Goal: Task Accomplishment & Management: Use online tool/utility

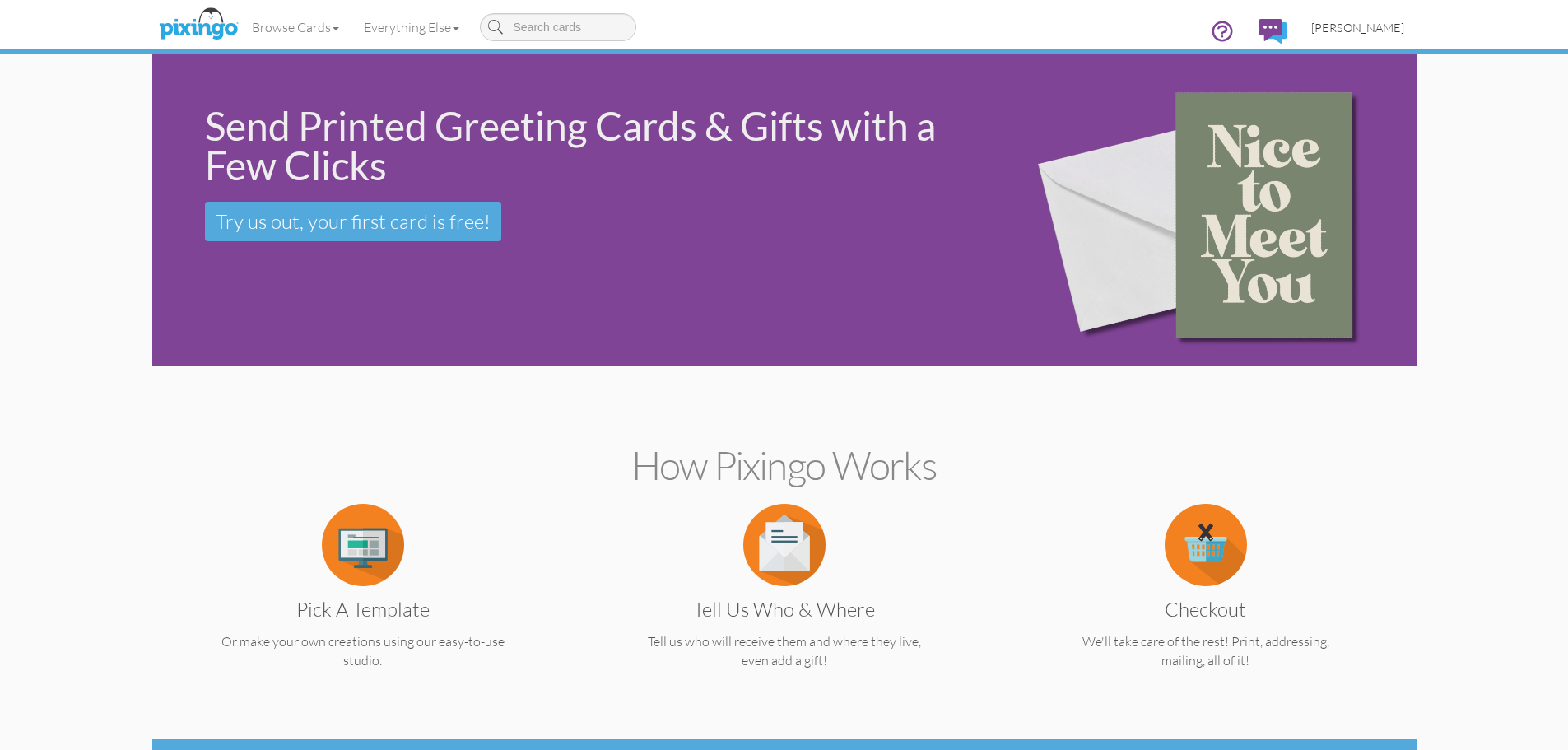
click at [1374, 24] on span "[PERSON_NAME]" at bounding box center [1358, 28] width 93 height 14
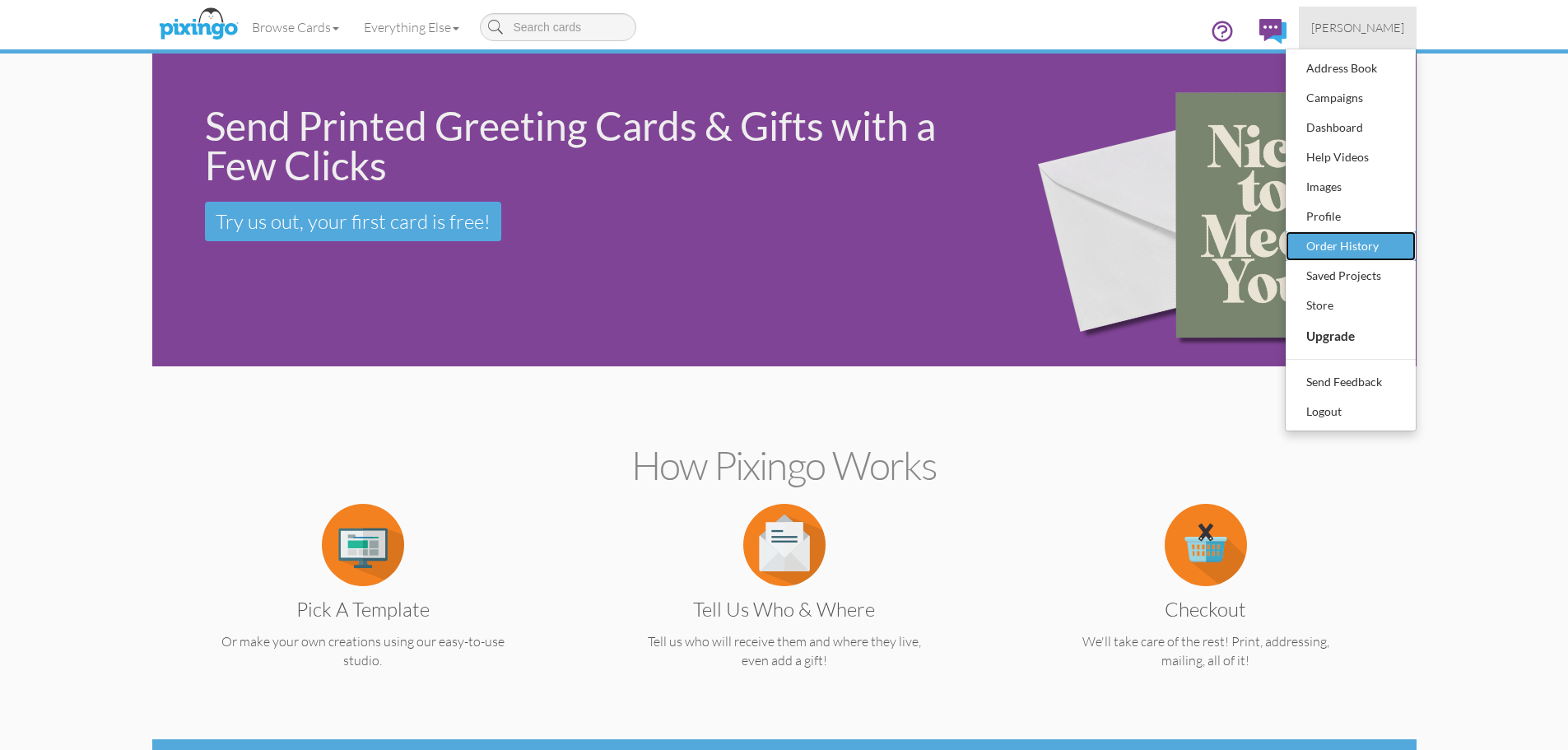
click at [1326, 245] on div "Order History" at bounding box center [1350, 246] width 97 height 25
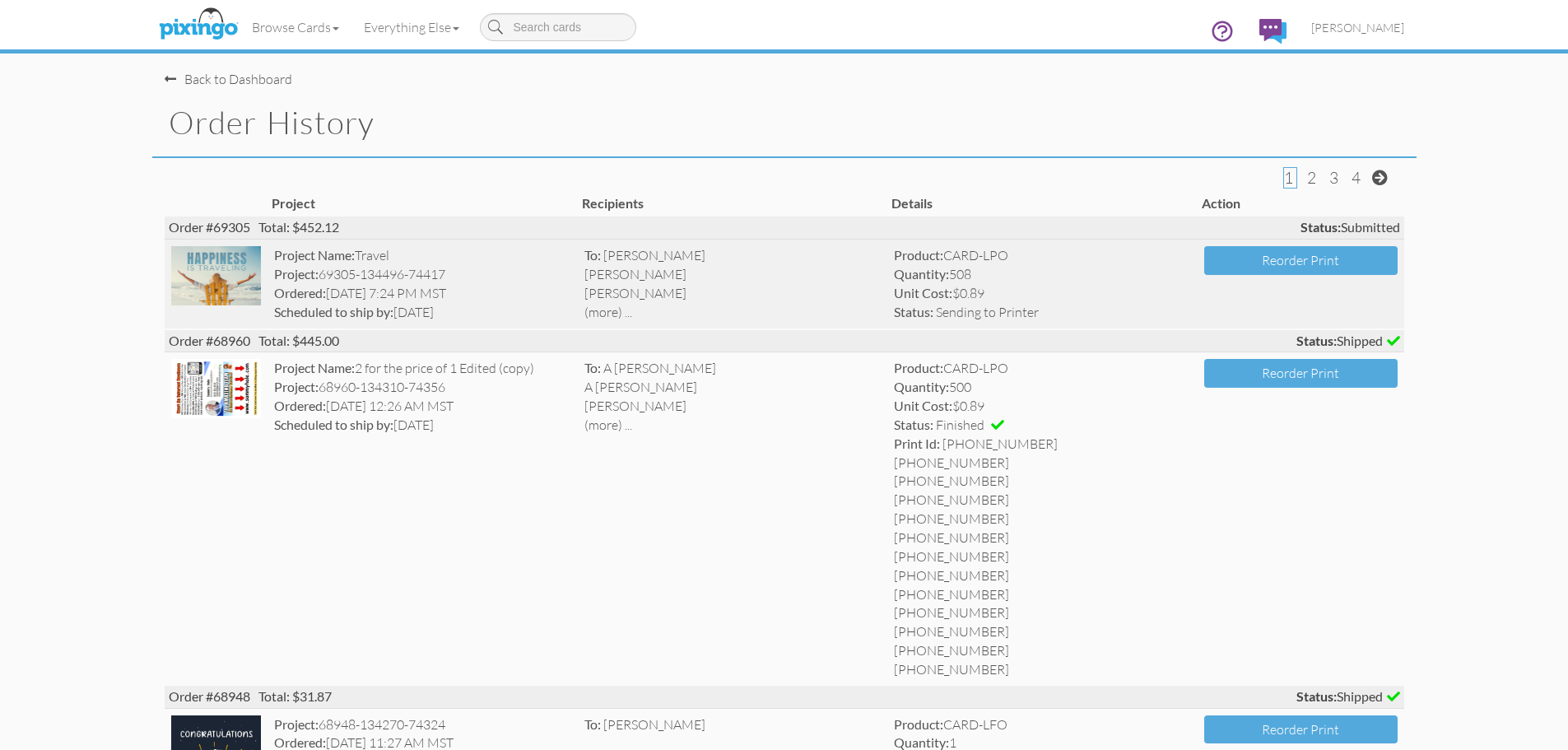
click at [247, 265] on img at bounding box center [216, 276] width 90 height 59
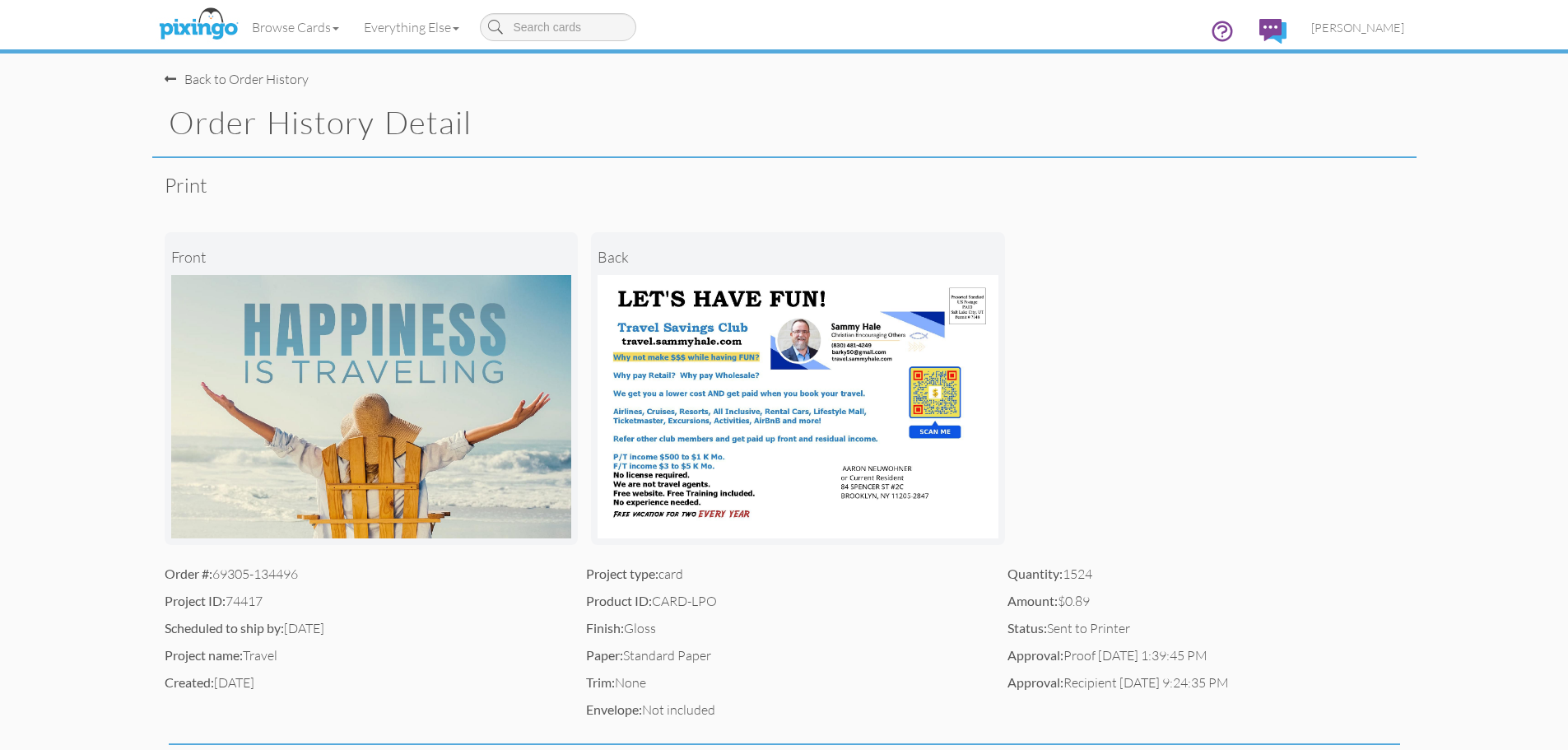
click at [801, 430] on img at bounding box center [798, 406] width 401 height 263
click at [170, 81] on span at bounding box center [170, 78] width 11 height 13
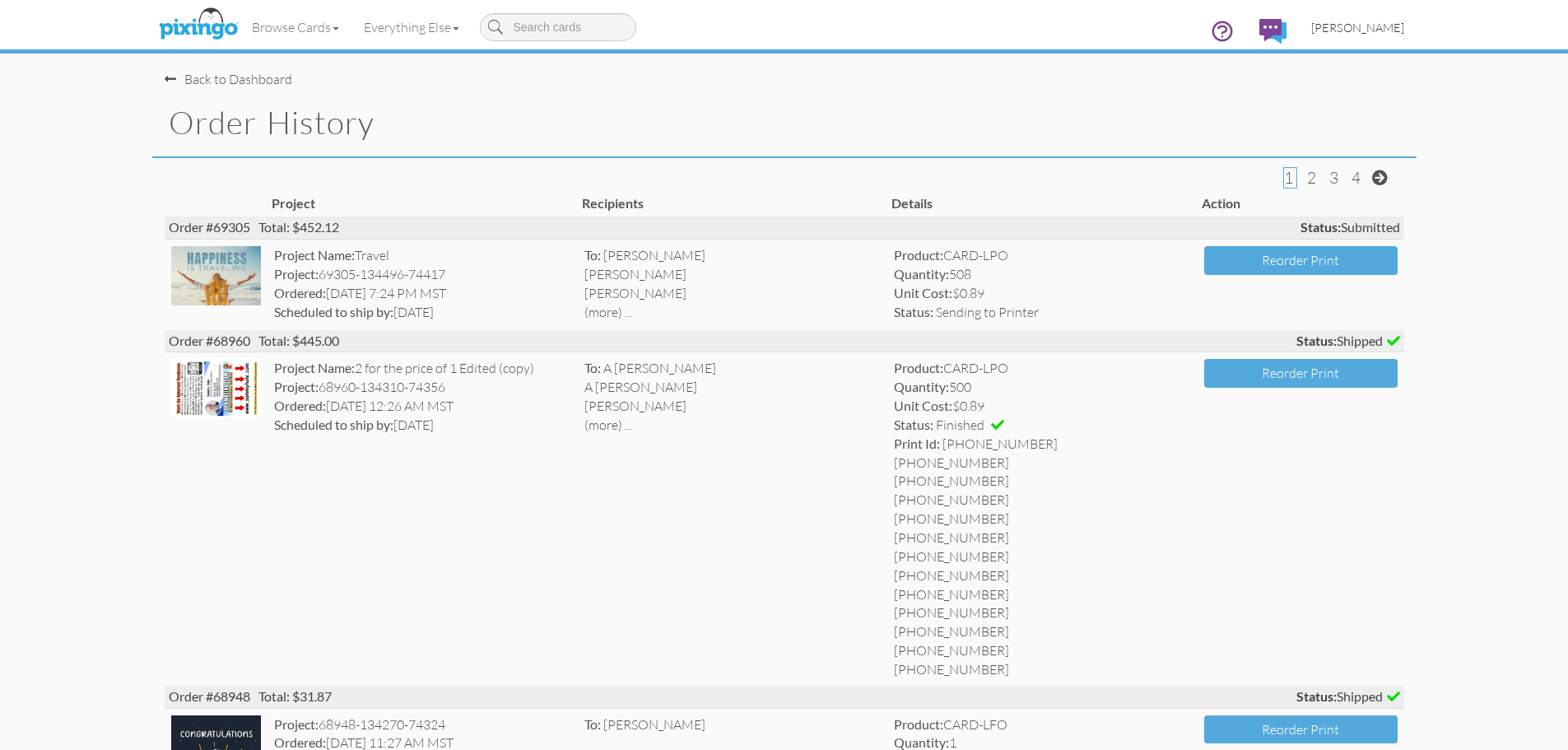
click at [1375, 28] on span "[PERSON_NAME]" at bounding box center [1358, 28] width 93 height 14
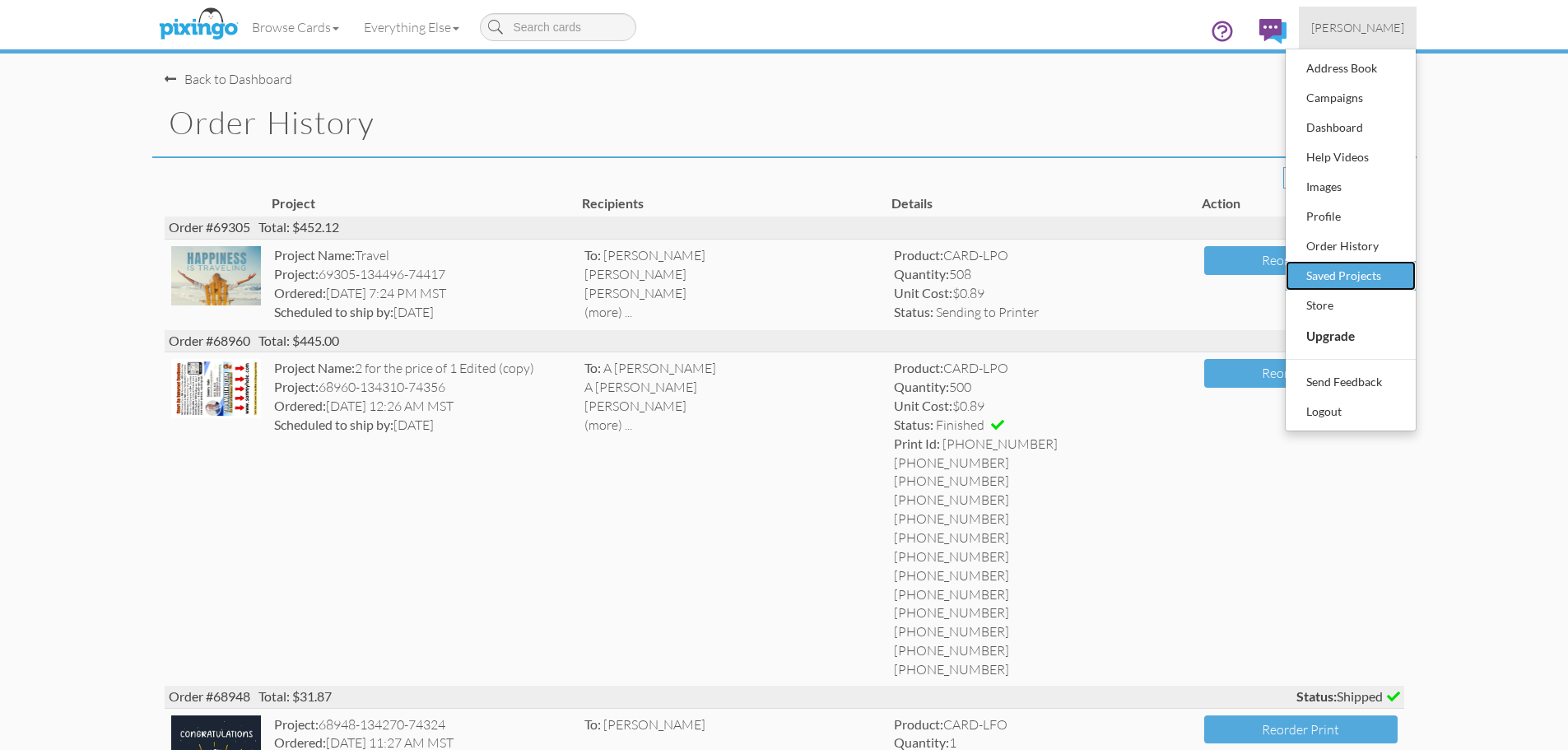
click at [1351, 277] on div "Saved Projects" at bounding box center [1350, 276] width 97 height 25
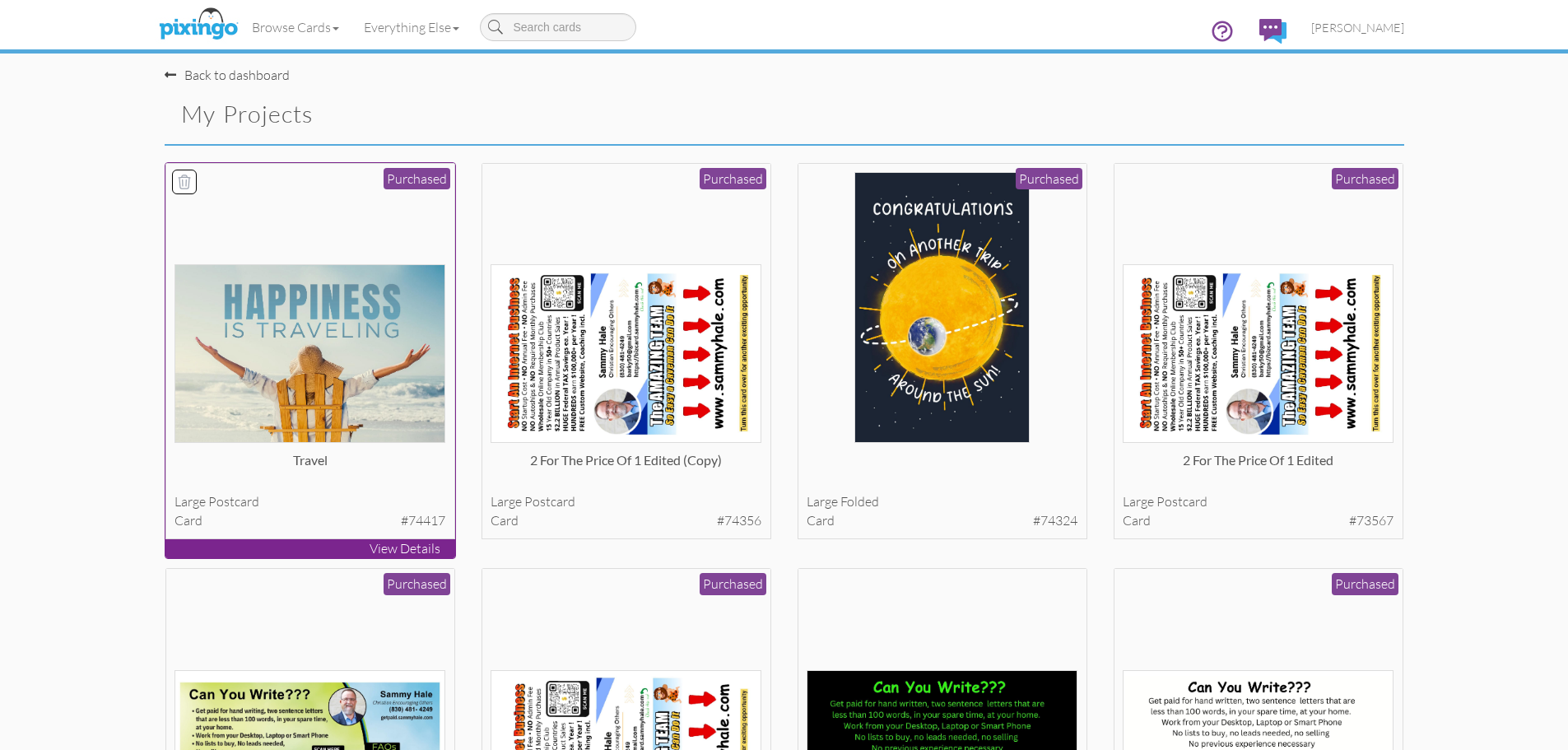
click at [375, 350] on img at bounding box center [310, 353] width 271 height 178
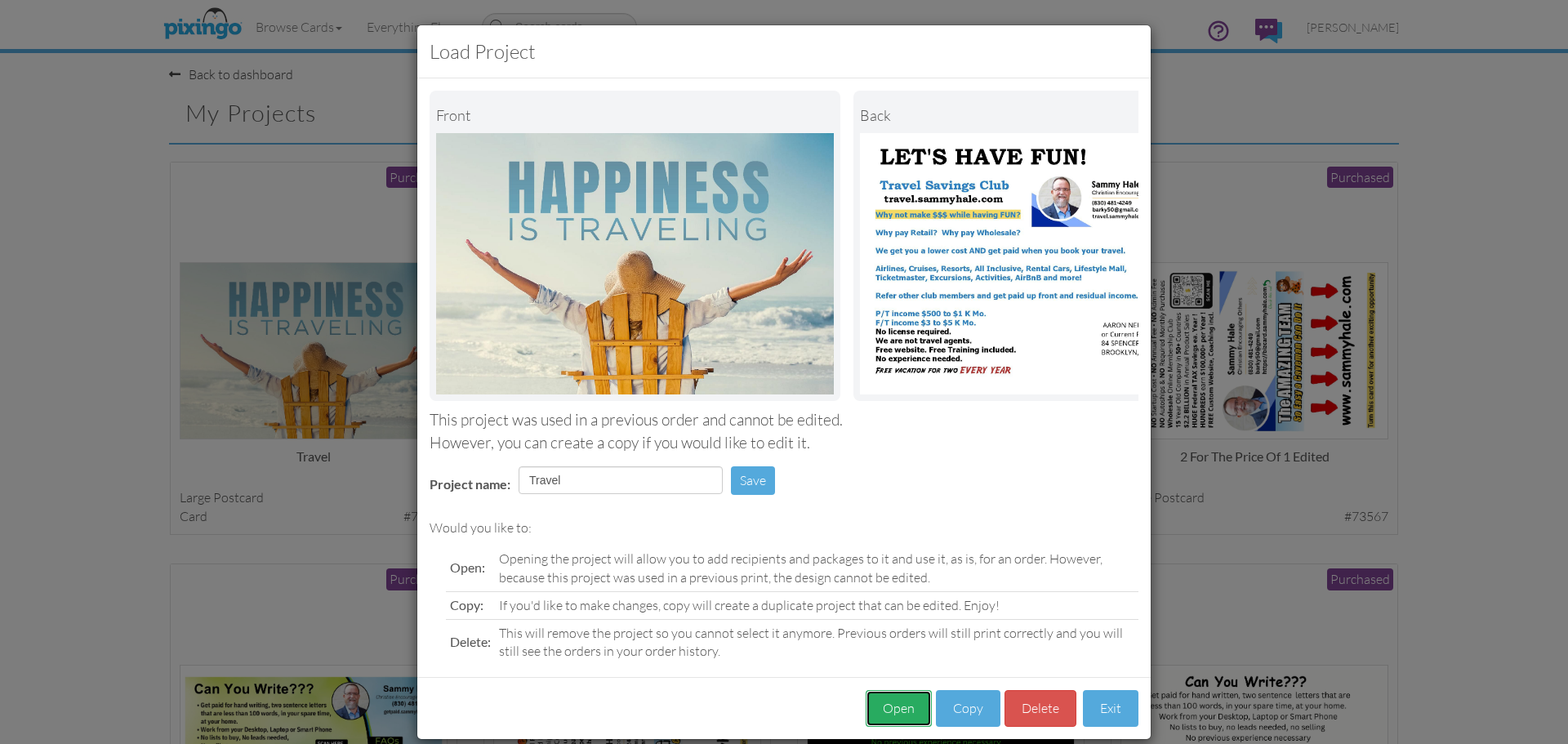
click at [881, 719] on button "Open" at bounding box center [898, 708] width 66 height 37
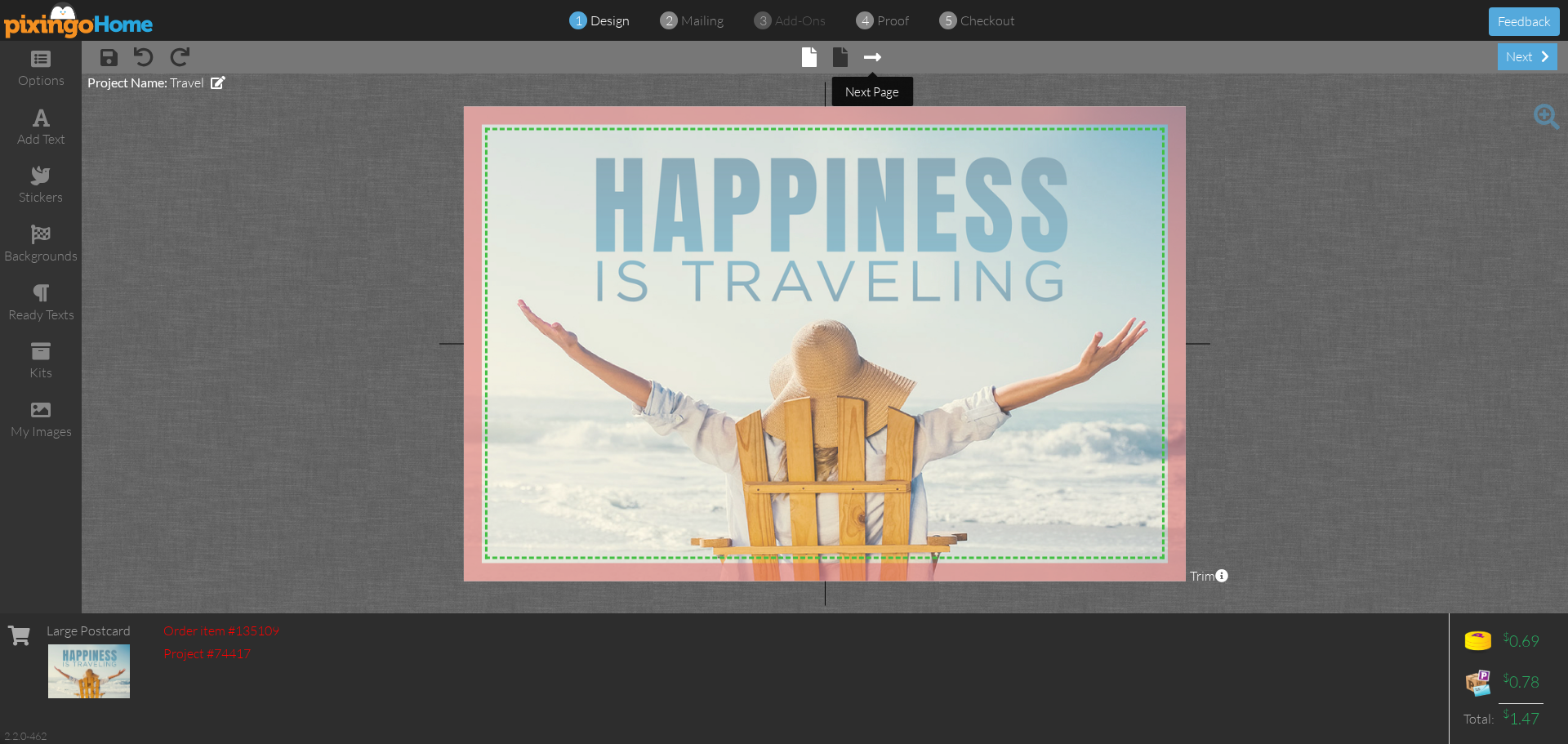
click at [873, 57] on span at bounding box center [872, 56] width 17 height 20
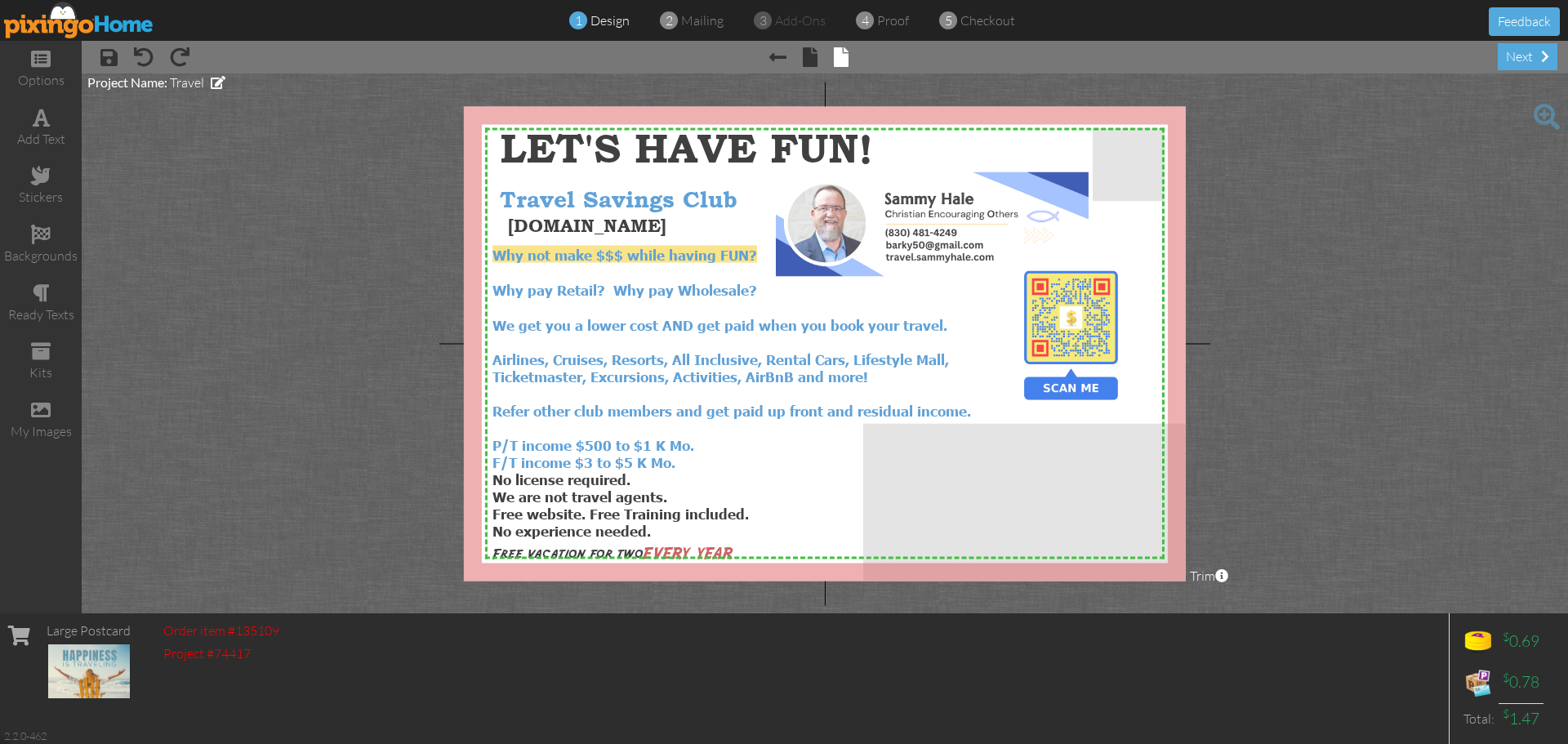
click at [746, 540] on div at bounding box center [824, 343] width 722 height 474
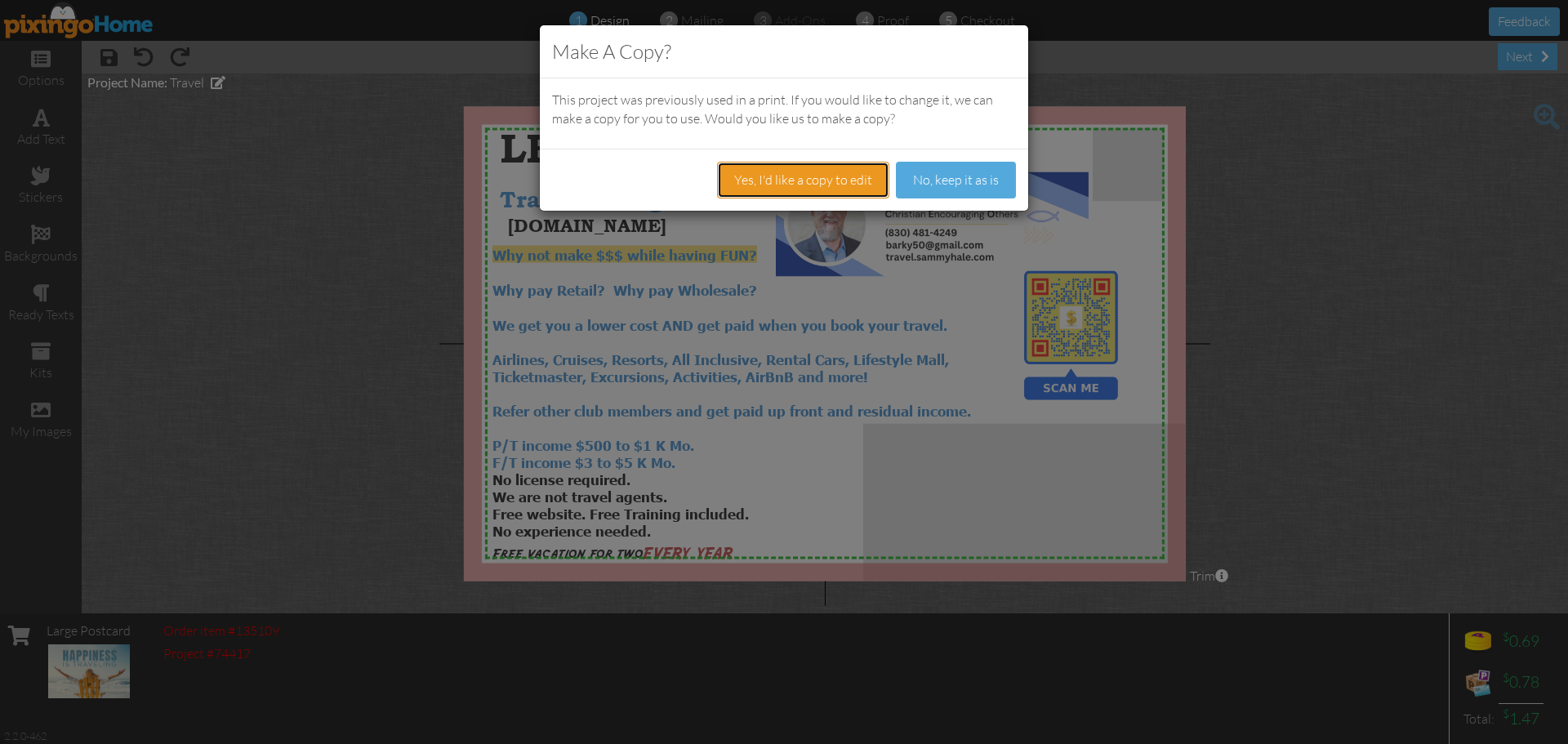
click at [771, 182] on button "Yes, I'd like a copy to edit" at bounding box center [803, 179] width 173 height 37
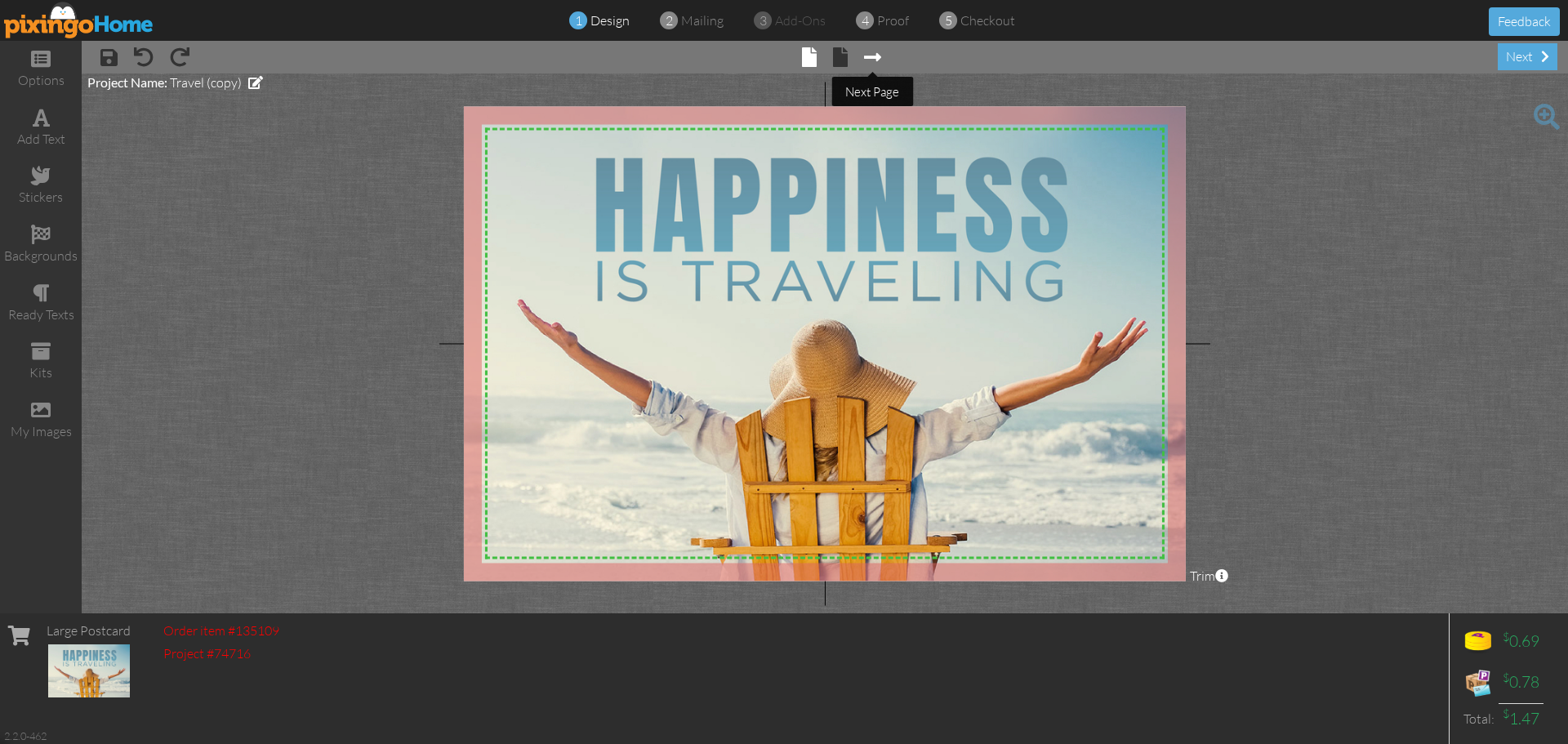
click at [869, 56] on span at bounding box center [872, 56] width 17 height 20
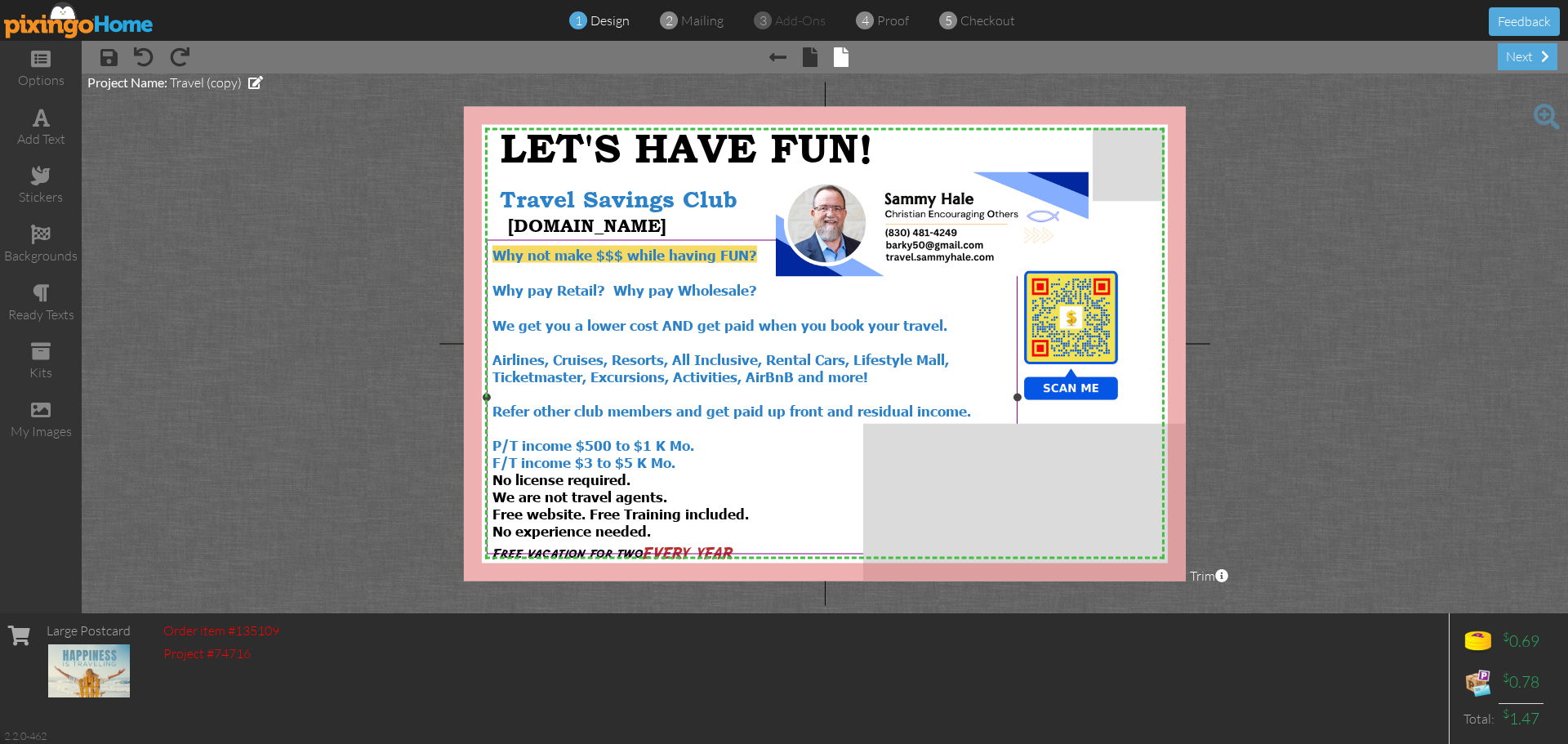
click at [698, 546] on span "EVERY YEAR" at bounding box center [687, 554] width 91 height 16
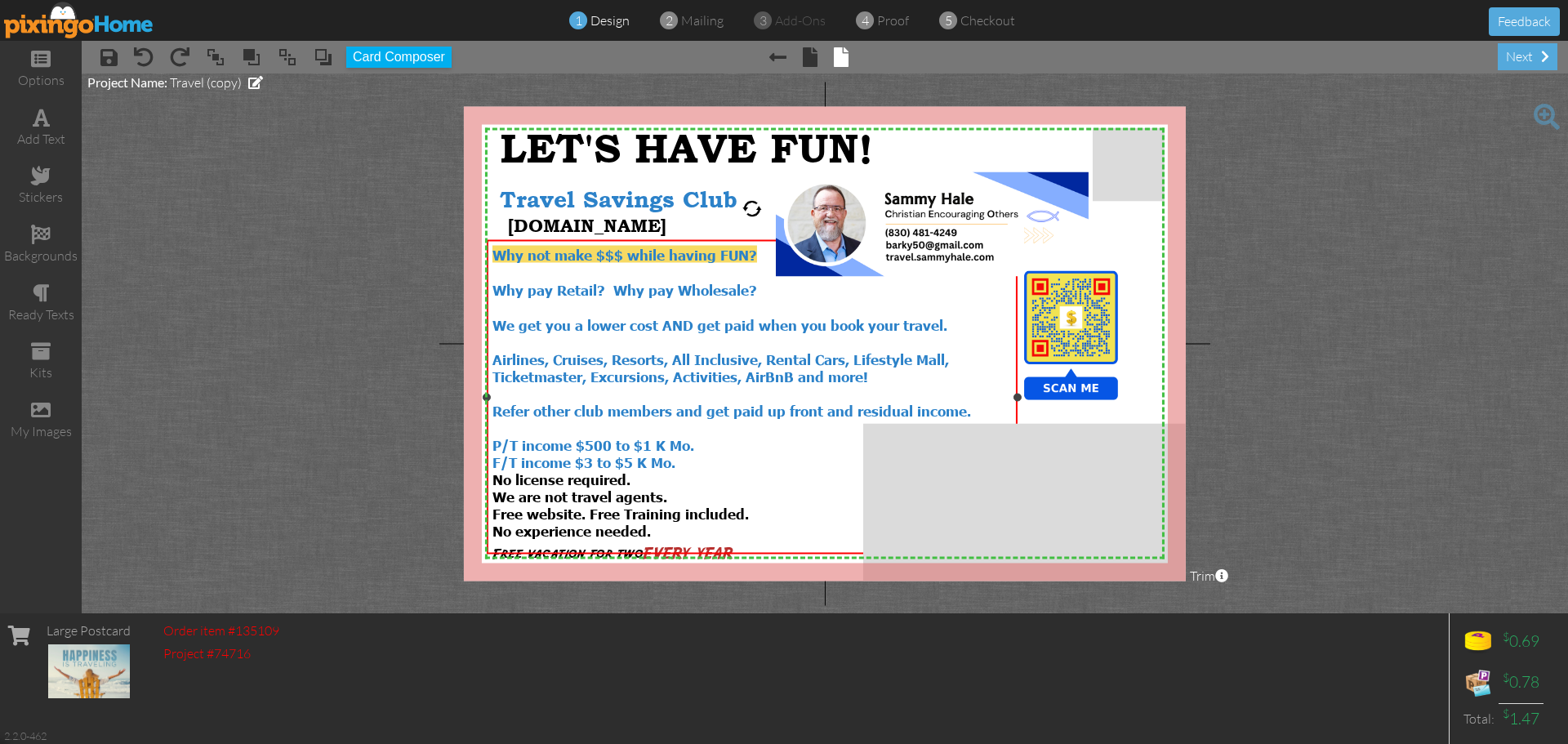
click at [645, 289] on span "Why pay Retail? Why pay Wholesale?" at bounding box center [624, 290] width 265 height 17
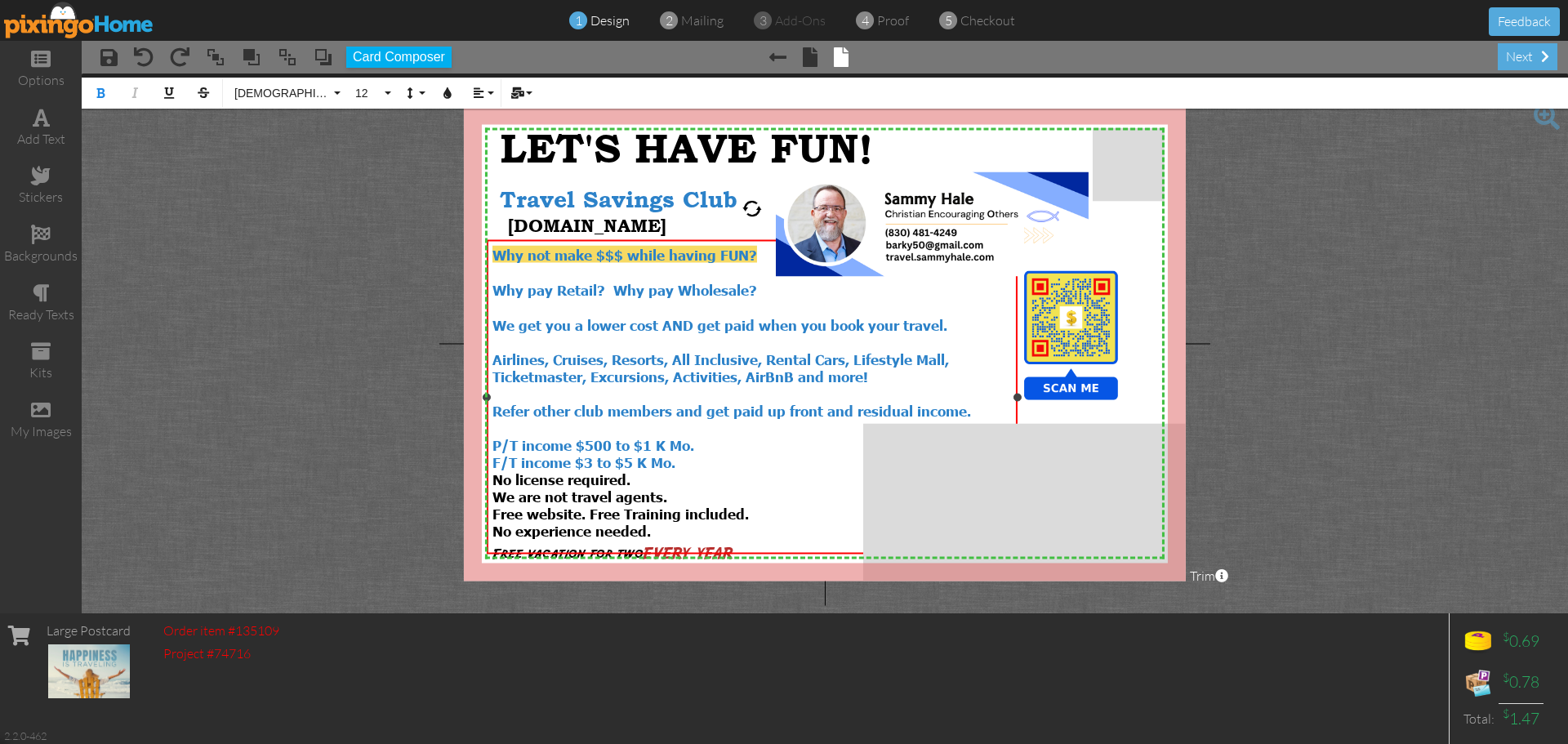
click at [643, 290] on span "Why pay Retail? Why pay Wholesale?" at bounding box center [624, 290] width 265 height 17
click at [623, 286] on span "Why pay Retail? When you can pay Wholesale?" at bounding box center [658, 290] width 331 height 17
click at [563, 285] on span "Why pay Retail when you can pay Wholesale?" at bounding box center [651, 290] width 318 height 17
click at [736, 288] on span "Why pay retail when you can pay Wholesale?" at bounding box center [648, 290] width 313 height 17
click at [882, 288] on div "Why pay retail when you can pay wholesale?" at bounding box center [752, 290] width 519 height 18
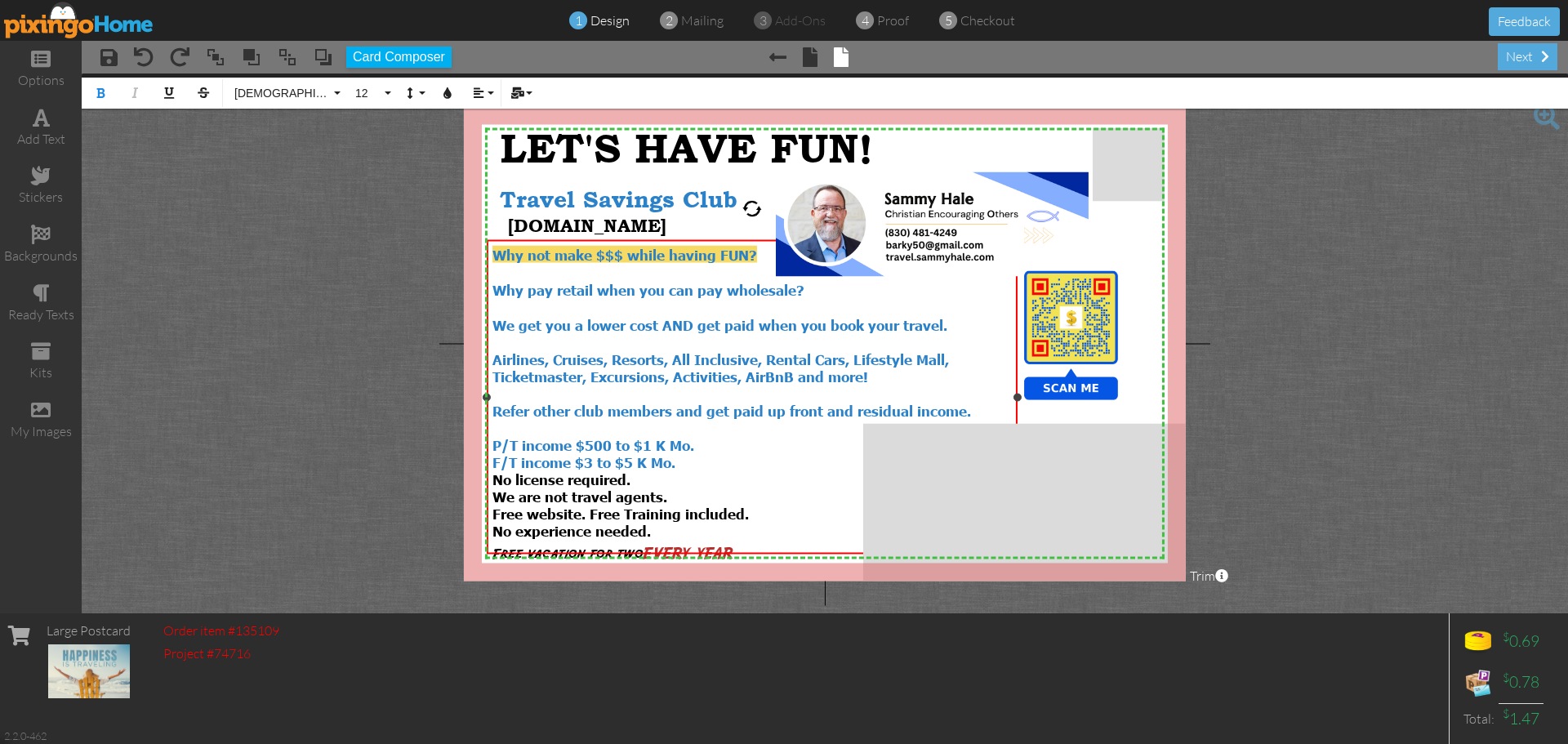
click at [569, 323] on span "We get you a lower cost AND get paid when you book your travel. Airlines, Cruis…" at bounding box center [731, 367] width 478 height 103
click at [512, 320] on span "We get a lower cost AND get paid when you book your travel. Airlines, Cruises, …" at bounding box center [731, 367] width 478 height 103
click at [700, 321] on span "You get a lower cost AND get paid when you book your travel. Airlines, Cruises,…" at bounding box center [731, 367] width 478 height 103
click at [960, 321] on div "You get a lower cost AND you get paid when you book your travel. Airlines, Crui…" at bounding box center [752, 367] width 519 height 103
drag, startPoint x: 739, startPoint y: 536, endPoint x: 488, endPoint y: 539, distance: 251.0
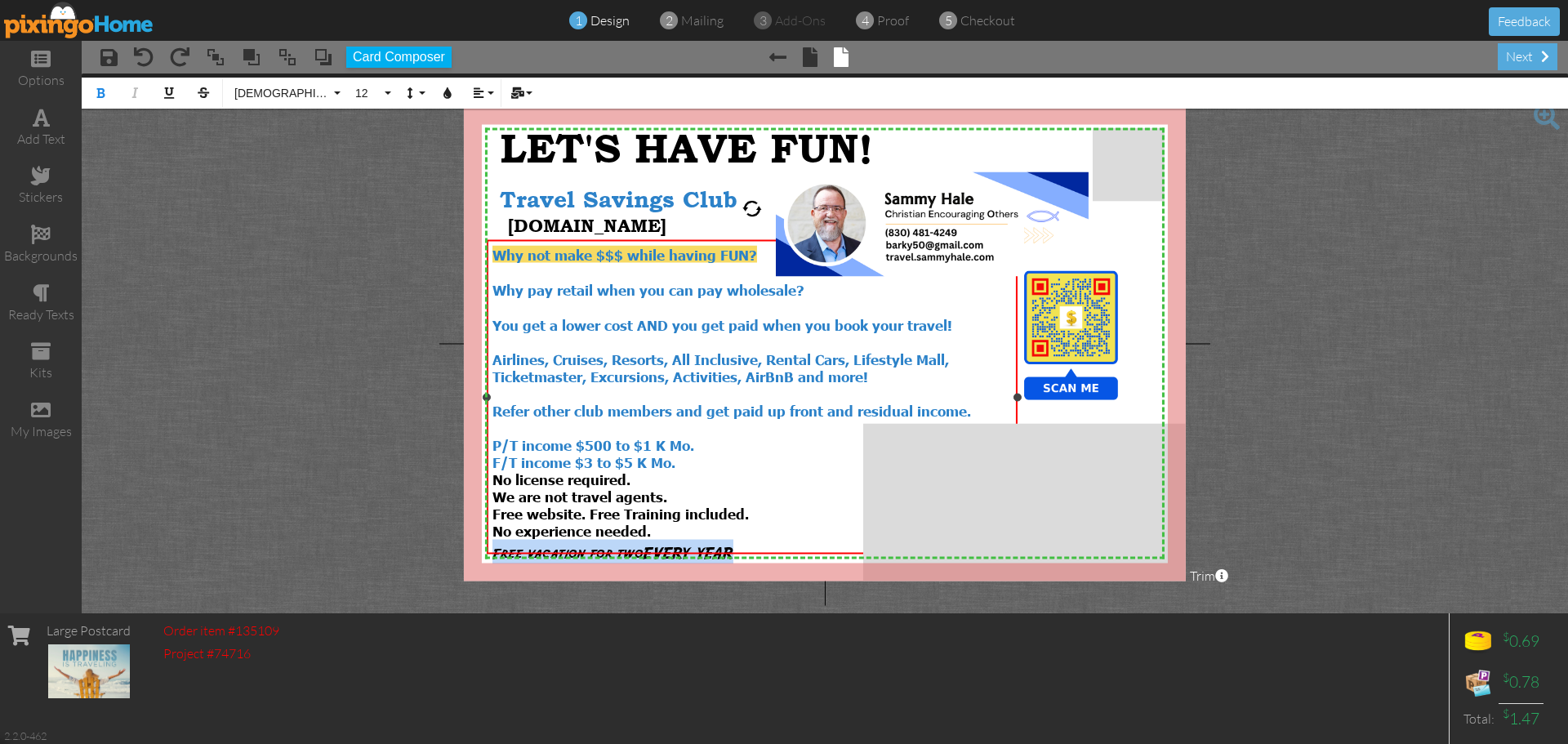
click at [488, 539] on div "Why not make $$$ while having FUN? Why pay retail when you can pay wholesale? Y…" at bounding box center [752, 405] width 530 height 330
click at [383, 93] on button "12" at bounding box center [370, 93] width 47 height 31
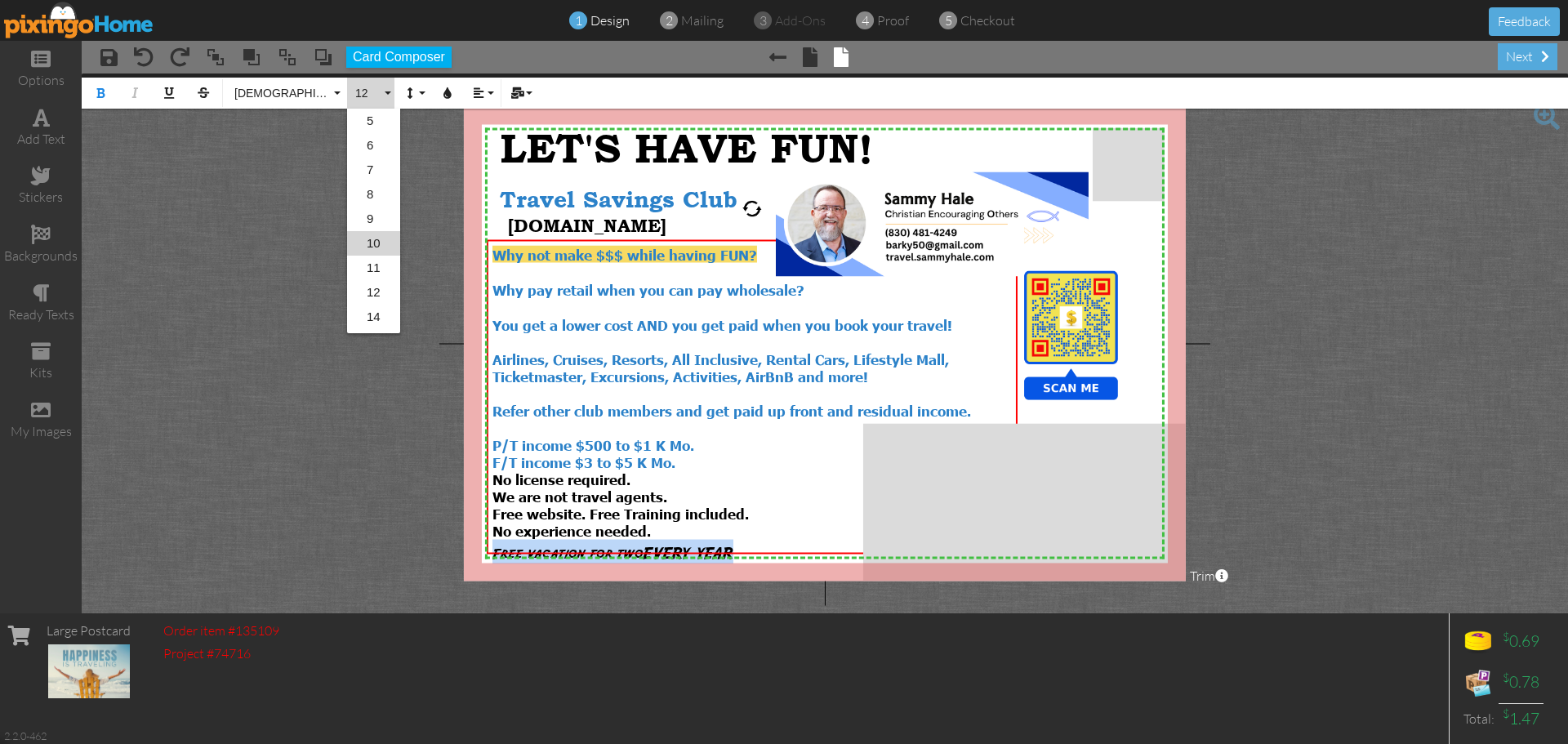
click at [381, 244] on link "10" at bounding box center [373, 243] width 53 height 25
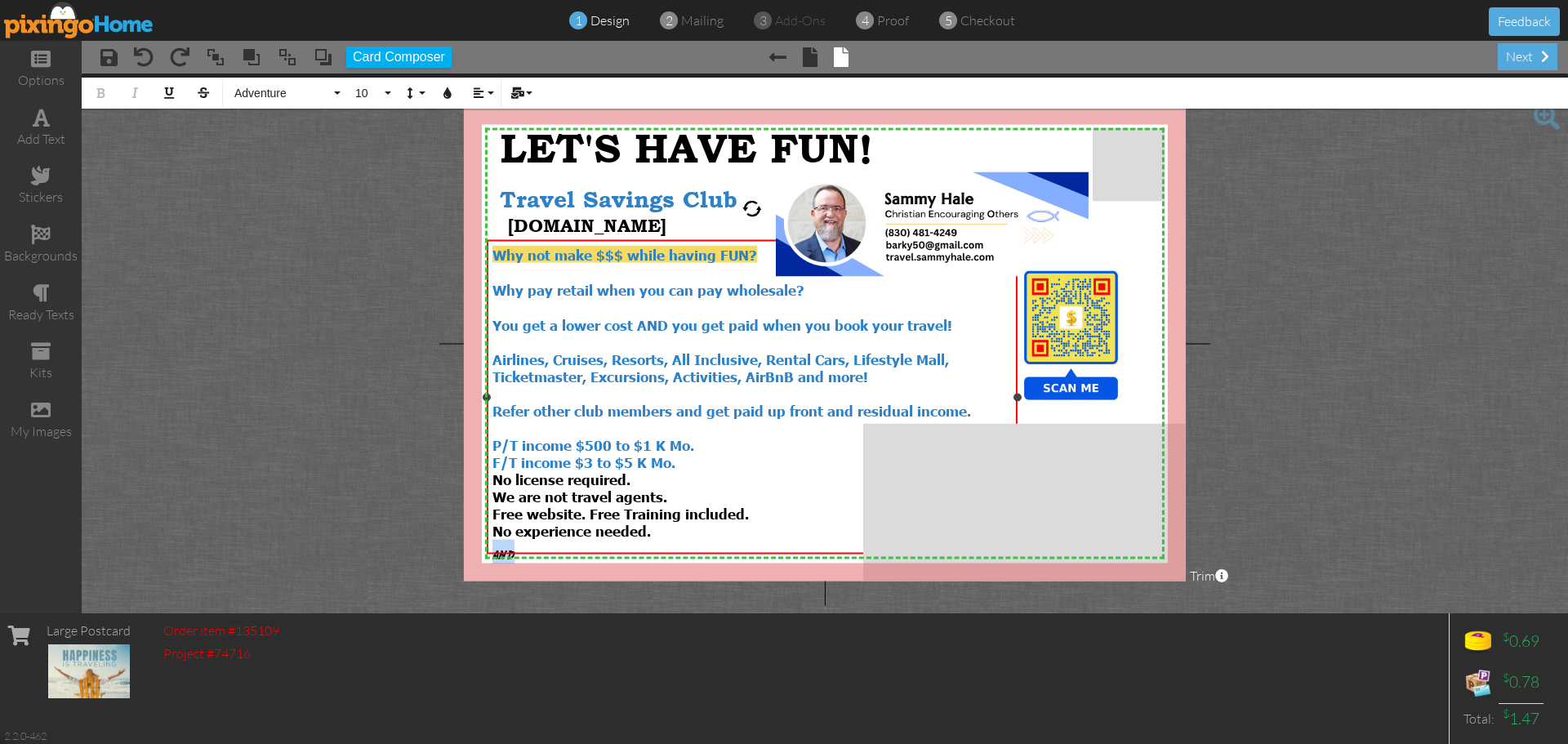
drag, startPoint x: 535, startPoint y: 538, endPoint x: 491, endPoint y: 535, distance: 44.1
click at [491, 535] on div "Why not make $$$ while having FUN? Why pay retail when you can pay wholesale? Y…" at bounding box center [752, 405] width 530 height 330
click at [336, 91] on button "Adventure" at bounding box center [285, 93] width 118 height 31
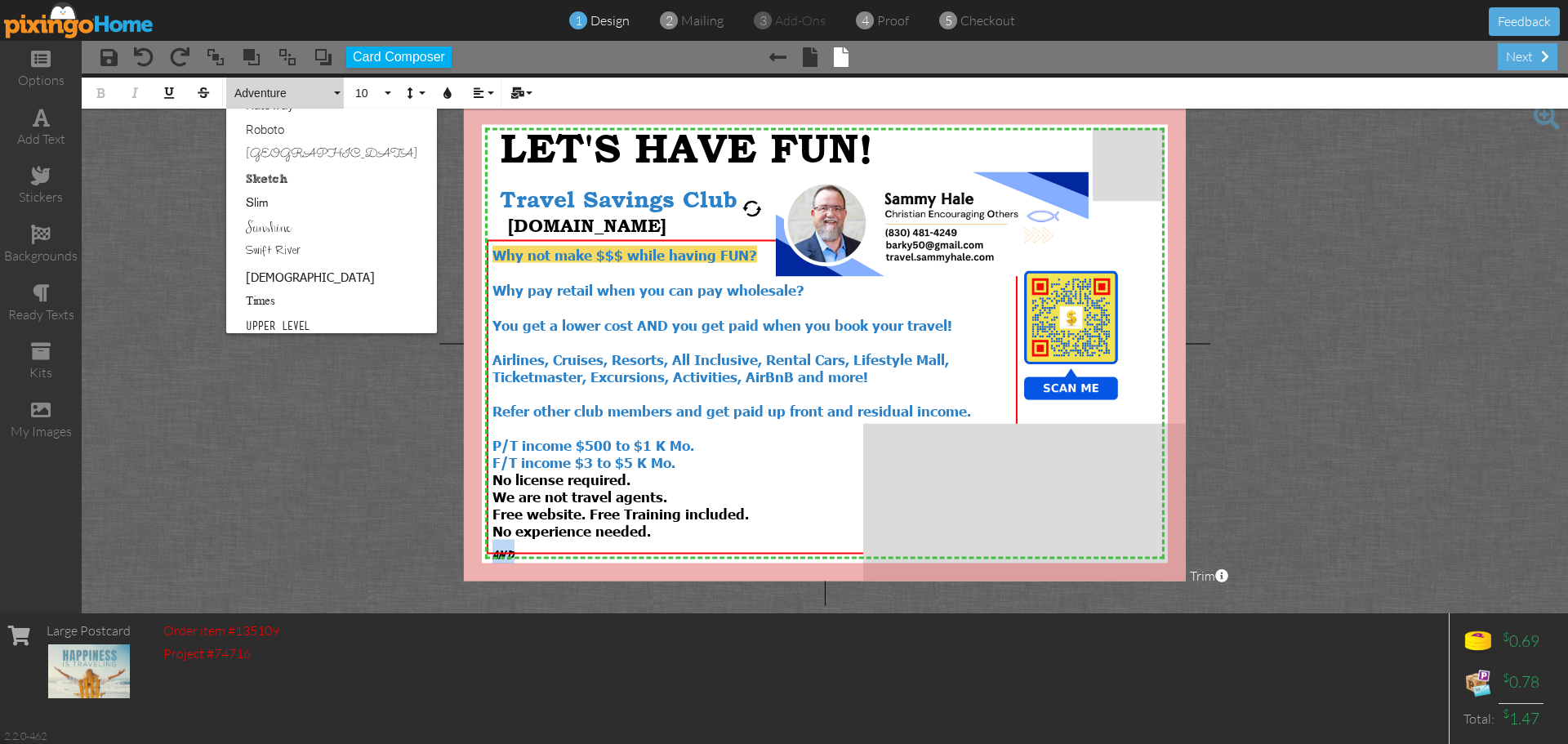
scroll to position [977, 0]
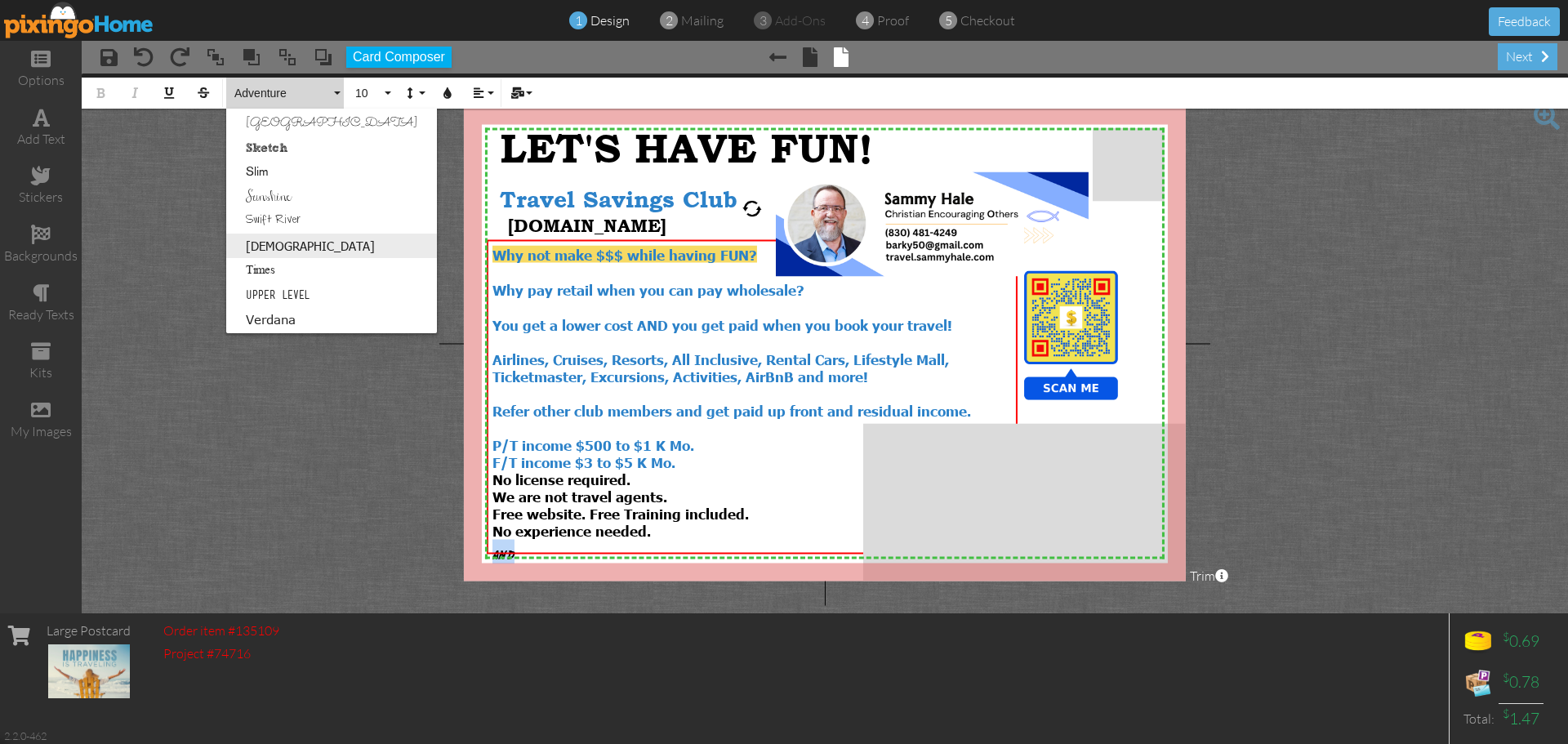
click at [268, 250] on link "[DEMOGRAPHIC_DATA]" at bounding box center [331, 245] width 211 height 25
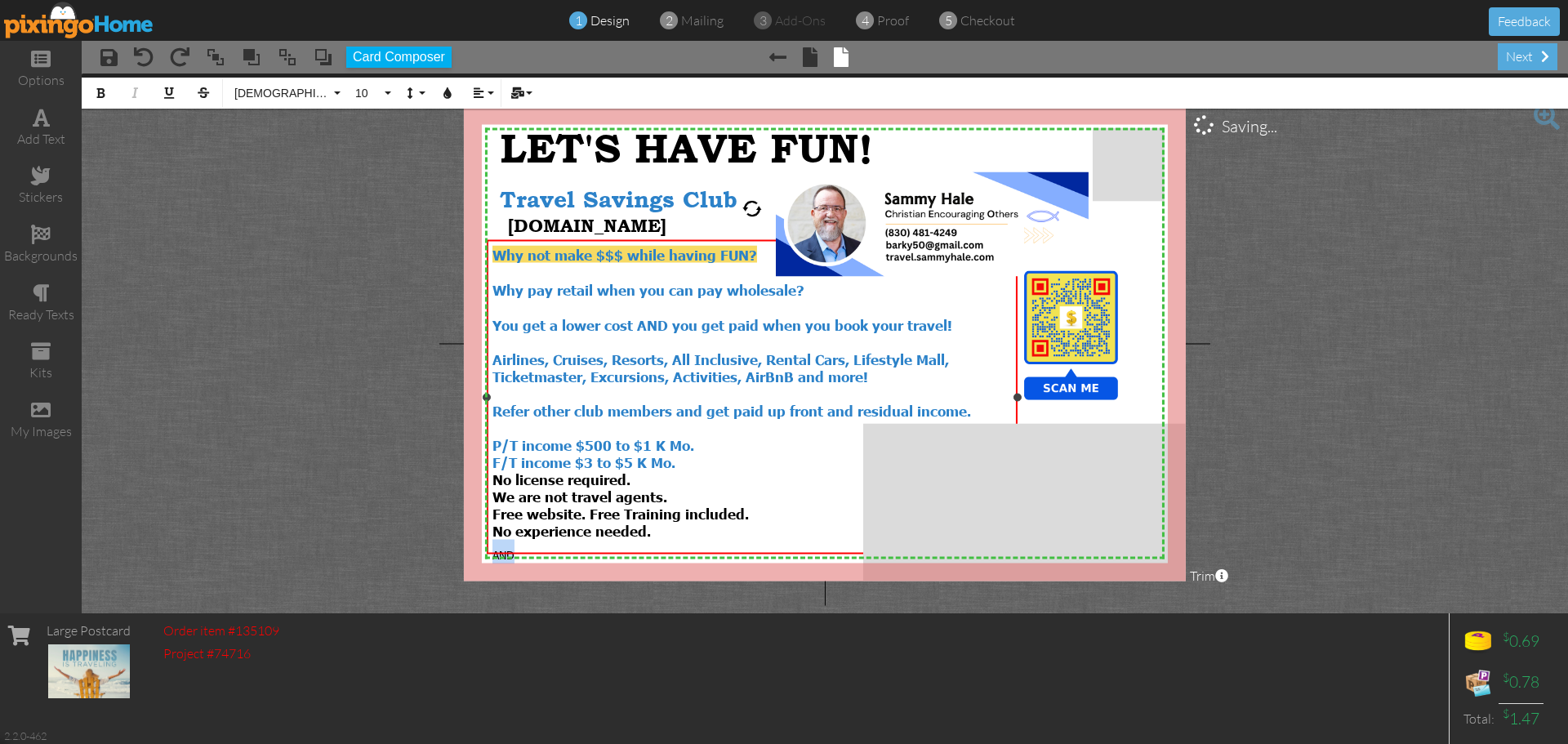
click at [529, 540] on div "AND" at bounding box center [752, 552] width 519 height 25
click at [770, 548] on span "AND you get a free 5 star vacation for two, every year for the rest of your life" at bounding box center [683, 555] width 383 height 15
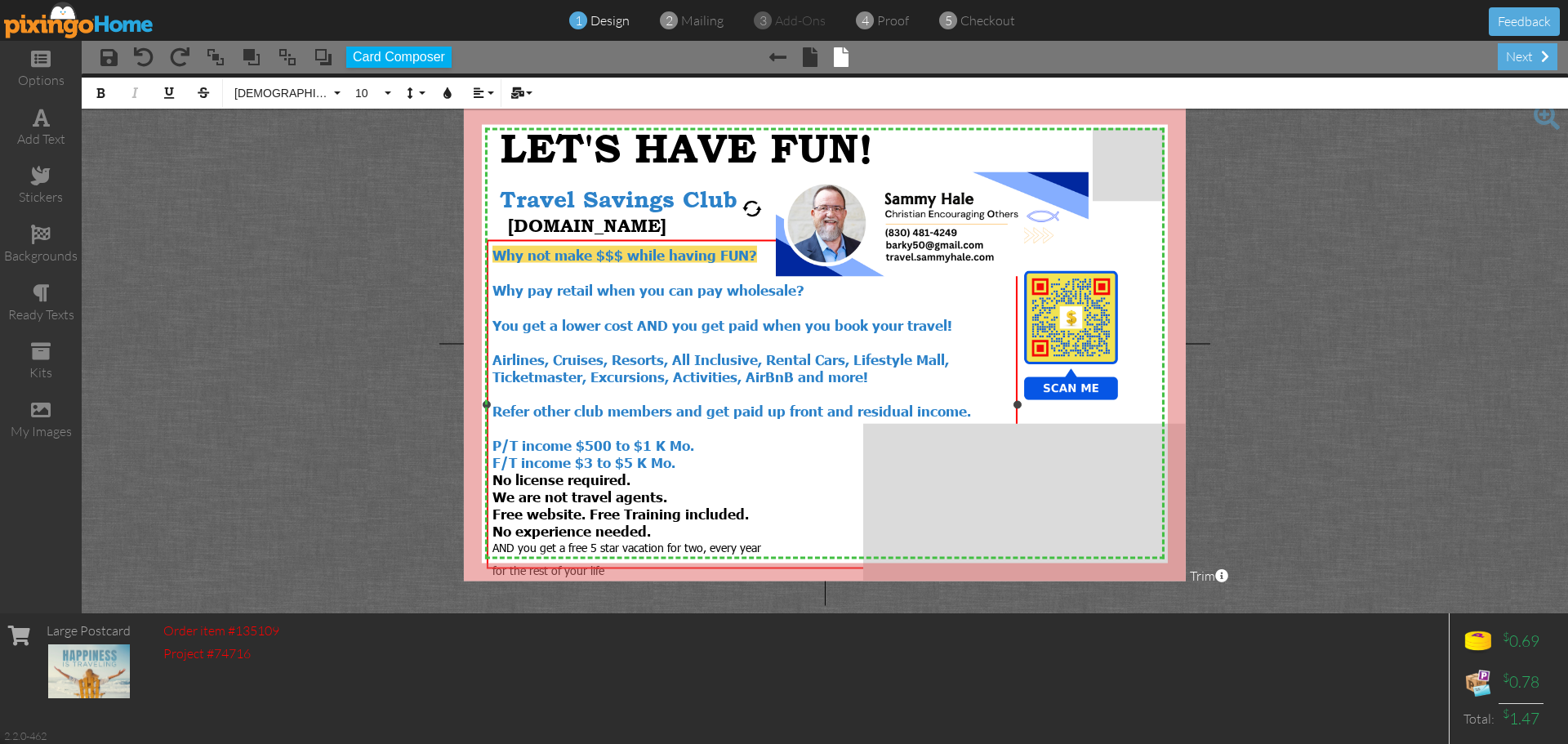
click at [734, 541] on div "AND you get a free 5 star vacation for two, every year for the rest of your life" at bounding box center [752, 559] width 519 height 40
click at [729, 323] on span "You get a lower cost AND you get paid when you book your travel! Airlines, Crui…" at bounding box center [731, 367] width 478 height 103
click at [877, 299] on div at bounding box center [752, 308] width 519 height 17
drag, startPoint x: 808, startPoint y: 452, endPoint x: 805, endPoint y: 436, distance: 16.3
click at [805, 436] on div "Why not make $$$ while having FUN? Why pay retail when you can pay wholesale? Y…" at bounding box center [752, 413] width 519 height 334
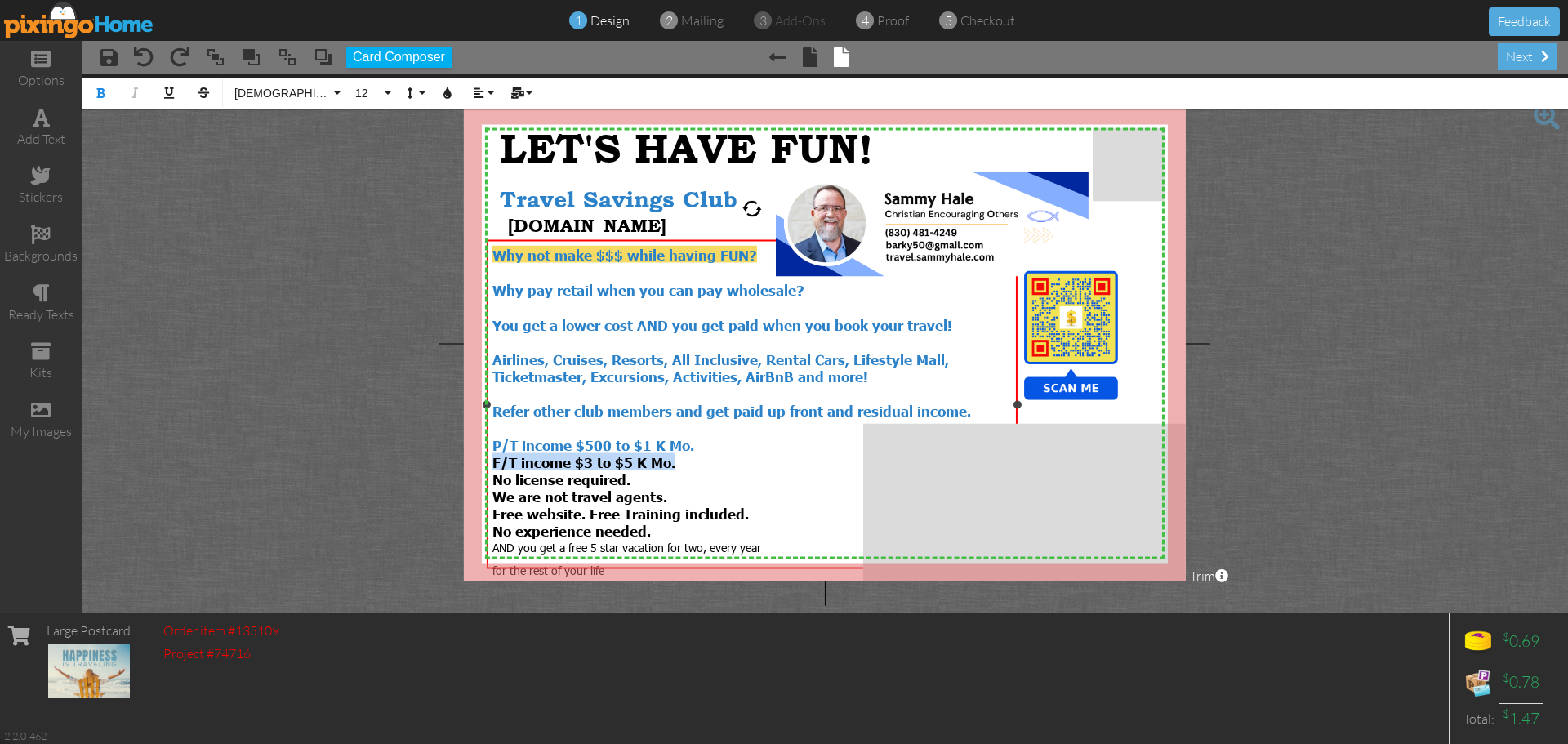
click at [805, 436] on div "P/T income $500 to $1 K Mo." at bounding box center [752, 445] width 519 height 17
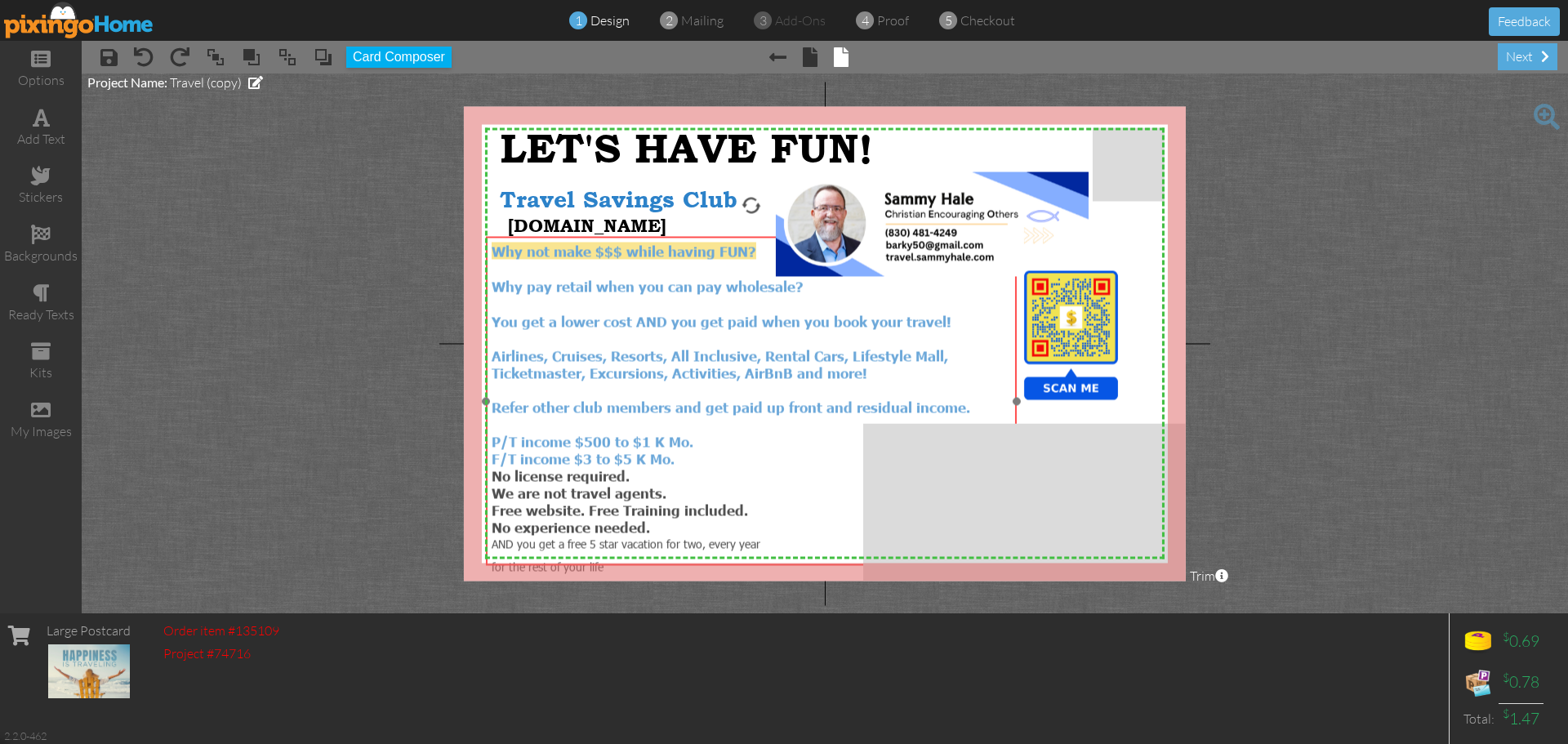
click at [781, 450] on div "F/T income $3 to $5 K Mo. No license required." at bounding box center [752, 467] width 519 height 34
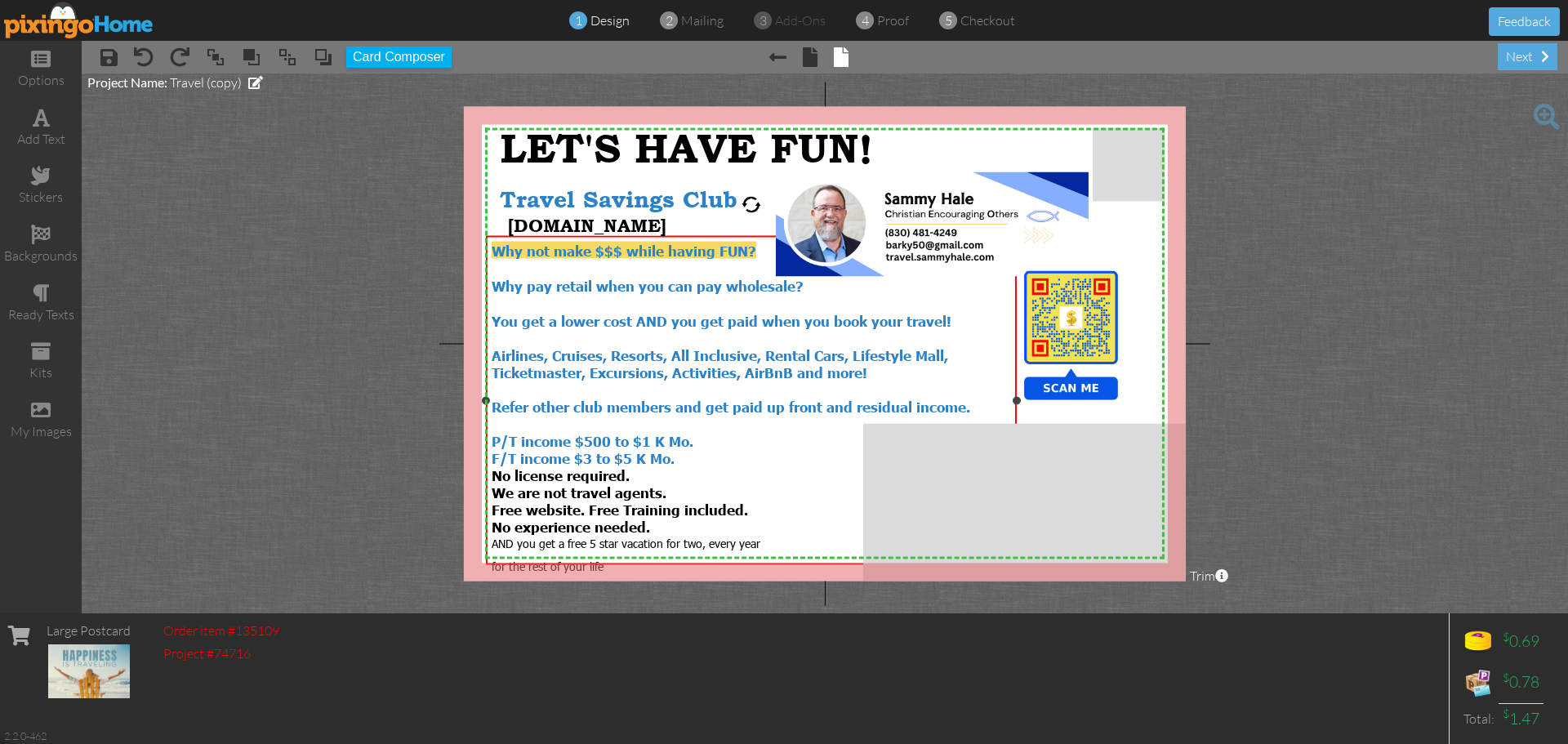
click at [494, 316] on span "You get a lower cost AND you get paid when you book your travel! Airlines, Crui…" at bounding box center [731, 363] width 478 height 103
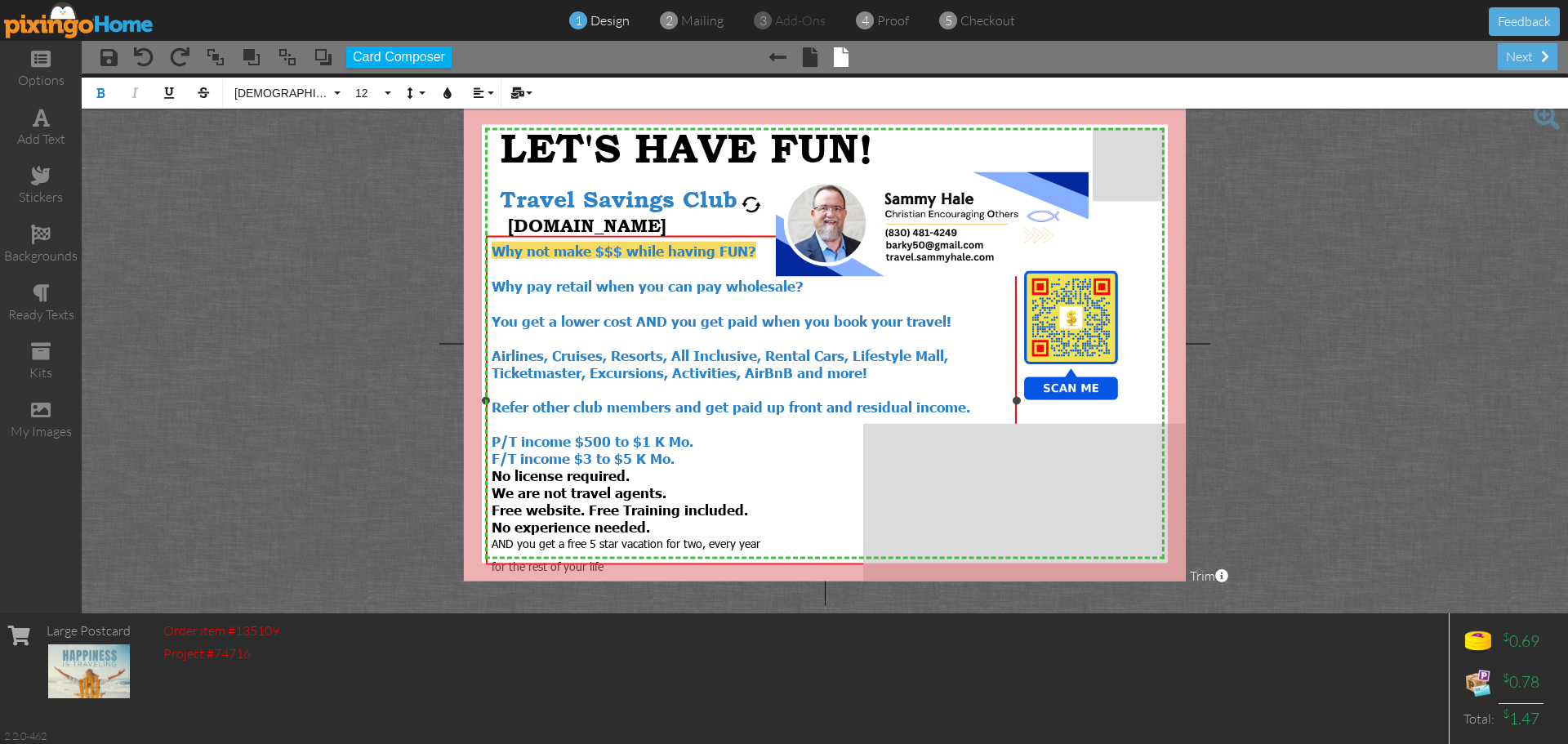
click at [493, 316] on span "You get a lower cost AND you get paid when you book your travel! Airlines, Crui…" at bounding box center [731, 363] width 478 height 103
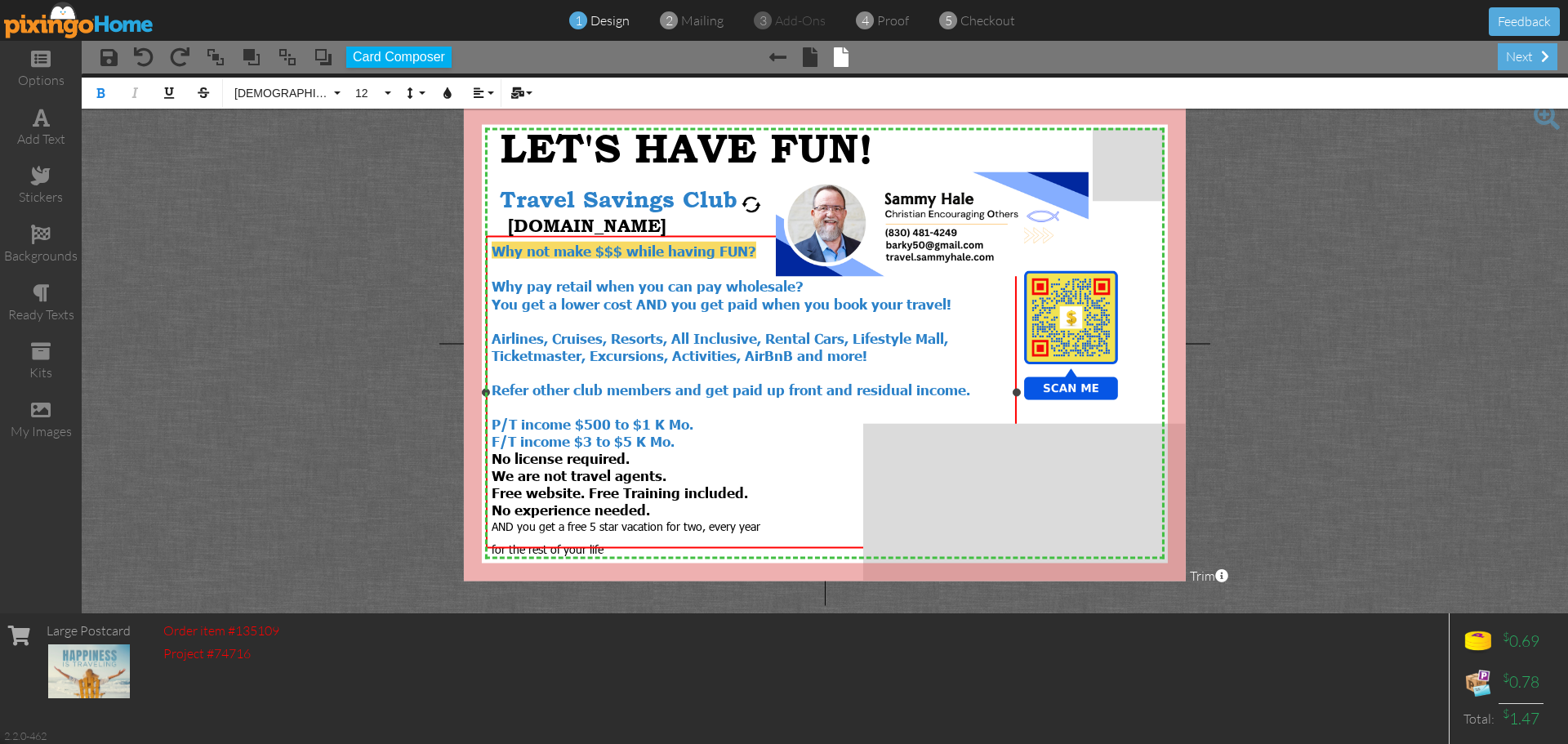
click at [712, 518] on span "AND you get a free 5 star vacation for two, every year" at bounding box center [626, 526] width 269 height 15
click at [492, 557] on span "for the rest of your life" at bounding box center [547, 565] width 112 height 15
click at [685, 534] on div "every year for the rest of your life" at bounding box center [752, 546] width 519 height 25
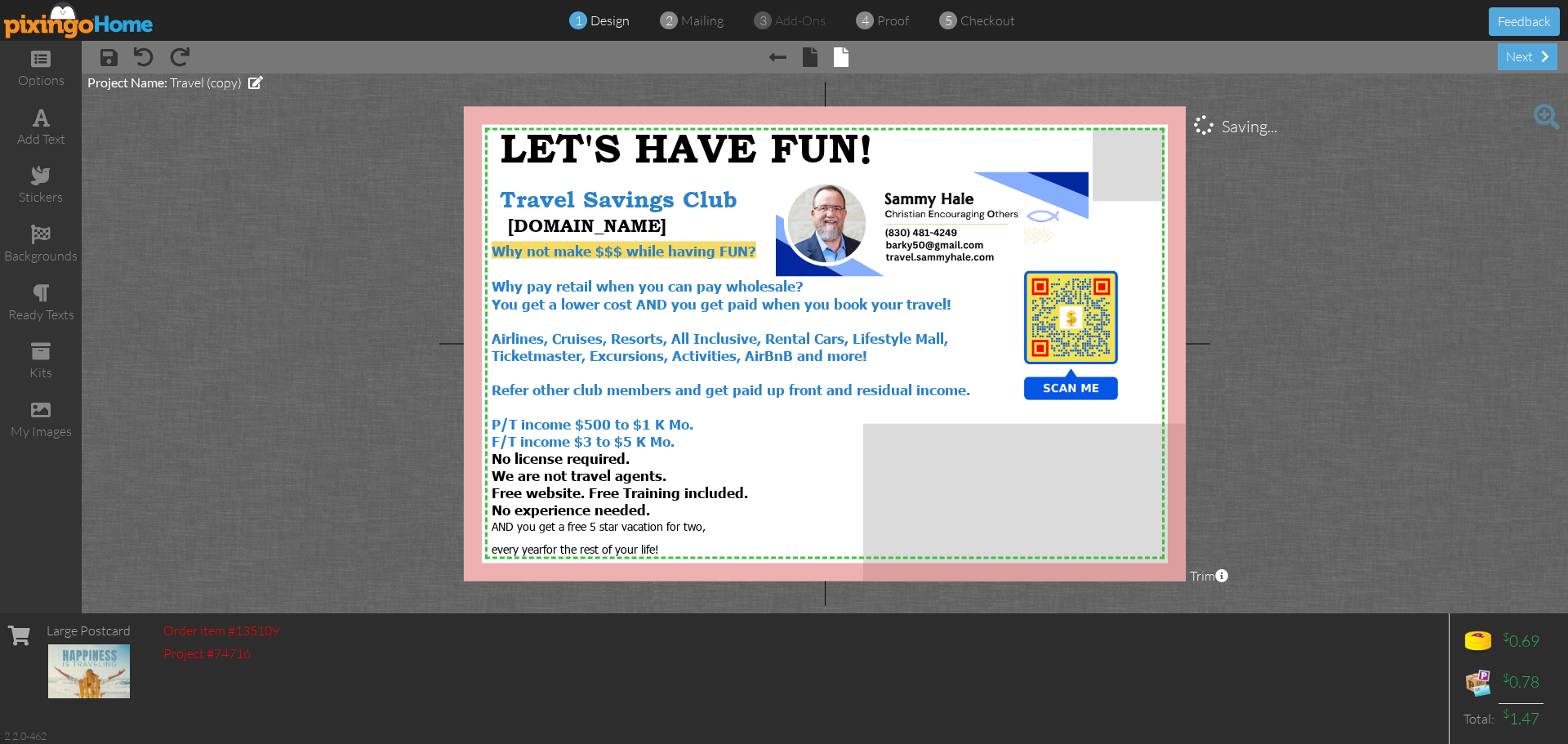
click at [733, 593] on project-studio-wrapper "X X X X X X X X X X X X X X X X X X X X X X X X X X X X X X X X X X X X X X X X…" at bounding box center [825, 343] width 1486 height 540
click at [769, 534] on div "every year for the rest of your life!" at bounding box center [752, 546] width 519 height 25
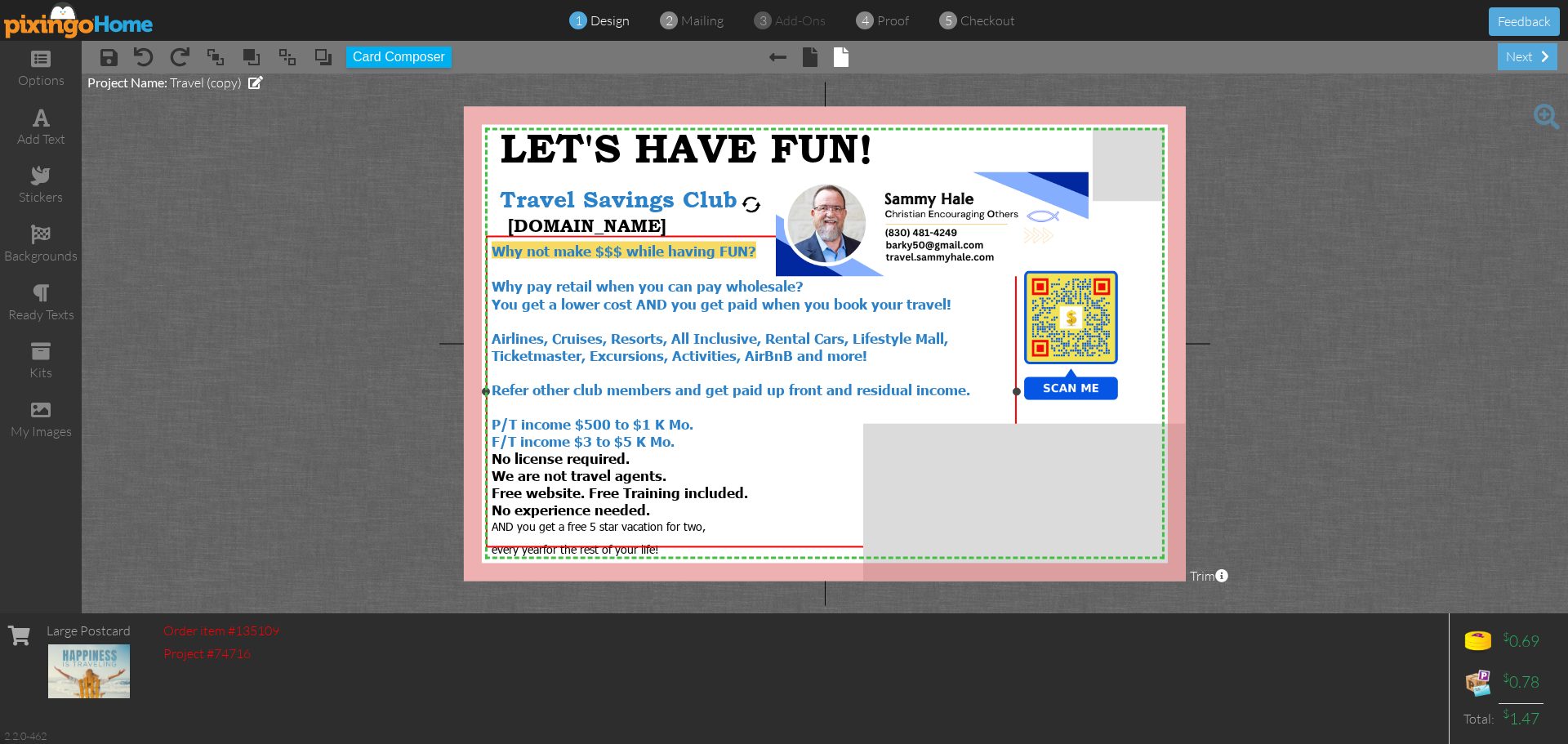
click at [666, 501] on div "No experience needed." at bounding box center [752, 509] width 519 height 18
click at [657, 501] on div "No experience needed." at bounding box center [752, 509] width 519 height 18
click at [658, 501] on div "No experience needed." at bounding box center [752, 509] width 519 height 18
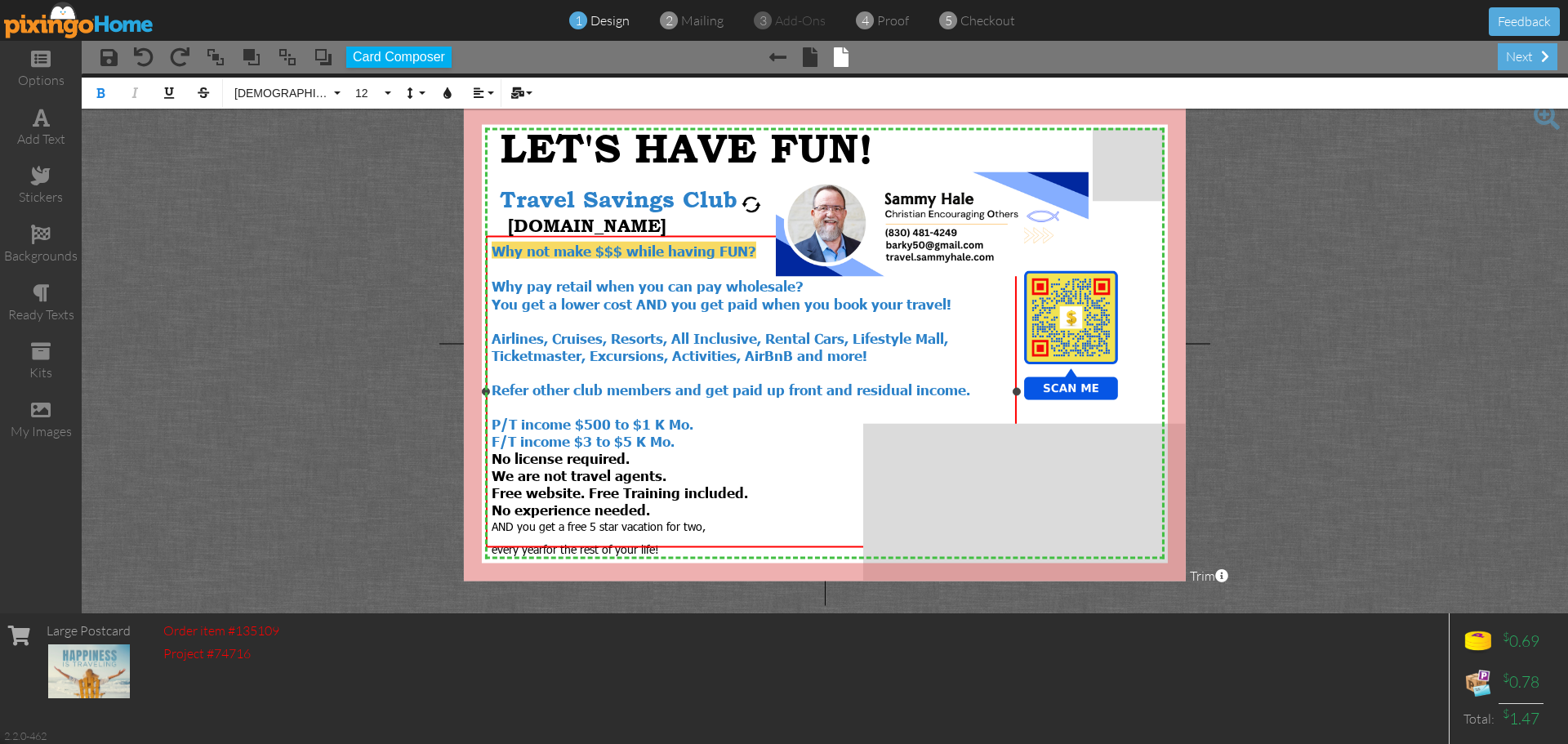
click at [656, 501] on div "No experience needed." at bounding box center [752, 509] width 519 height 18
click at [494, 466] on span "We are not travel agents. Free website. Free Training included." at bounding box center [620, 483] width 256 height 34
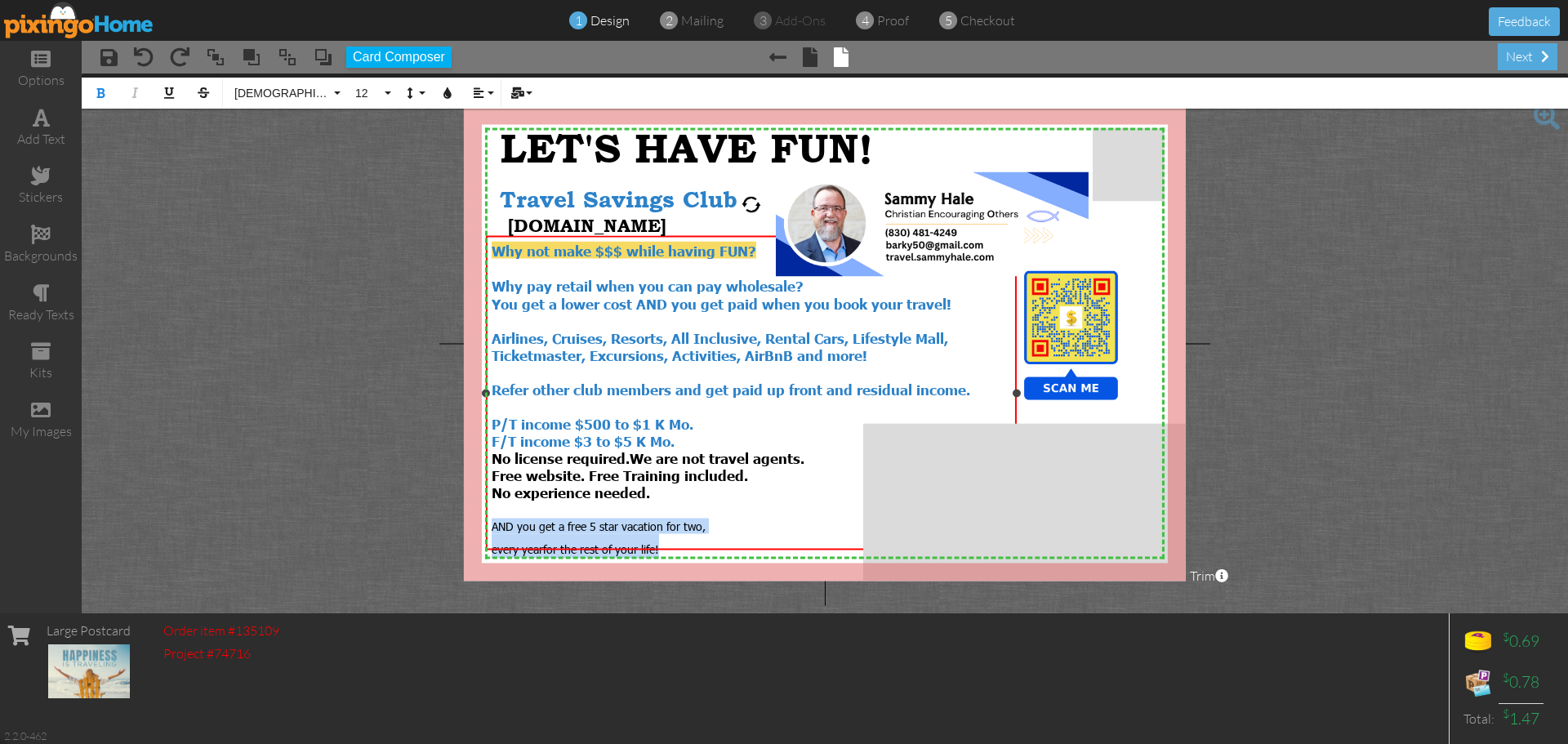
drag, startPoint x: 492, startPoint y: 512, endPoint x: 675, endPoint y: 536, distance: 184.6
click at [675, 536] on div "Why not make $$$ while having FUN? Why pay retail when you can pay wholesale? Y…" at bounding box center [752, 400] width 519 height 317
click at [384, 92] on button "10" at bounding box center [370, 93] width 47 height 31
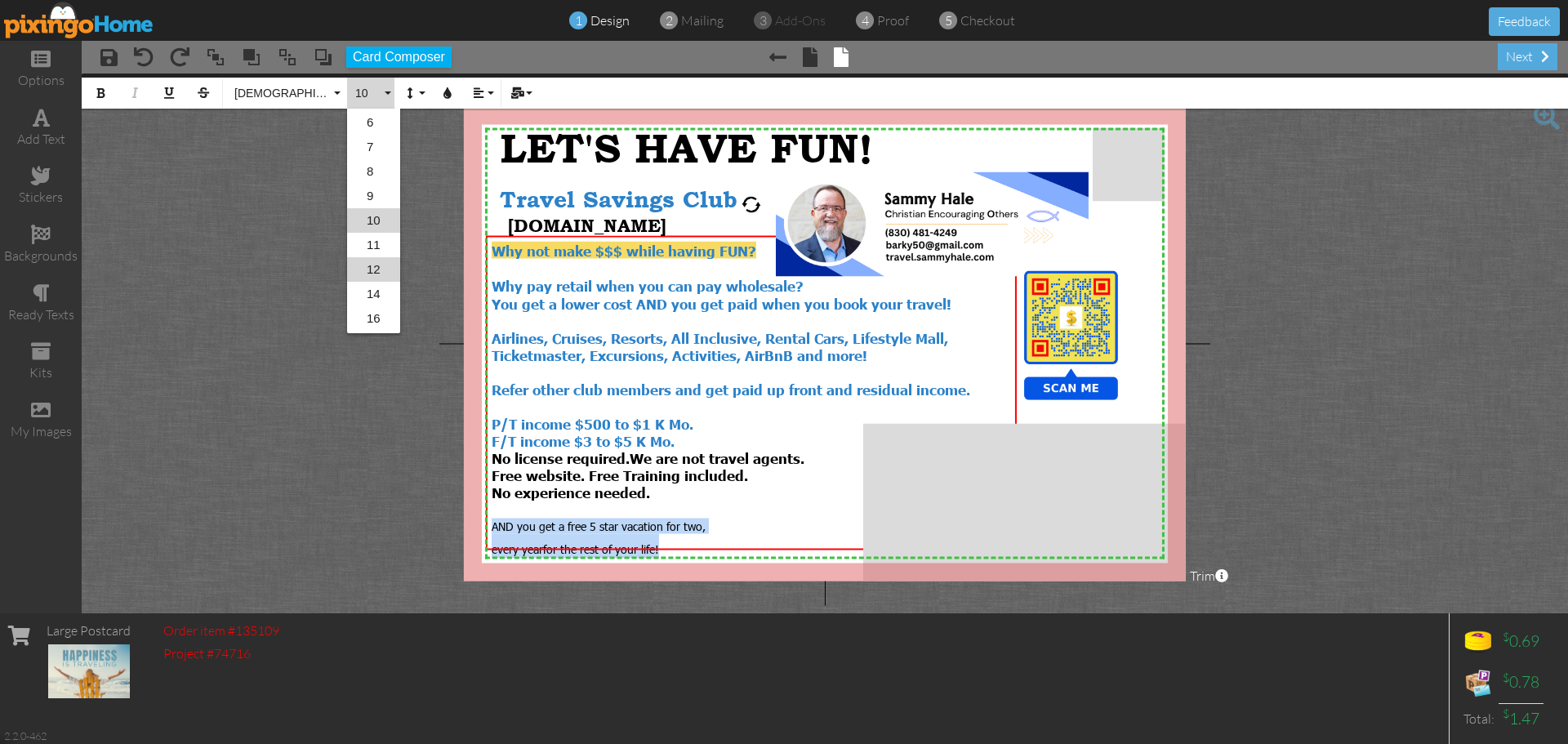
click at [379, 261] on link "12" at bounding box center [373, 269] width 53 height 25
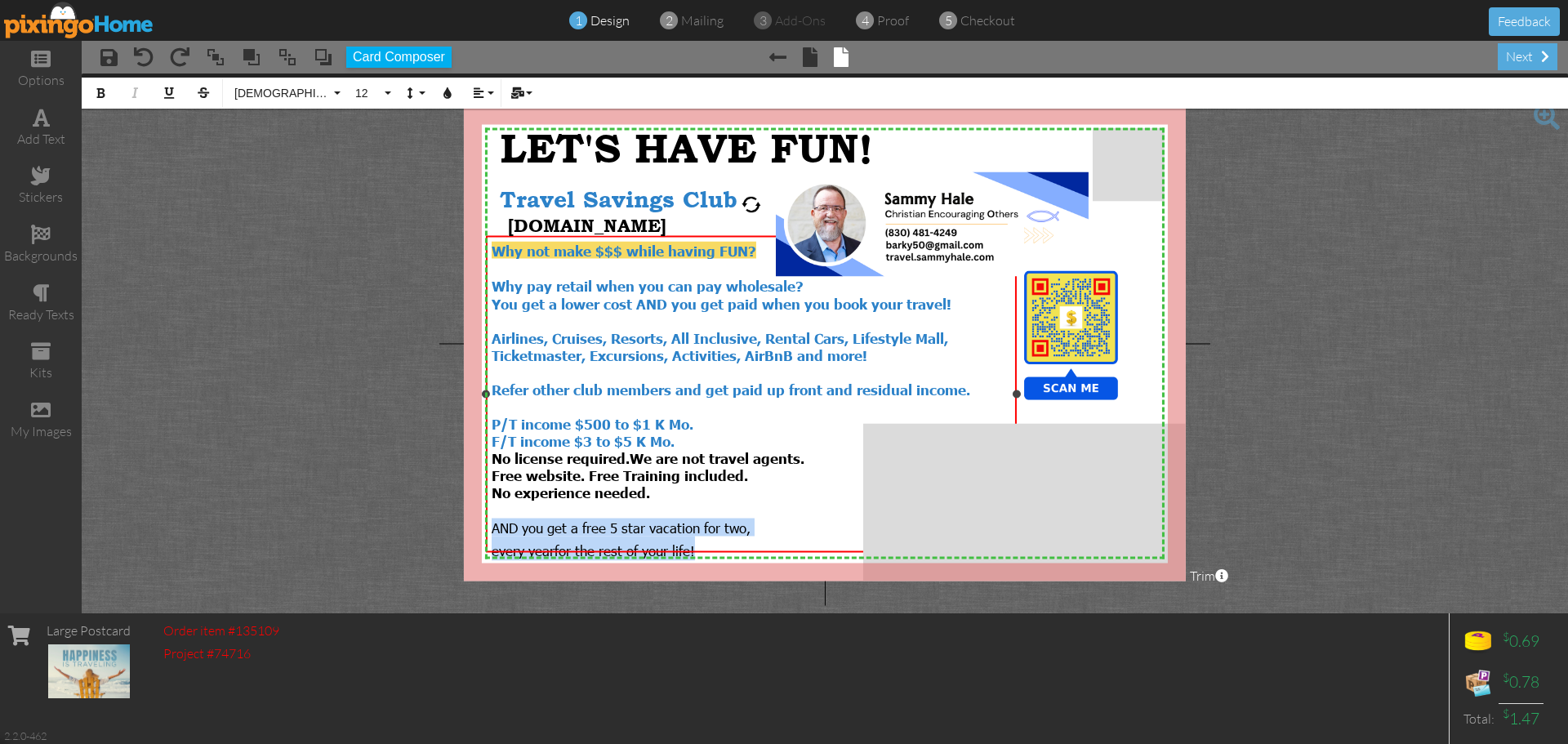
click at [544, 518] on span "AND you get a free 5 star vacation for two," at bounding box center [621, 527] width 259 height 18
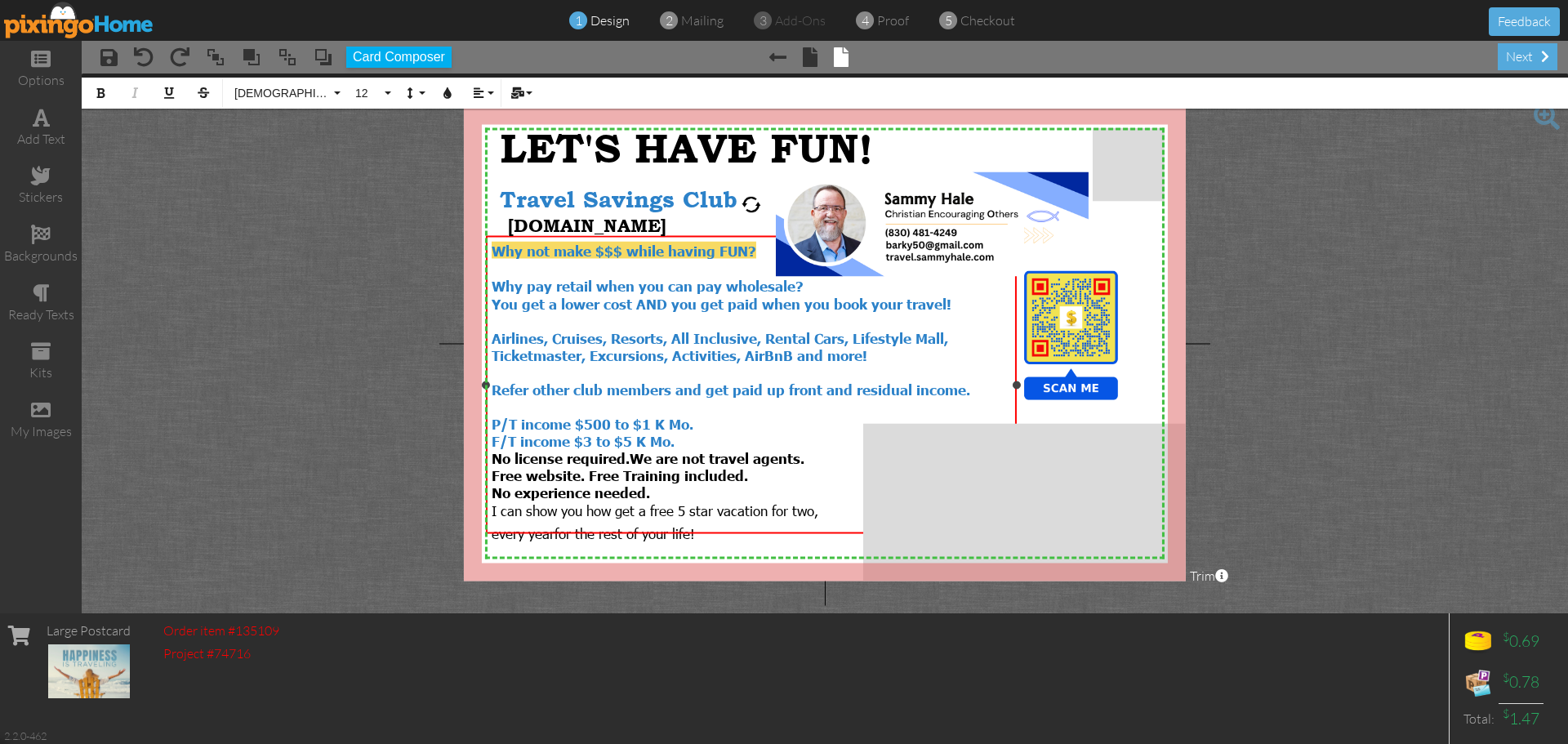
click at [674, 483] on div "No experience needed." at bounding box center [752, 492] width 519 height 18
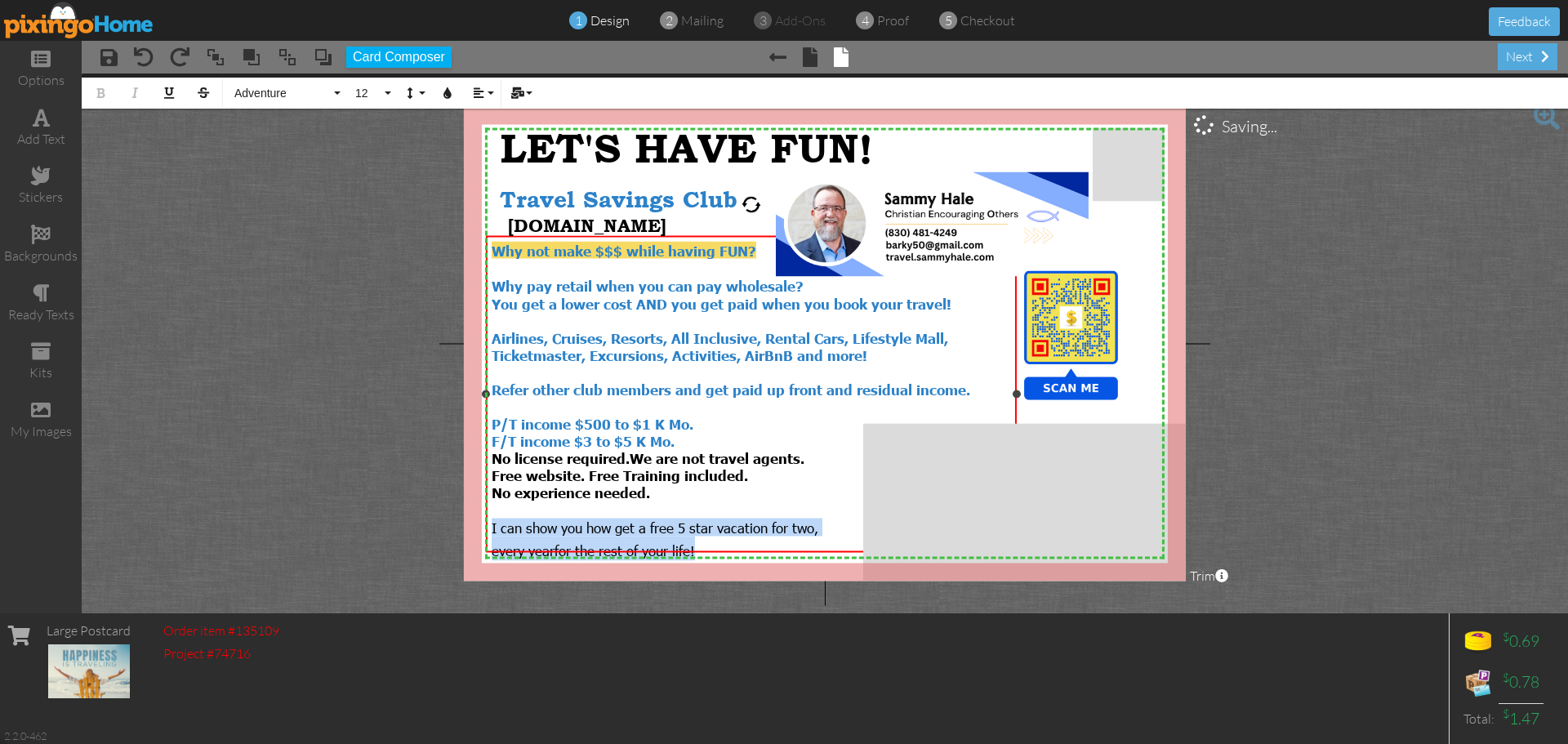
drag, startPoint x: 491, startPoint y: 513, endPoint x: 716, endPoint y: 528, distance: 225.5
click at [716, 528] on div "Why not make $$$ while having FUN? Why pay retail when you can pay wholesale? Y…" at bounding box center [752, 401] width 519 height 319
click at [102, 97] on icon "button" at bounding box center [100, 92] width 11 height 11
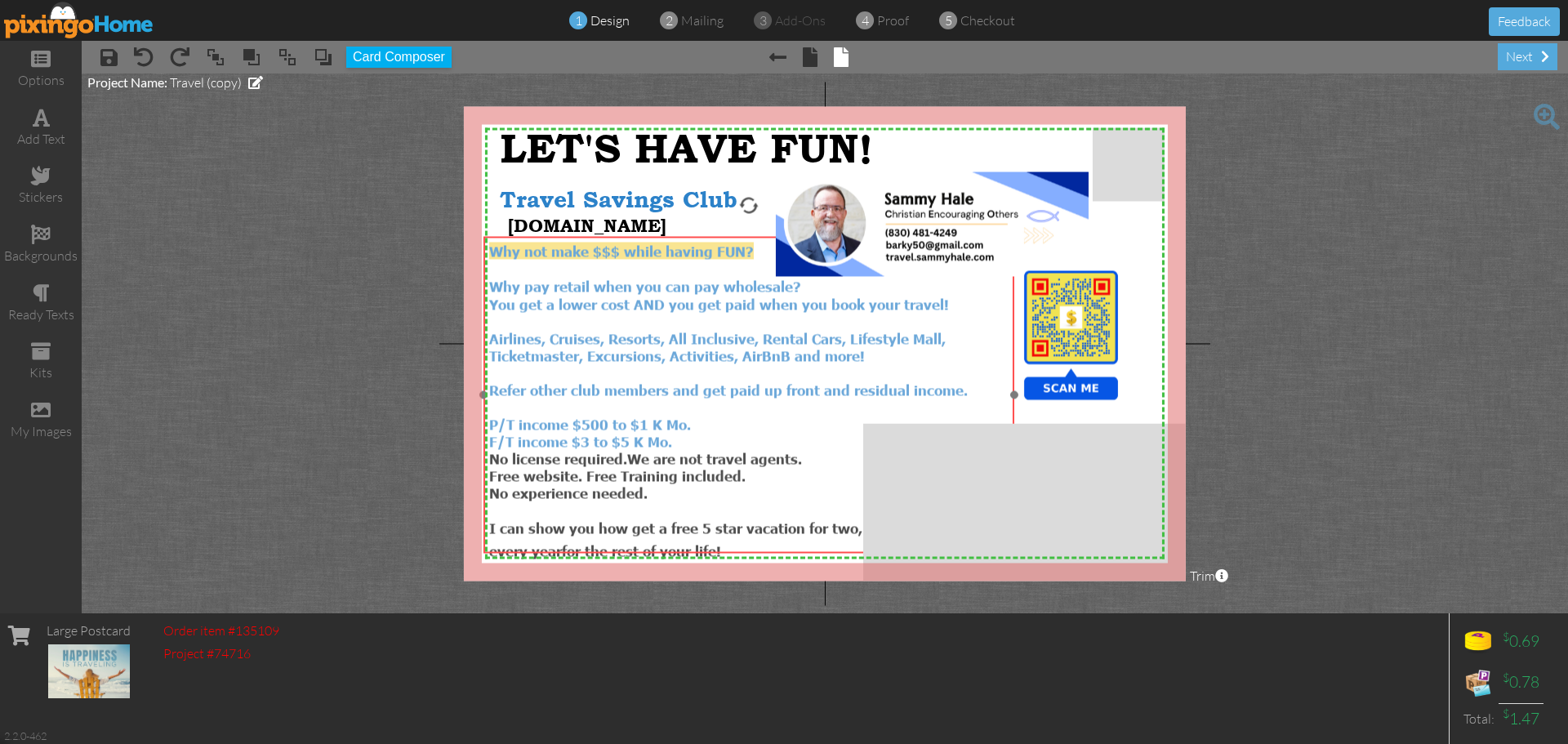
click at [764, 416] on div "P/T income $500 to $1 K Mo." at bounding box center [749, 425] width 519 height 17
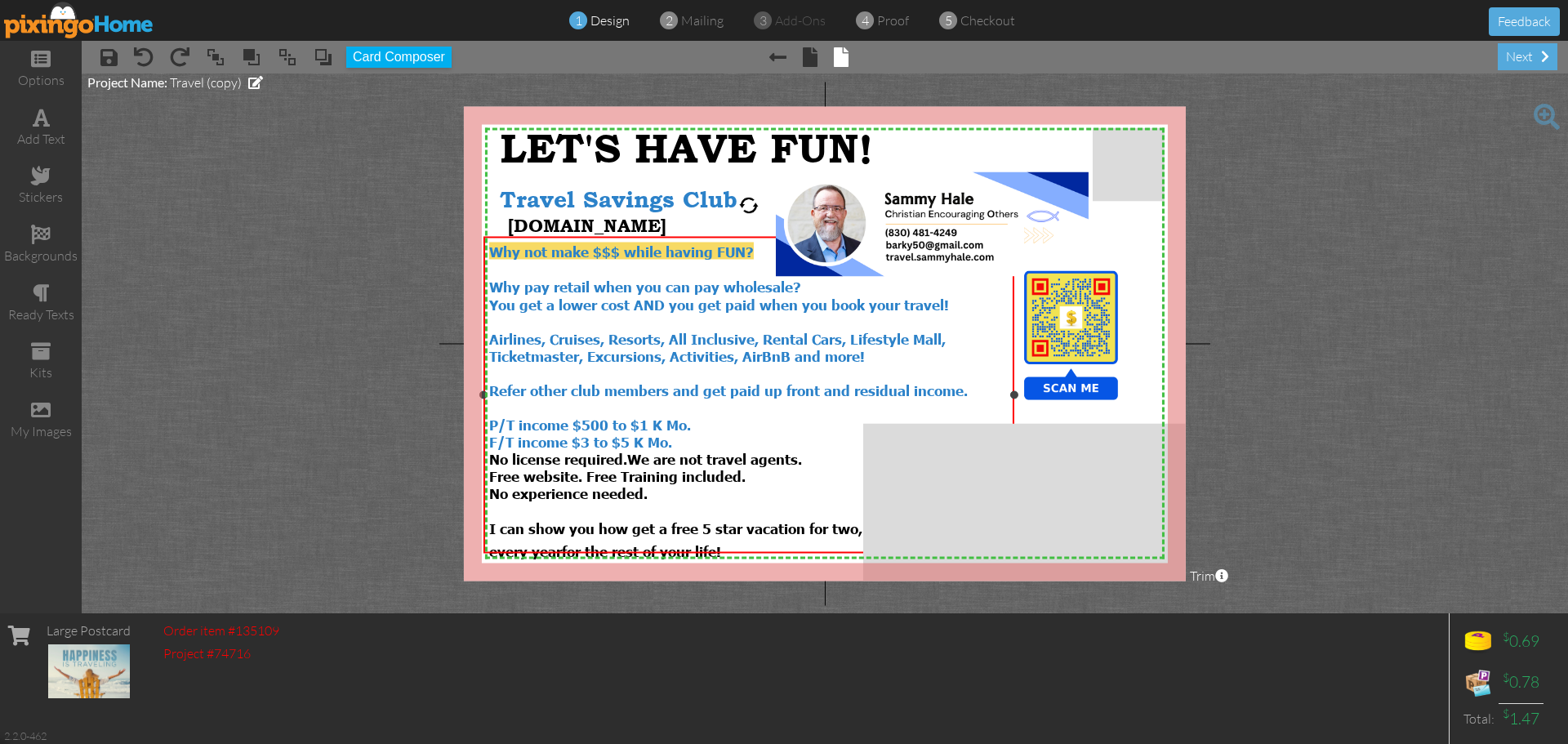
click at [809, 519] on span "I can show you how get a free 5 star vacation for two," at bounding box center [676, 528] width 373 height 17
click at [810, 519] on span "I can show you how get a free 5 star vacation for two," at bounding box center [676, 528] width 373 height 17
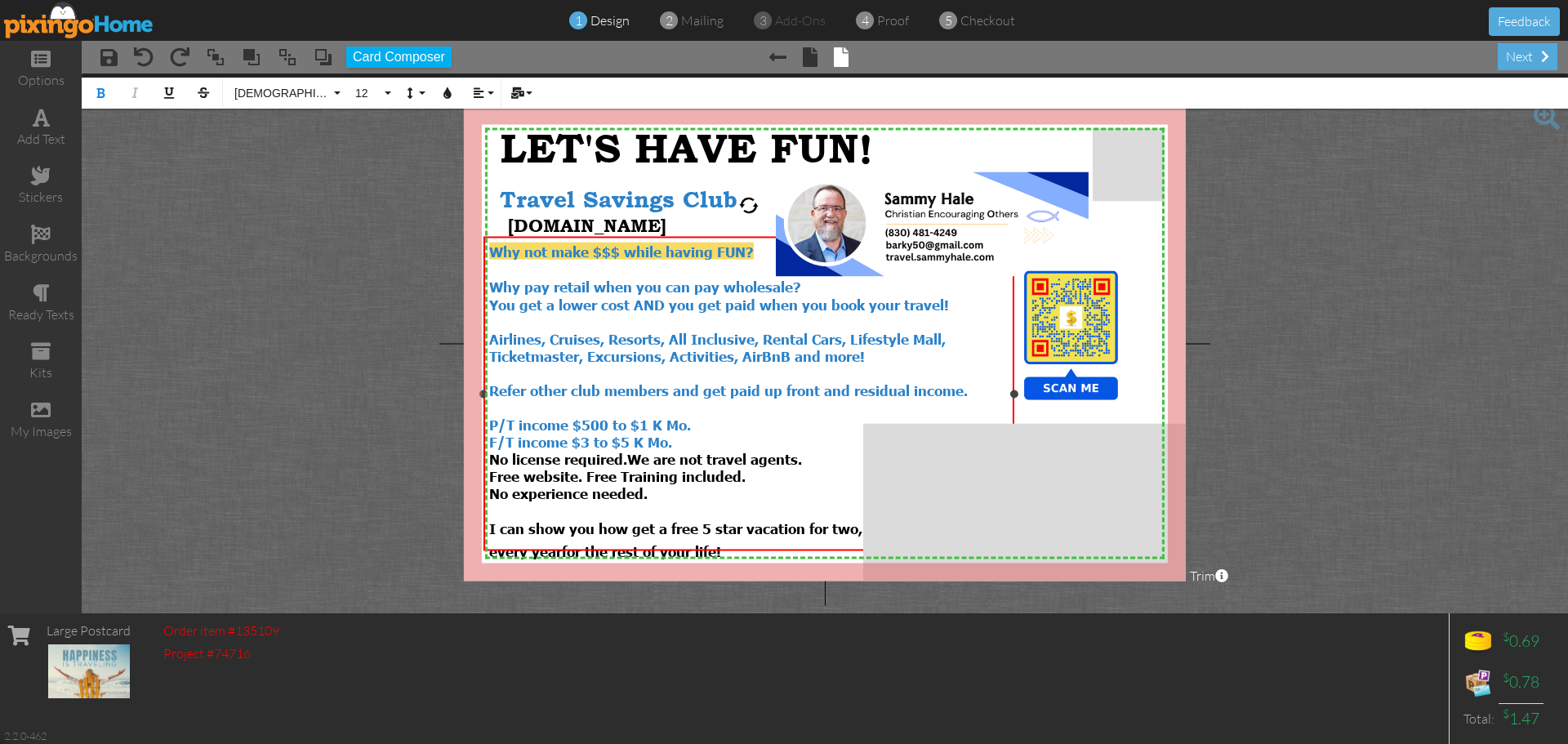
click at [807, 519] on span "I can show you how get a free 5 star vacation for two," at bounding box center [676, 528] width 373 height 17
click at [491, 560] on span "every year" at bounding box center [525, 569] width 73 height 17
click at [629, 519] on span "I can show you how get a free 5 star vacation" at bounding box center [647, 528] width 316 height 17
click at [835, 537] on div "for two, every year for the rest of your life!" at bounding box center [749, 549] width 519 height 25
drag, startPoint x: 491, startPoint y: 513, endPoint x: 825, endPoint y: 530, distance: 334.4
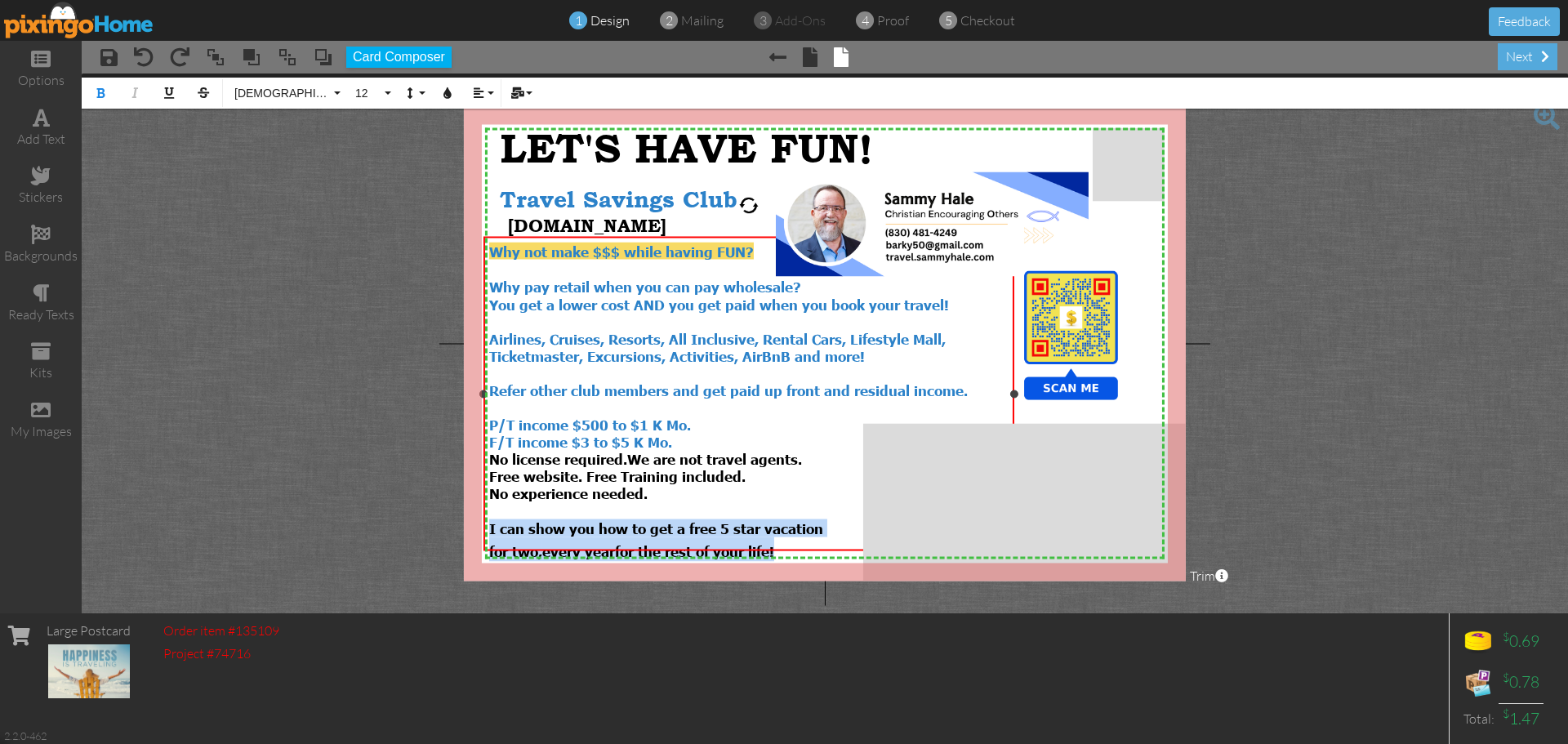
click at [825, 530] on div "Why not make $$$ while having FUN? Why pay retail when you can pay wholesale? Y…" at bounding box center [749, 402] width 519 height 319
click at [383, 95] on button "12" at bounding box center [370, 93] width 47 height 31
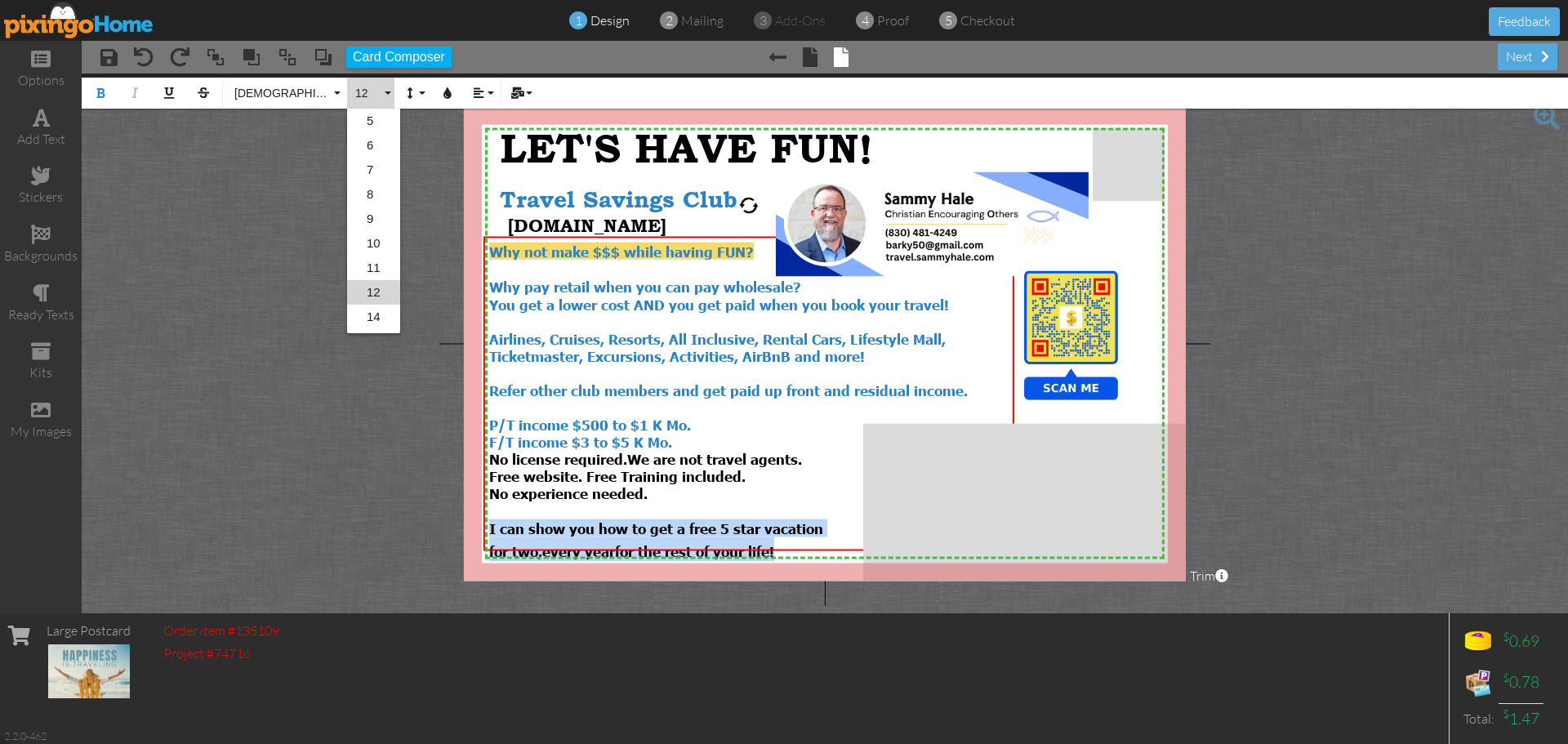
scroll to position [72, 0]
click at [371, 250] on link "14" at bounding box center [373, 244] width 53 height 25
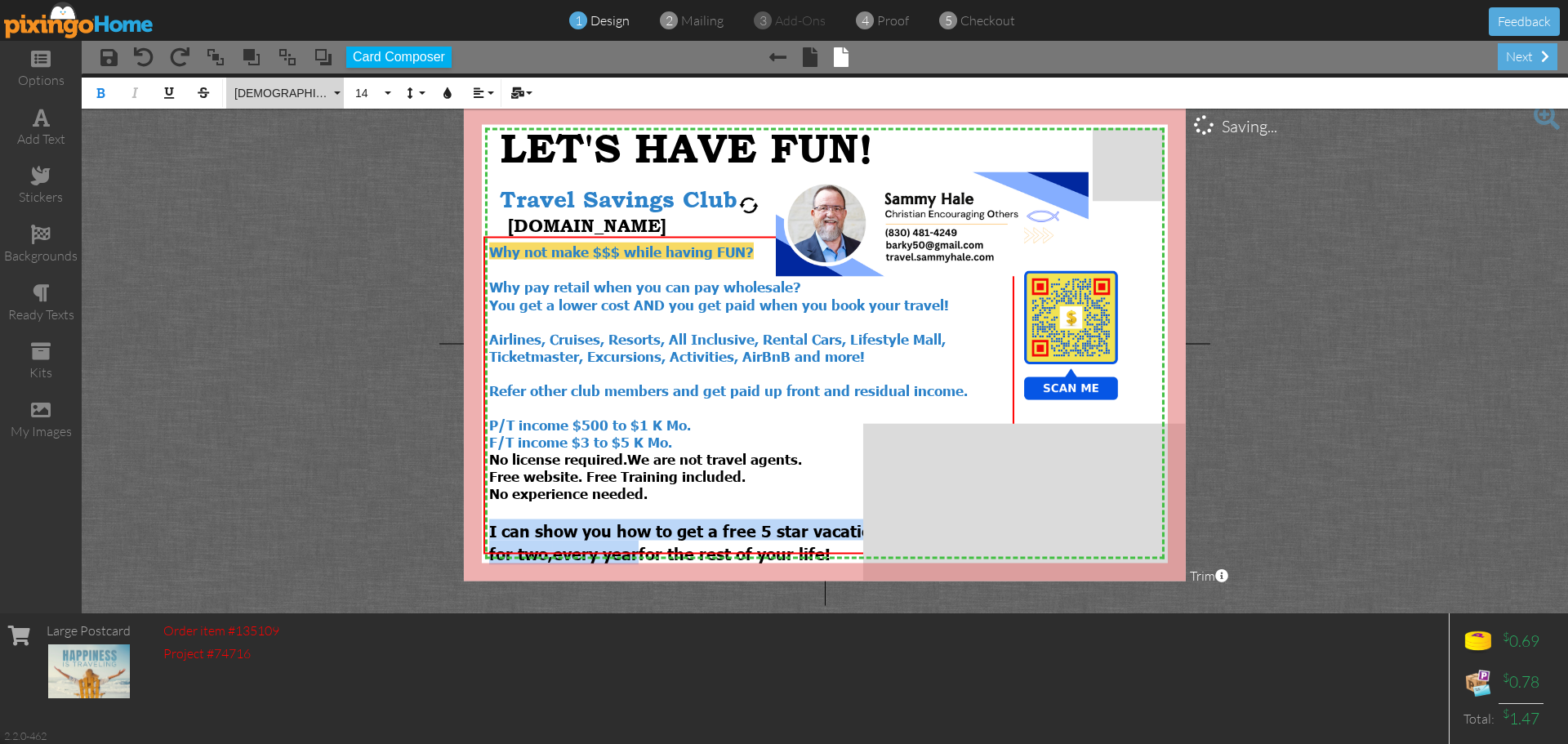
click at [333, 92] on button "[DEMOGRAPHIC_DATA]" at bounding box center [285, 93] width 118 height 31
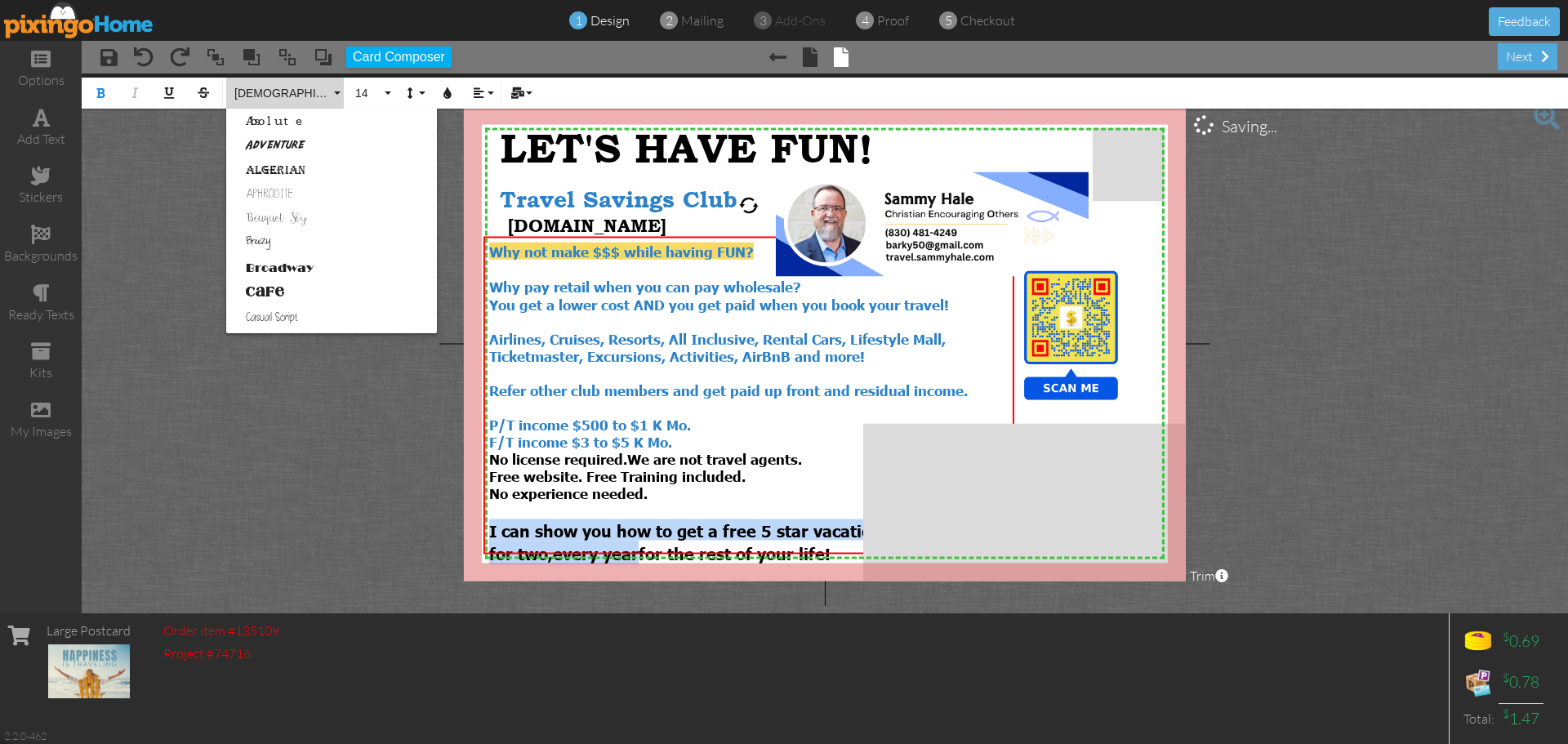
scroll to position [1003, 0]
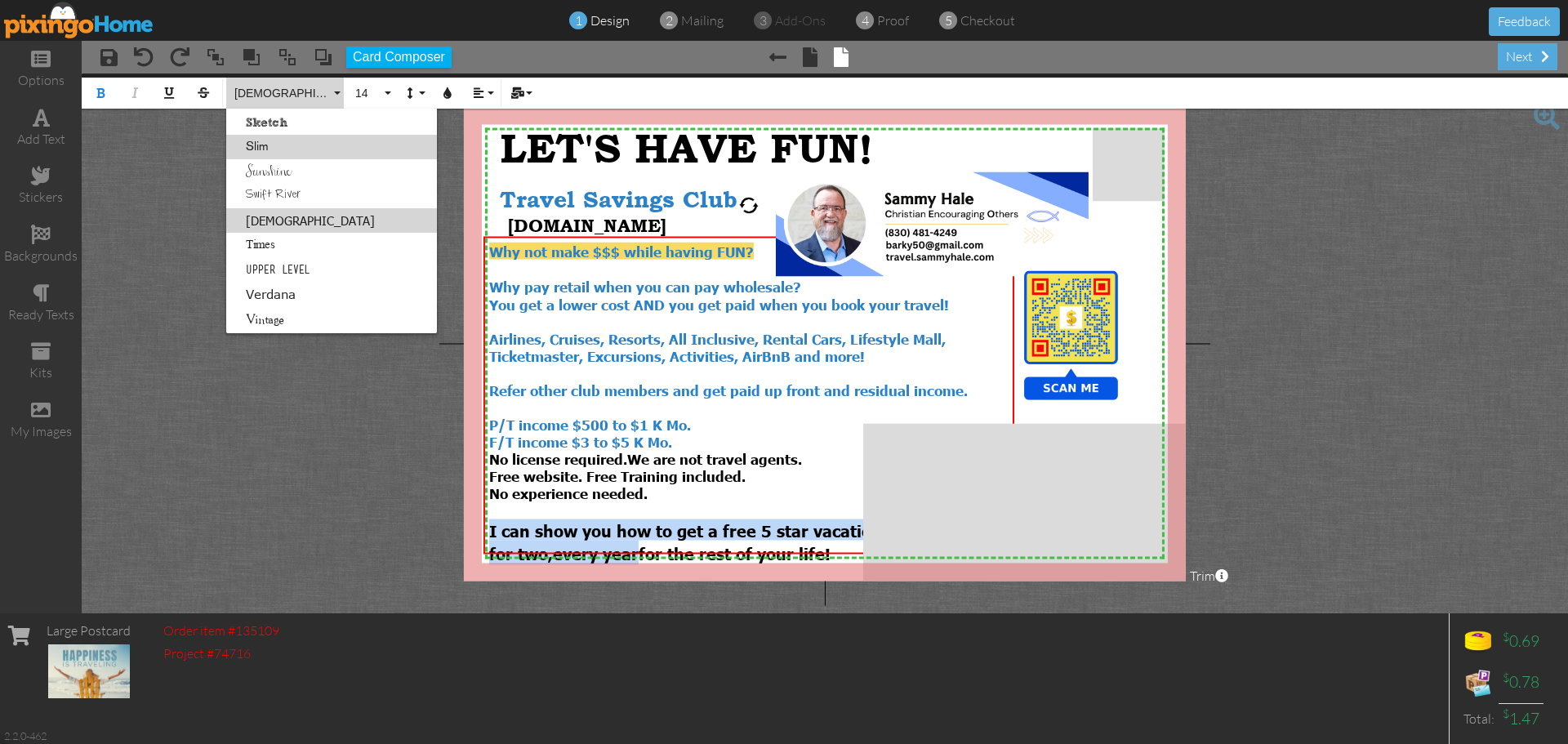
click at [276, 149] on link "Slim" at bounding box center [331, 147] width 211 height 25
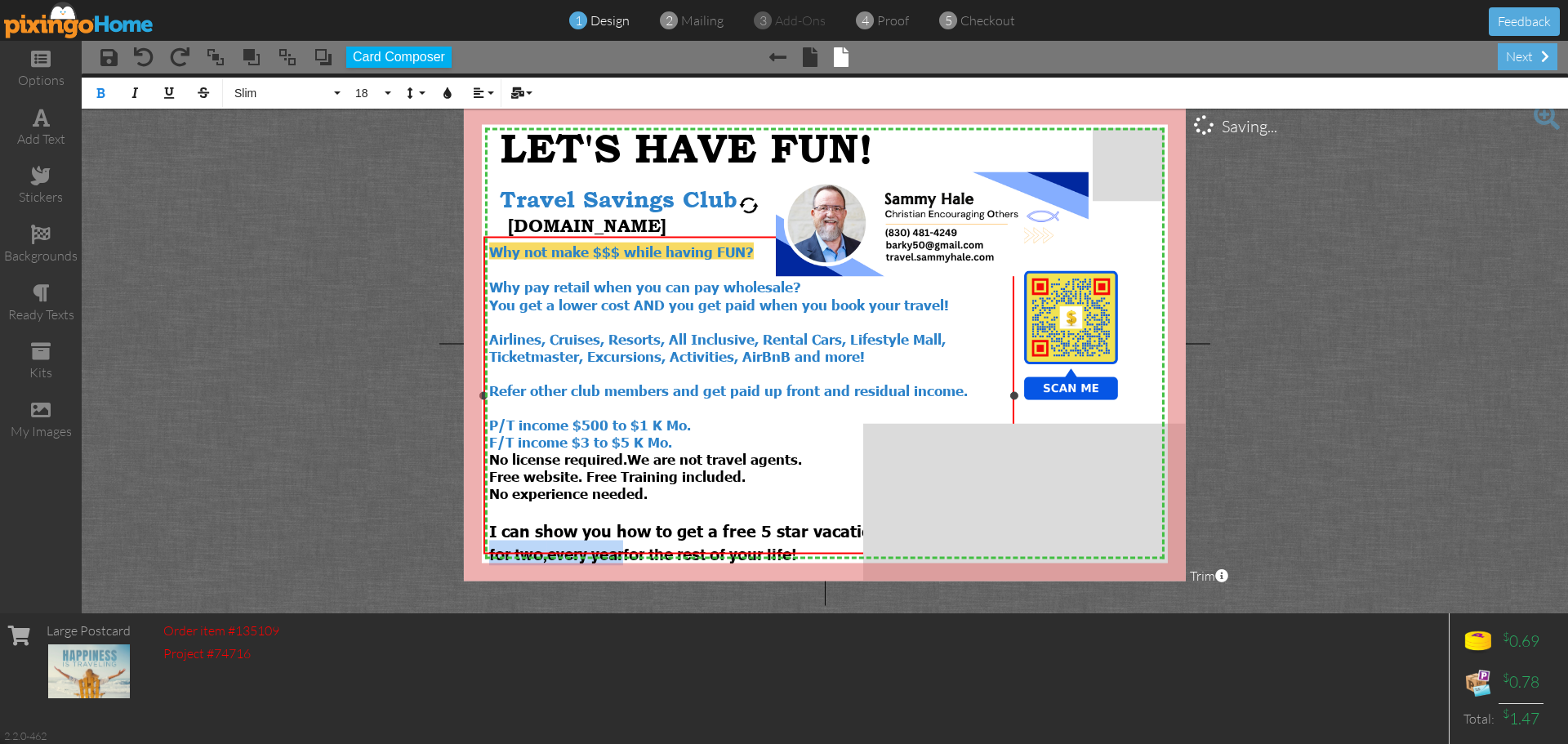
click at [488, 509] on div "Why not make $$$ while having FUN? Why pay retail when you can pay wholesale? Y…" at bounding box center [748, 404] width 530 height 335
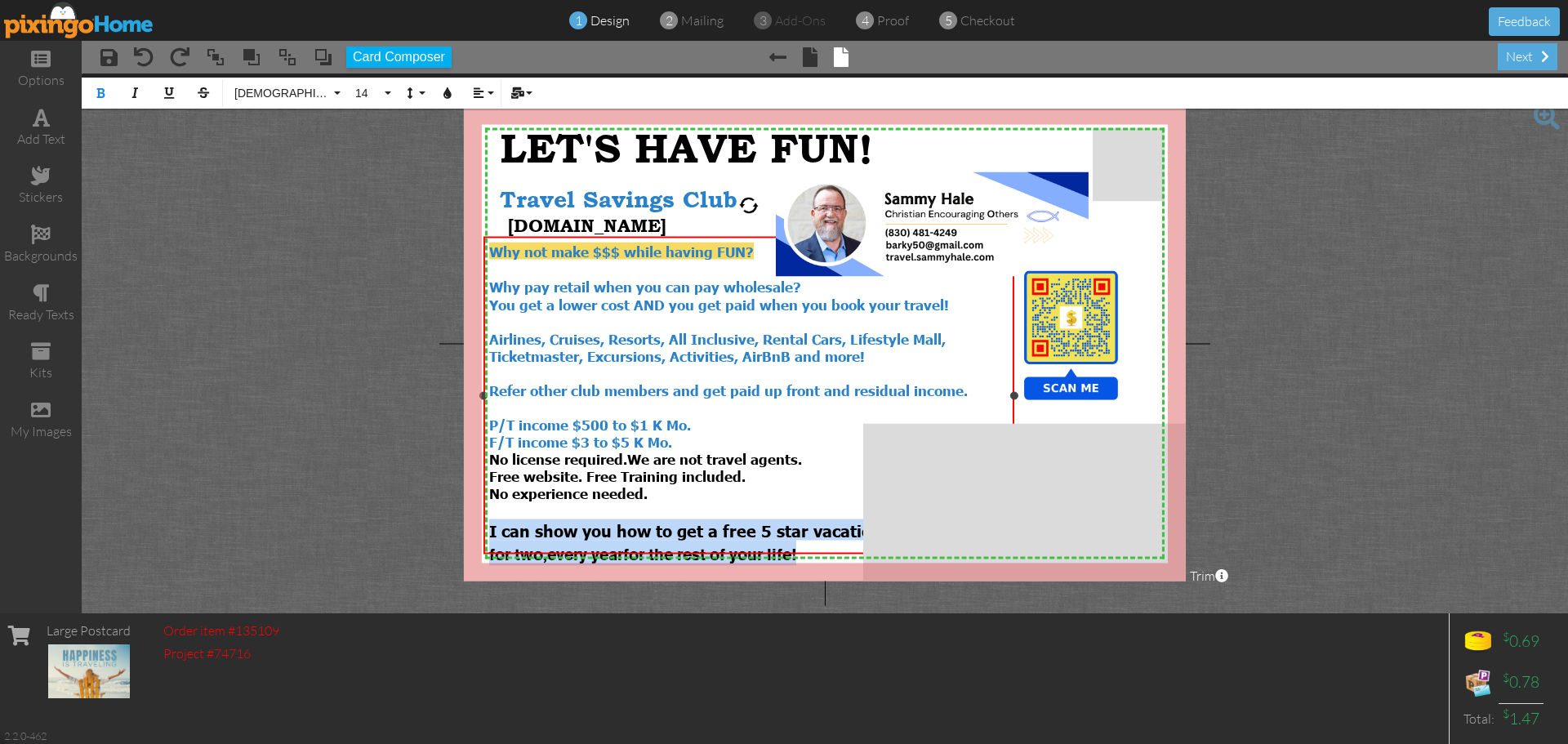
drag, startPoint x: 492, startPoint y: 509, endPoint x: 814, endPoint y: 530, distance: 322.7
click at [814, 530] on div "Why not make $$$ while having FUN? Why pay retail when you can pay wholesale? Y…" at bounding box center [749, 404] width 519 height 324
click at [333, 92] on button "[DEMOGRAPHIC_DATA]" at bounding box center [285, 93] width 118 height 31
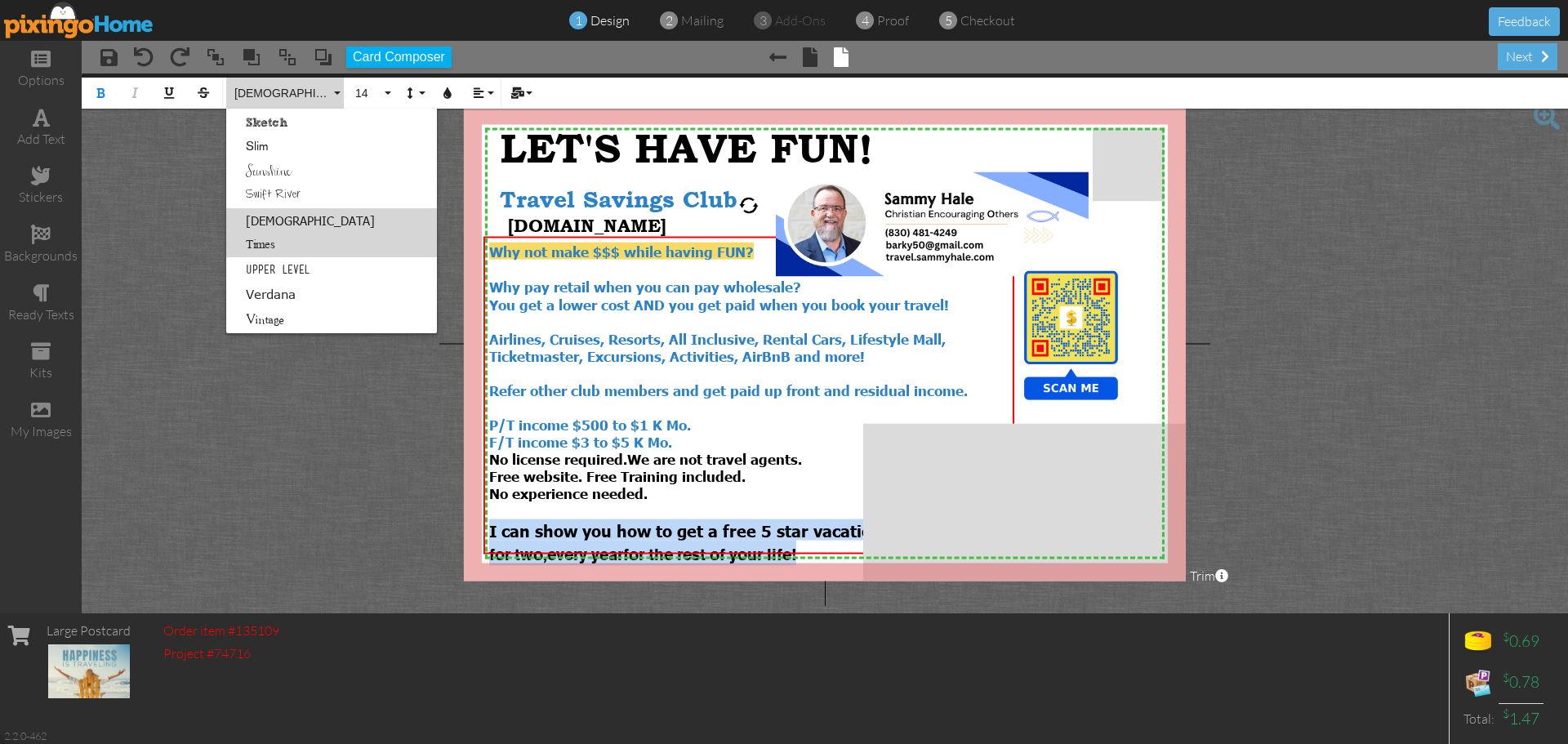
click at [258, 244] on link "Times" at bounding box center [331, 244] width 211 height 25
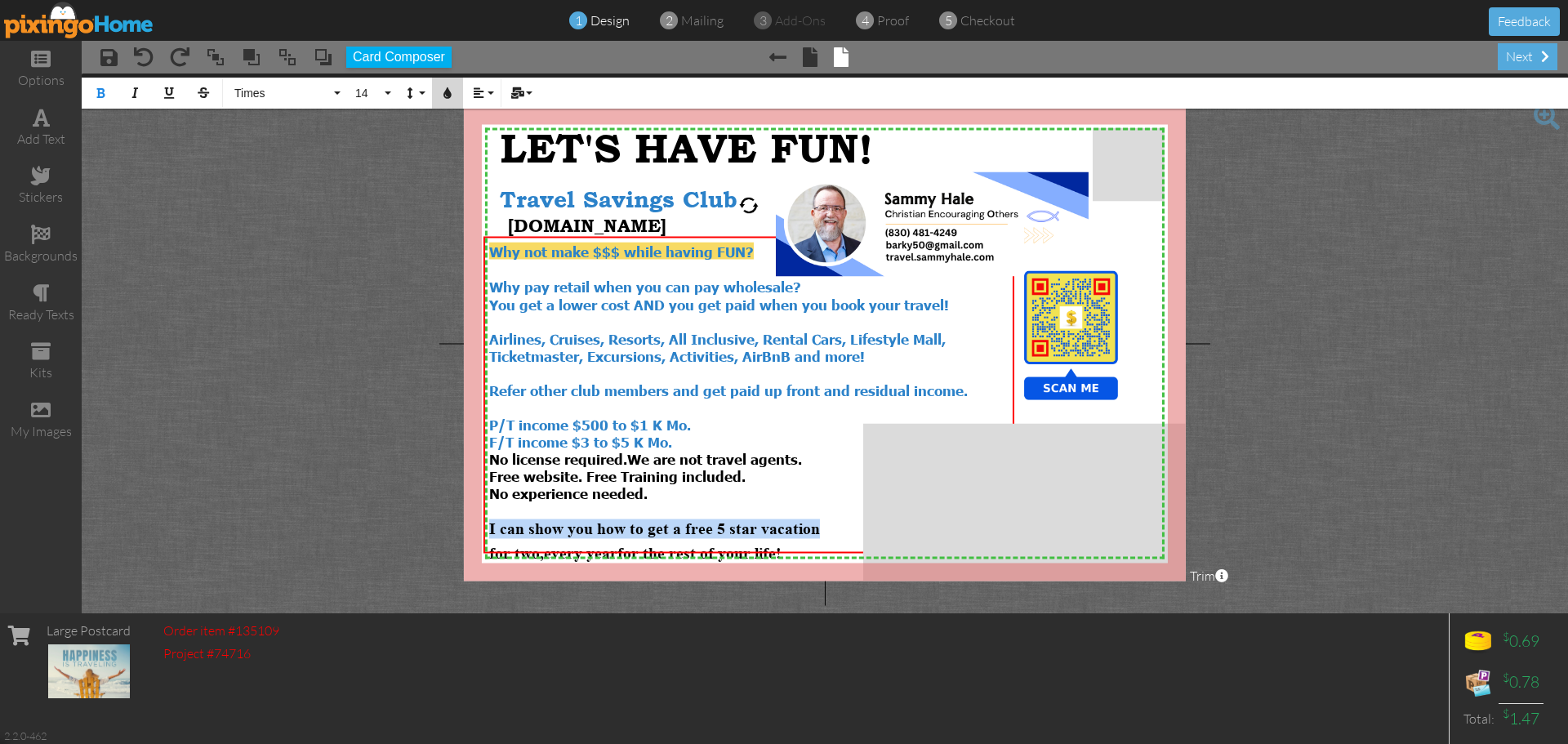
click at [443, 94] on icon "button" at bounding box center [447, 92] width 11 height 11
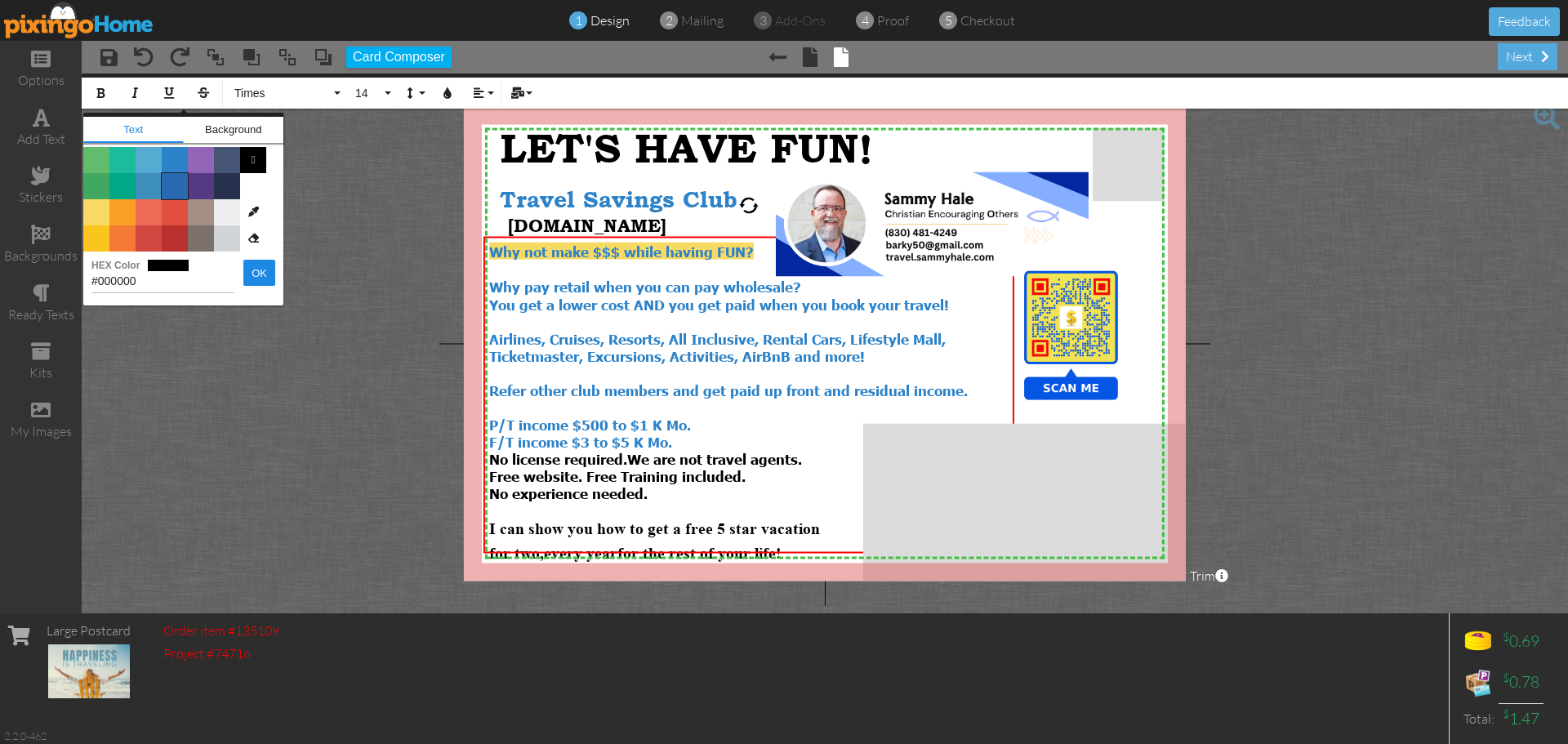
click at [171, 194] on span "Color #2969B0" at bounding box center [174, 186] width 26 height 26
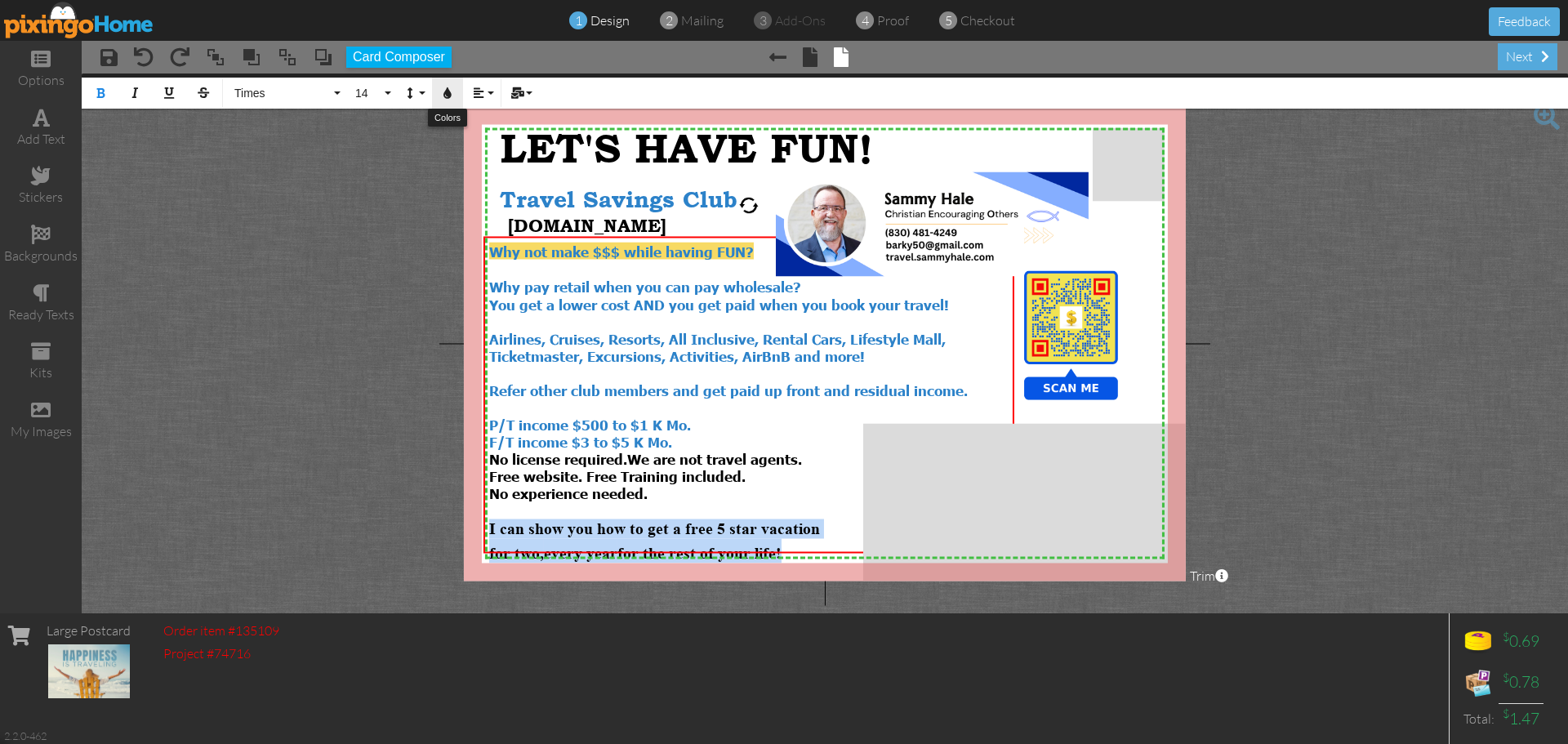
click at [444, 96] on icon "button" at bounding box center [447, 92] width 11 height 11
type input "#2969B0"
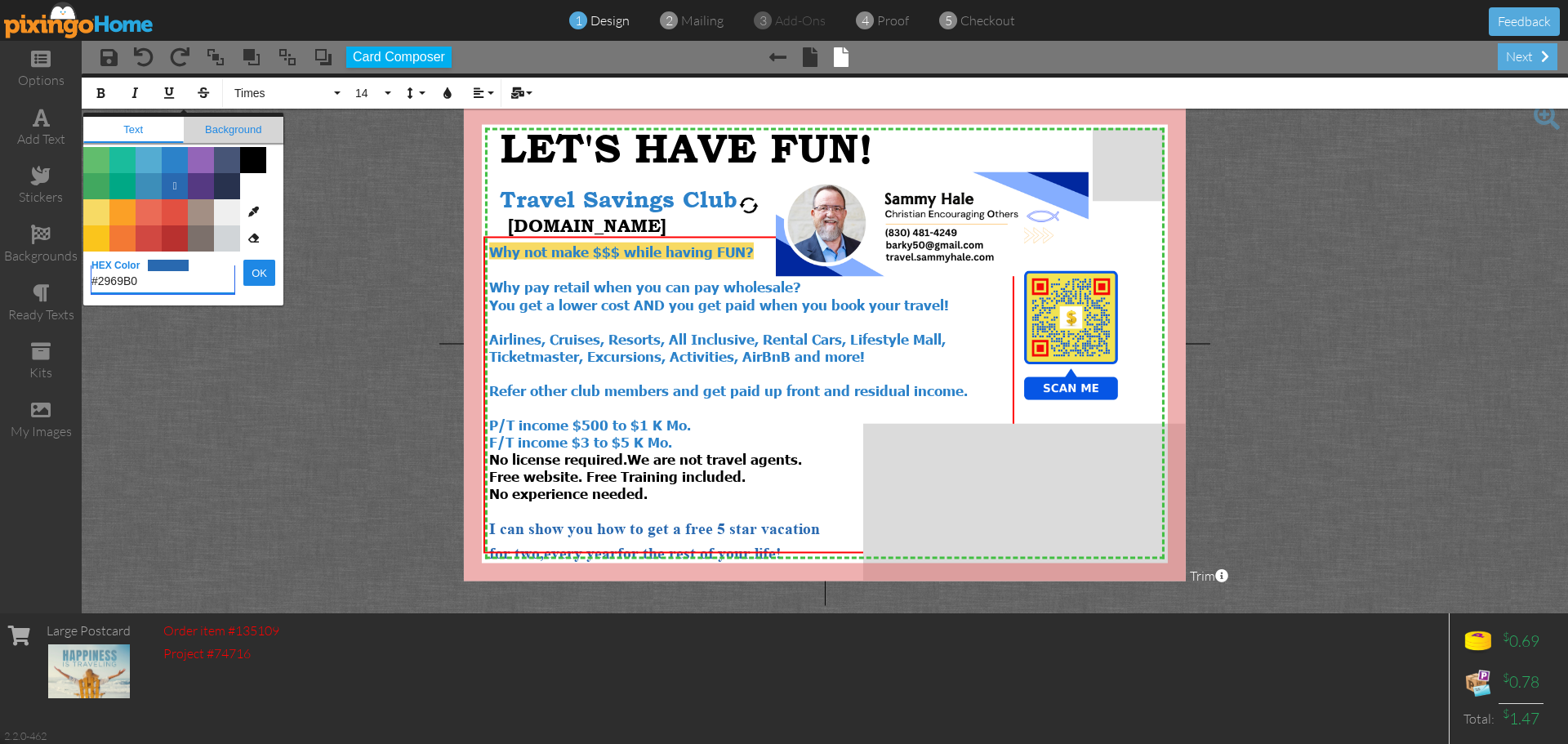
click at [251, 130] on span "Background" at bounding box center [234, 130] width 101 height 26
click at [97, 214] on span "Color #F7DA64" at bounding box center [97, 212] width 26 height 26
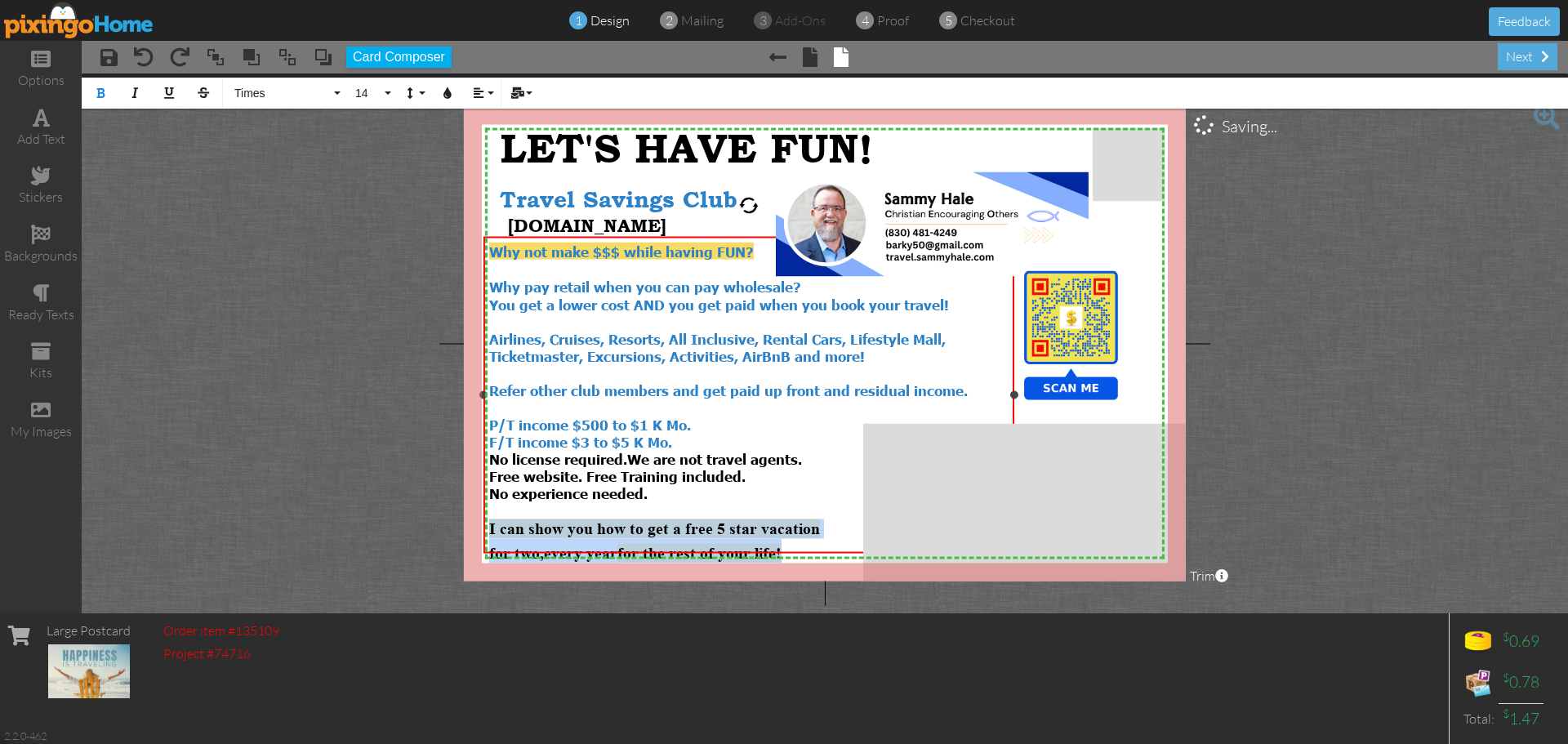
click at [835, 539] on div "for two, every year for the rest of your life!" at bounding box center [749, 551] width 519 height 25
drag, startPoint x: 492, startPoint y: 513, endPoint x: 802, endPoint y: 537, distance: 310.9
click at [802, 537] on div "Why not make $$$ while having FUN? Why pay retail when you can pay wholesale? Y…" at bounding box center [749, 403] width 519 height 321
click at [441, 95] on button "Colors" at bounding box center [448, 93] width 31 height 31
type input "#F7DA64"
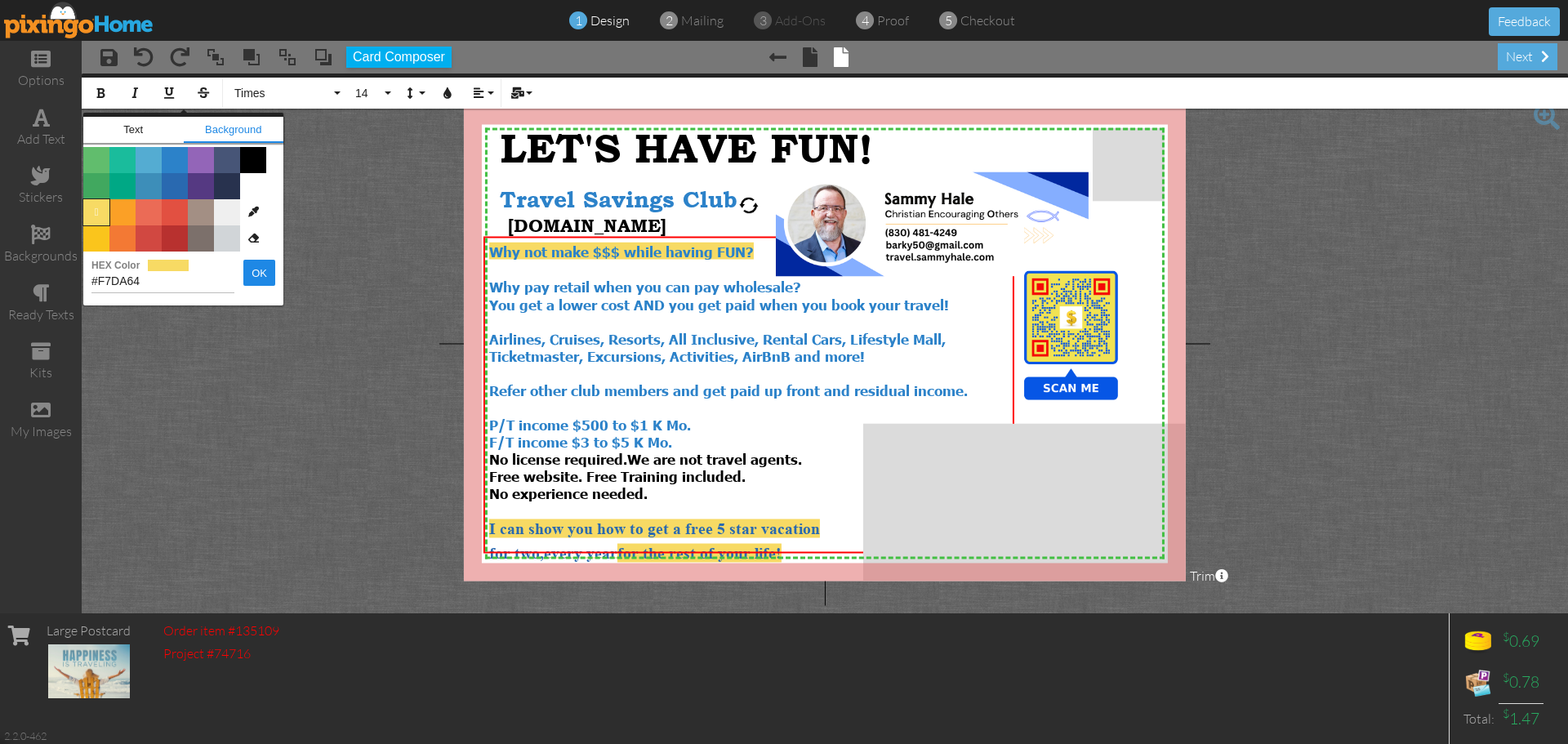
click at [96, 216] on span "" at bounding box center [97, 212] width 26 height 26
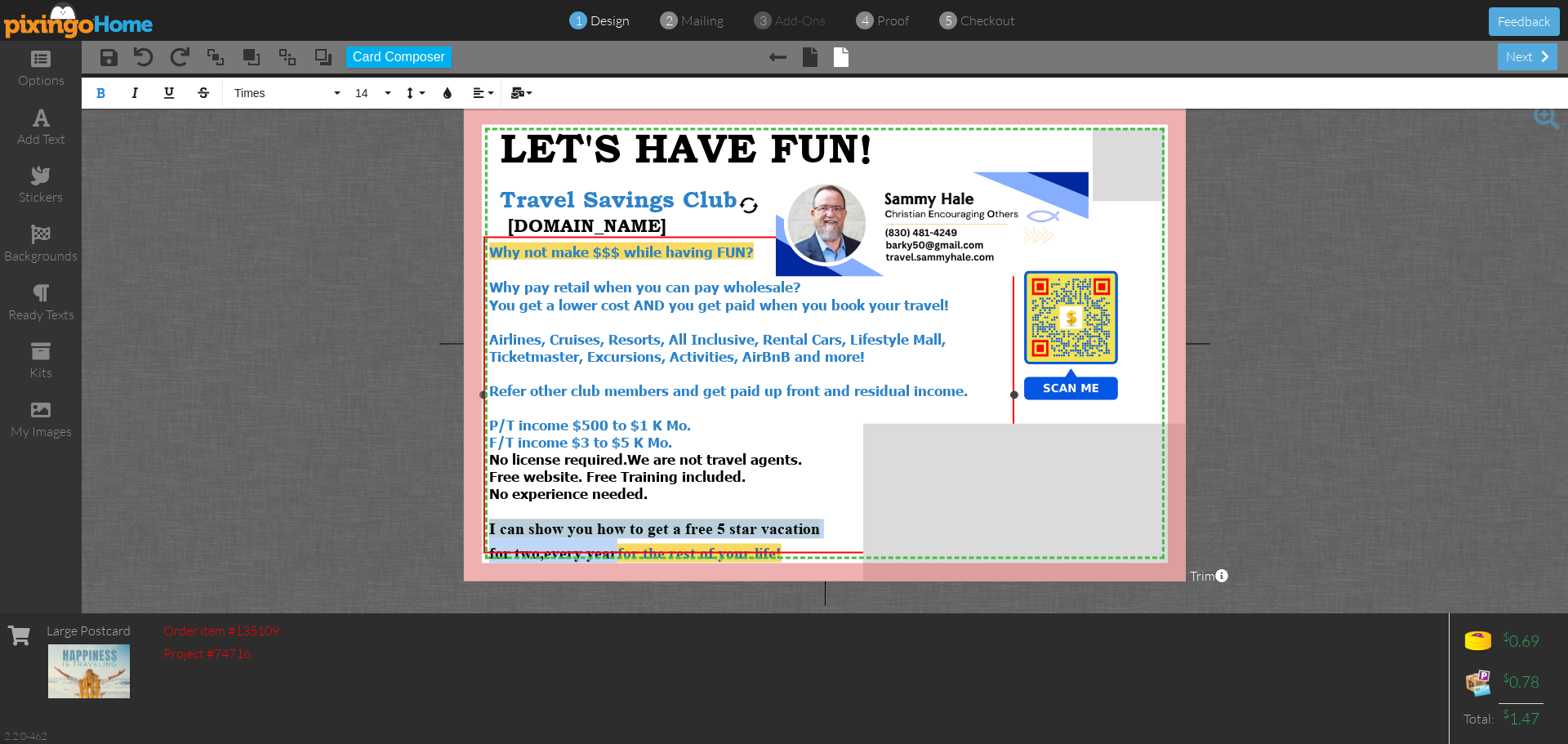
click at [824, 539] on div "for two, every year for the rest of your life!" at bounding box center [749, 551] width 519 height 25
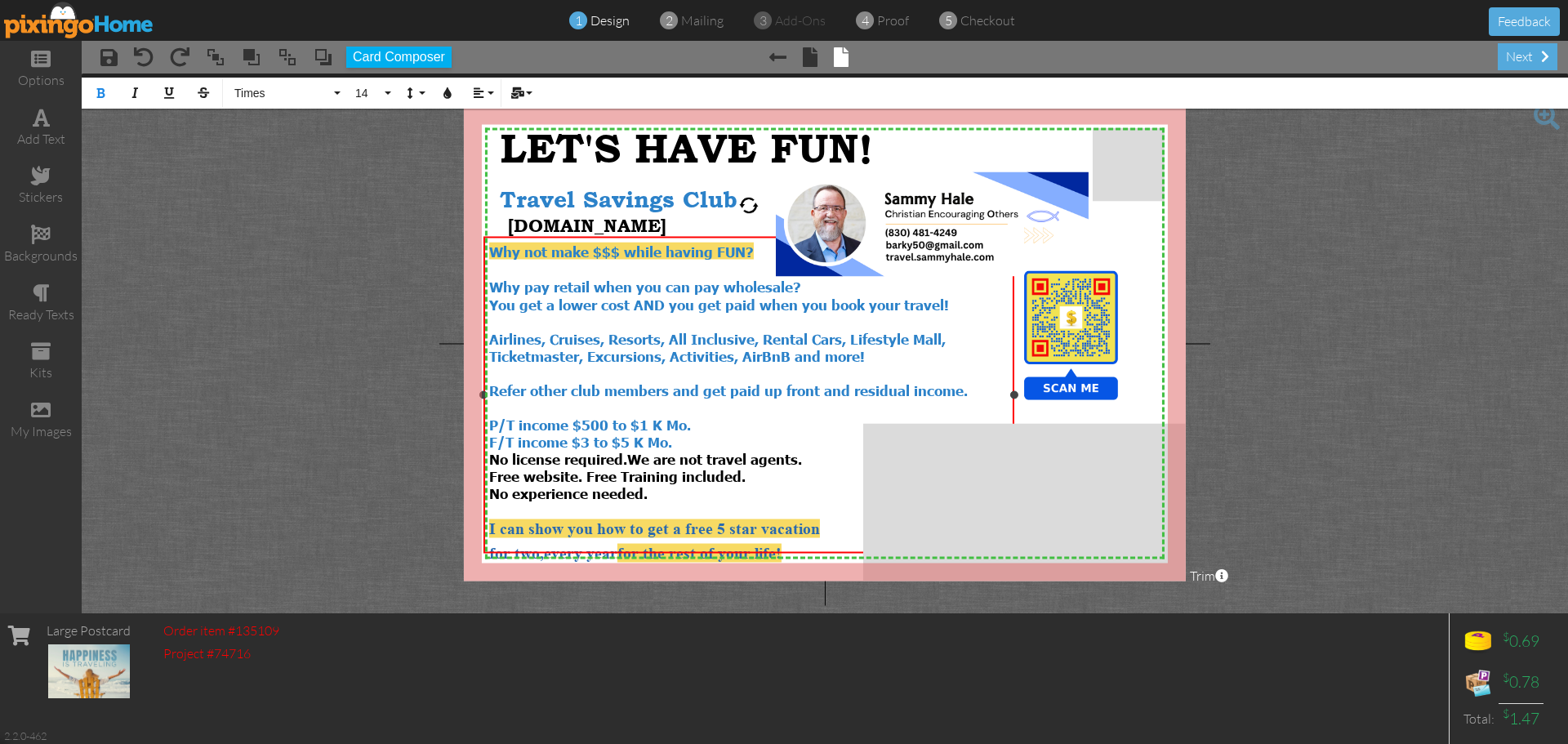
click at [824, 539] on div "for two, every year for the rest of your life!" at bounding box center [749, 551] width 519 height 25
click at [441, 91] on button "Colors" at bounding box center [448, 93] width 31 height 31
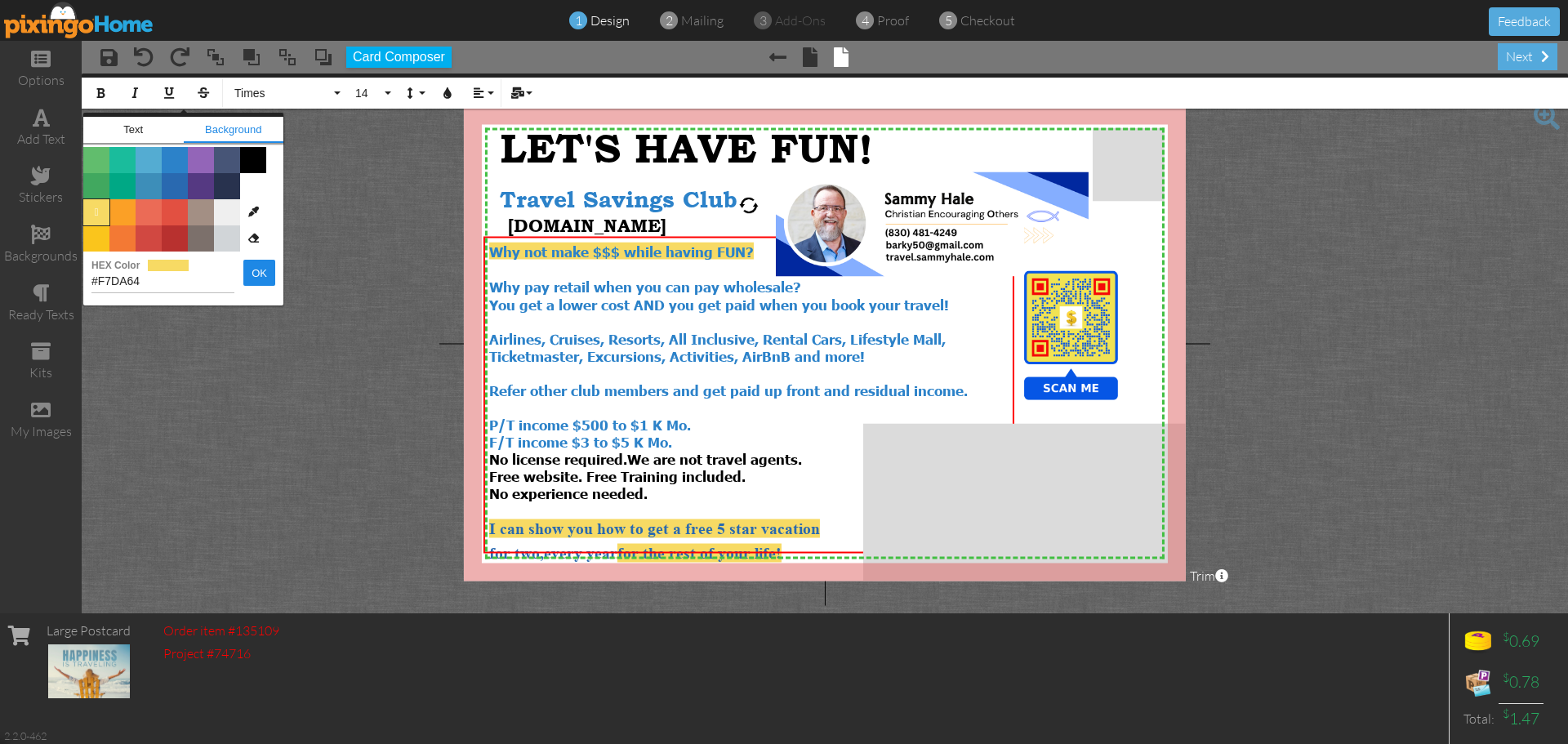
click at [101, 212] on span "" at bounding box center [97, 212] width 26 height 26
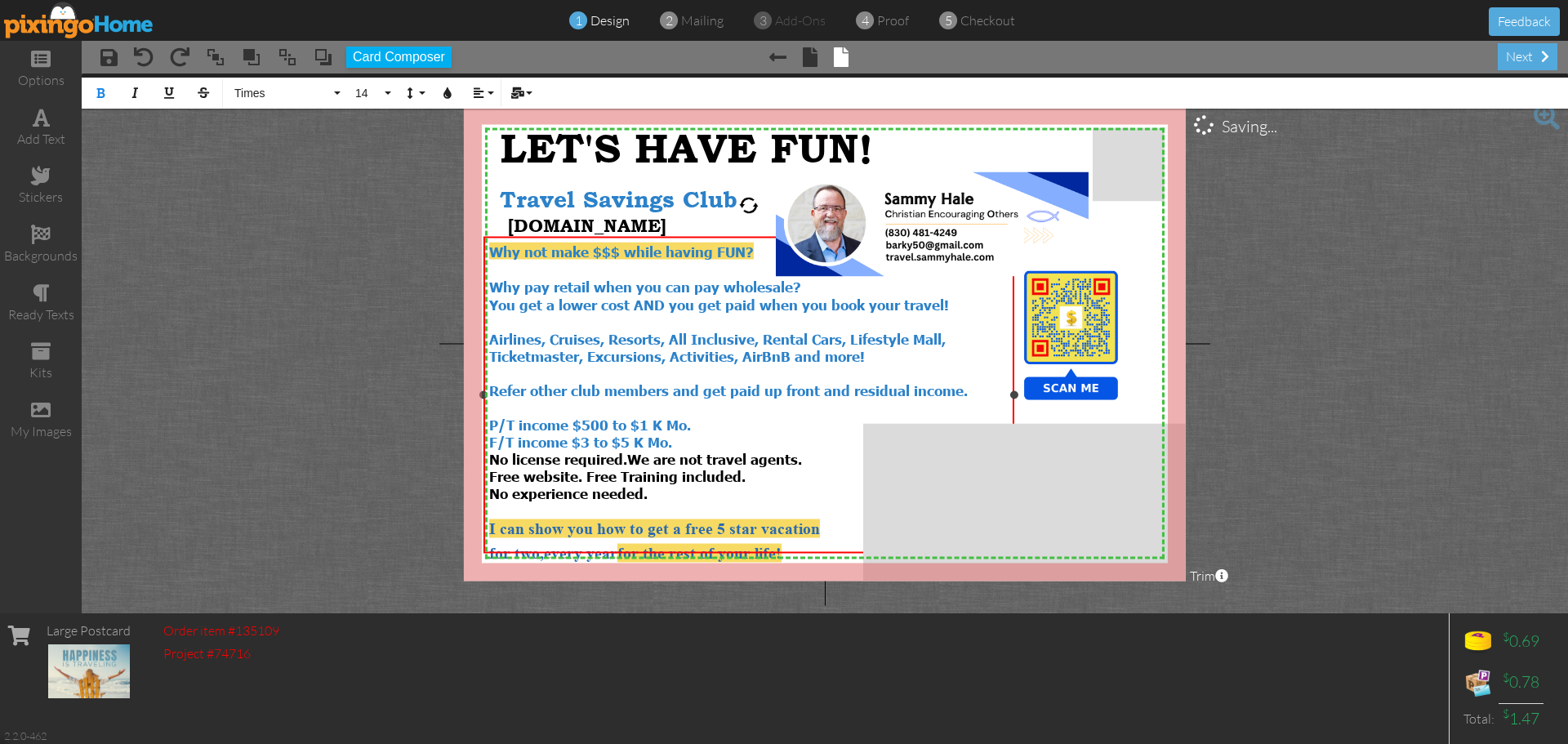
click at [806, 539] on div "for two, every year for the rest of your life!" at bounding box center [749, 551] width 519 height 25
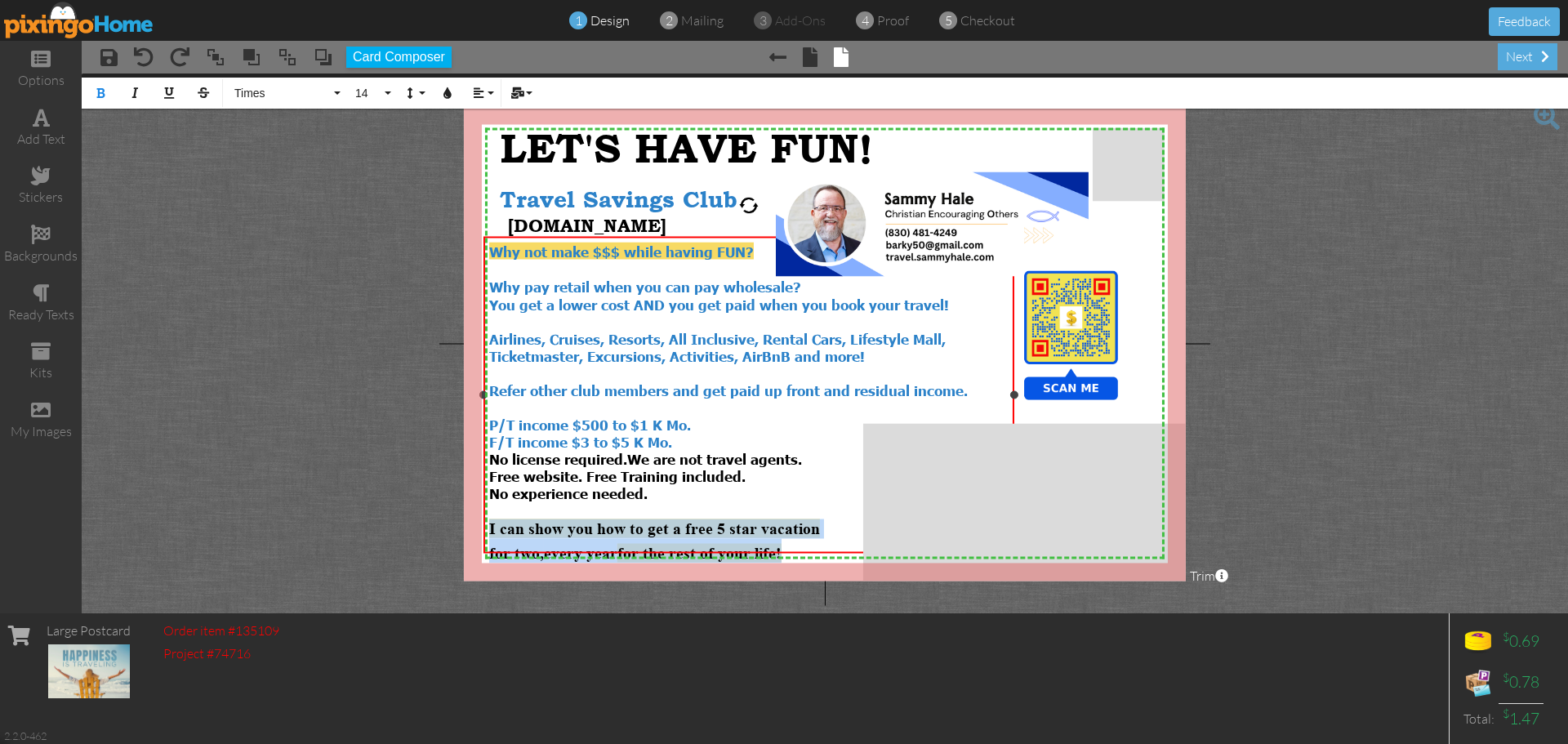
drag, startPoint x: 490, startPoint y: 512, endPoint x: 792, endPoint y: 530, distance: 302.5
click at [792, 530] on div "Why not make $$$ while having FUN? Why pay retail when you can pay wholesale? Y…" at bounding box center [749, 403] width 519 height 321
click at [450, 92] on icon "button" at bounding box center [447, 92] width 11 height 11
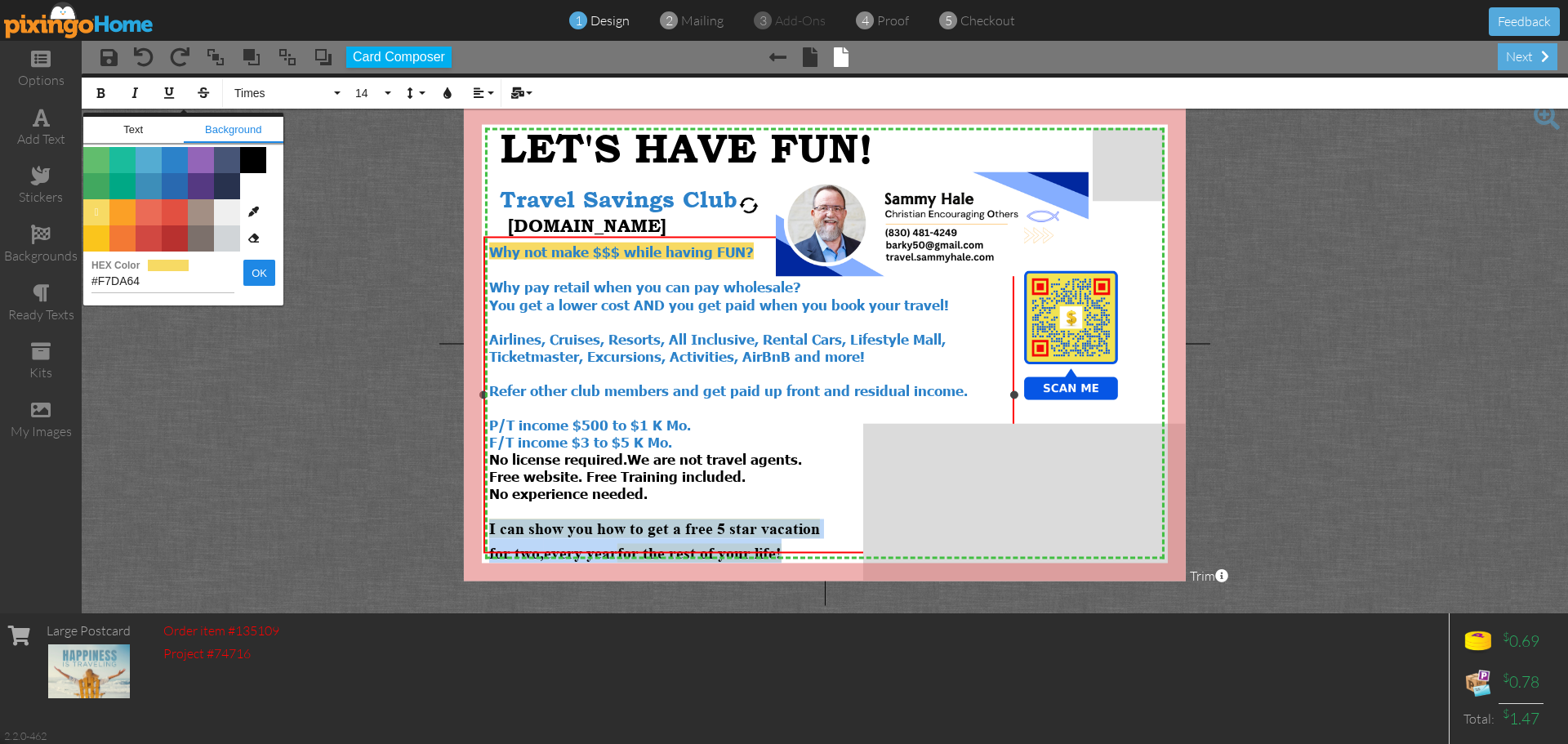
drag, startPoint x: 789, startPoint y: 538, endPoint x: 487, endPoint y: 509, distance: 303.4
click at [487, 509] on div "Why not make $$$ while having FUN? Why pay retail when you can pay wholesale? Y…" at bounding box center [748, 402] width 530 height 332
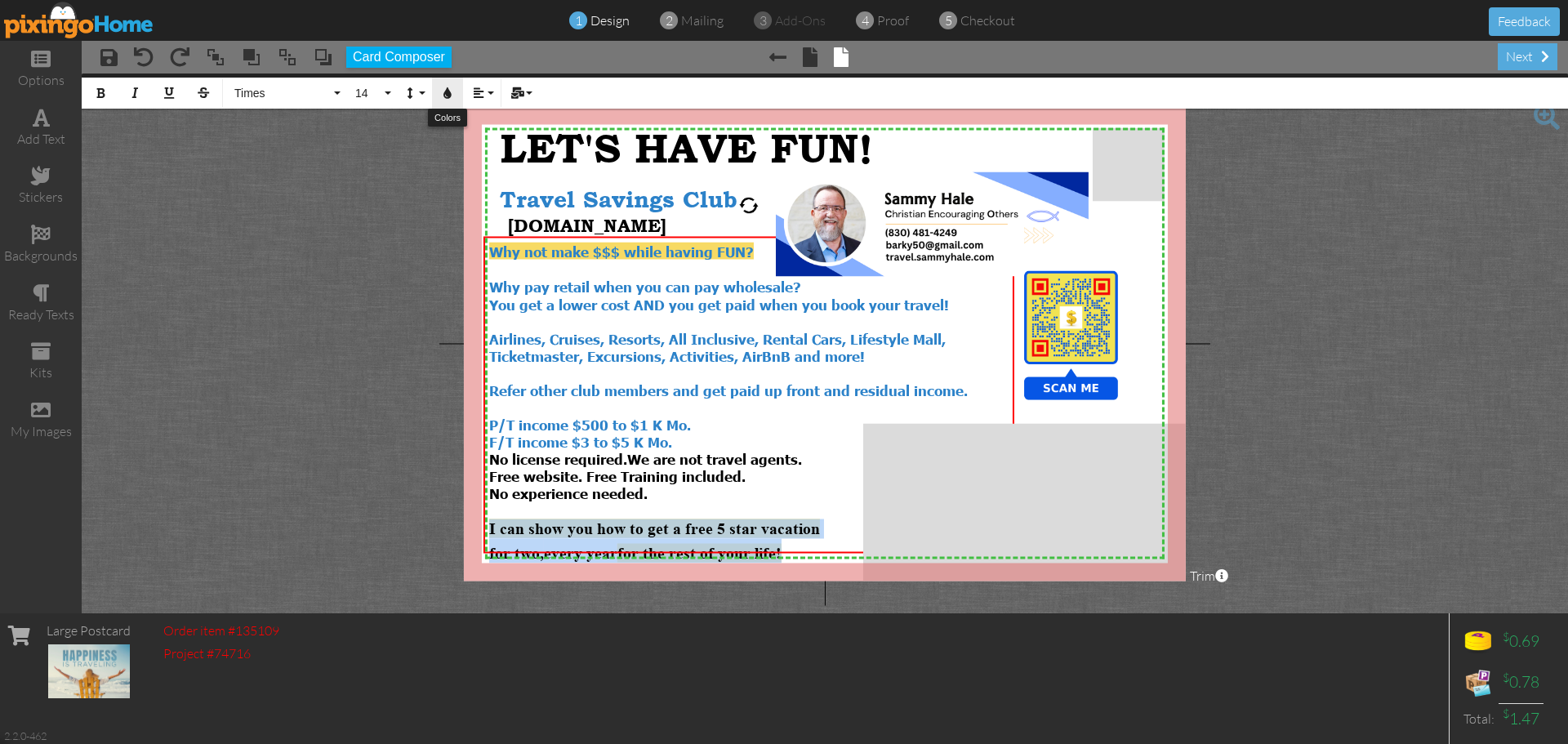
click at [448, 98] on icon "button" at bounding box center [447, 92] width 11 height 11
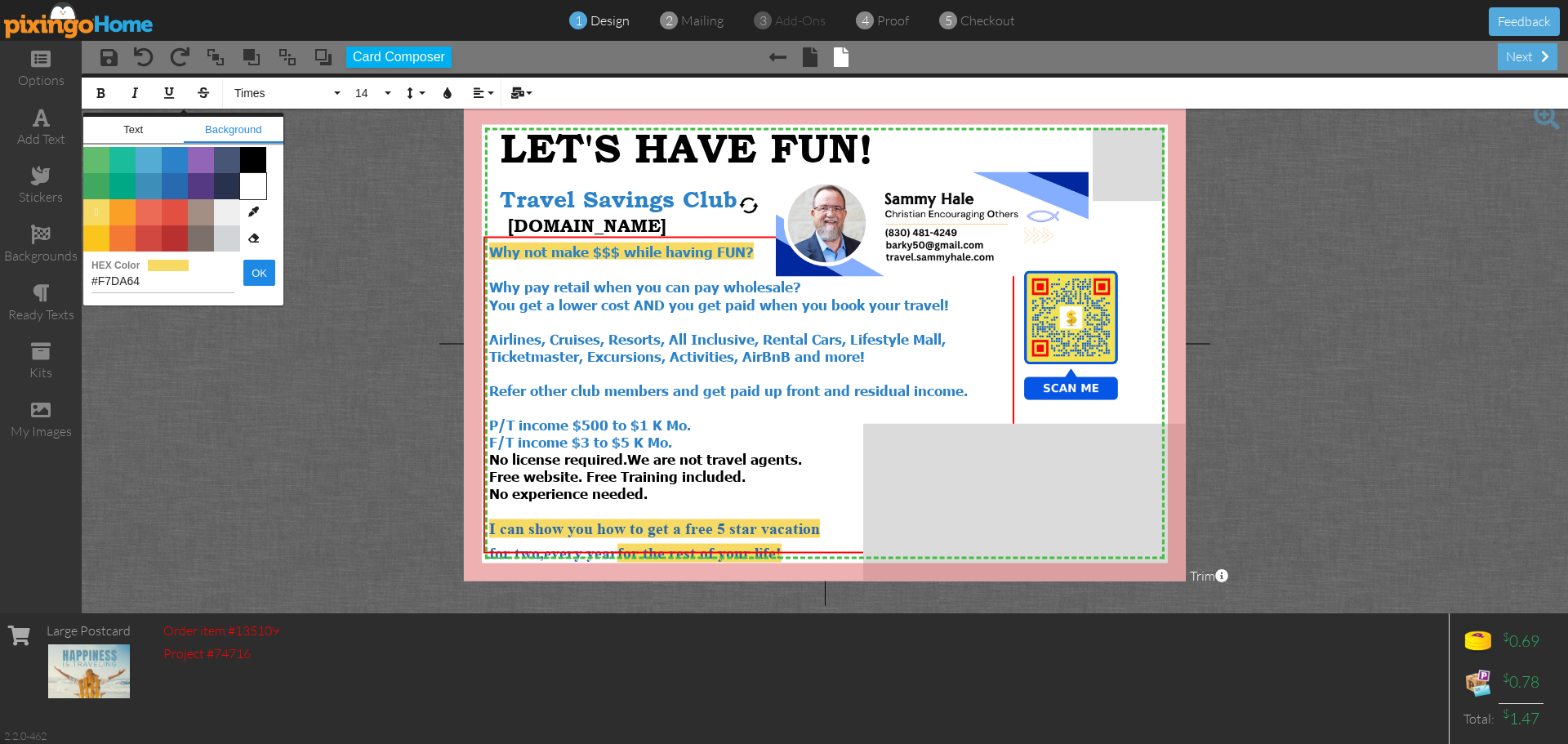
click at [253, 187] on span "Color #FFFFFF" at bounding box center [253, 186] width 26 height 26
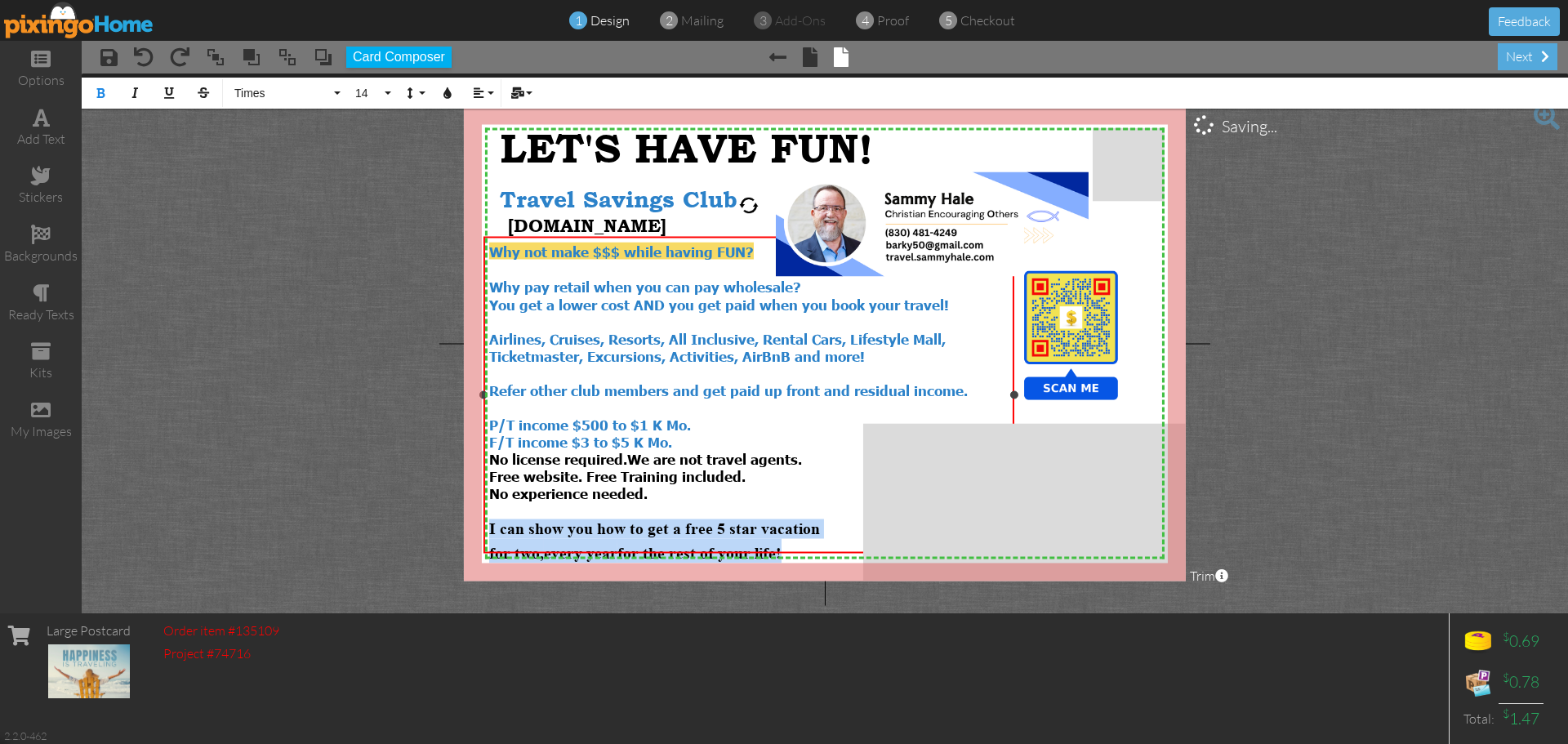
click at [816, 539] on div "for two, every year for the rest of your life!" at bounding box center [749, 551] width 519 height 25
drag, startPoint x: 492, startPoint y: 513, endPoint x: 529, endPoint y: 519, distance: 37.5
click at [529, 519] on span "I can show you how to get a free 5 star vacation" at bounding box center [654, 529] width 331 height 19
click at [511, 519] on span "I can show you how to get a free 5 star vacation" at bounding box center [654, 529] width 331 height 19
drag, startPoint x: 489, startPoint y: 511, endPoint x: 790, endPoint y: 553, distance: 303.9
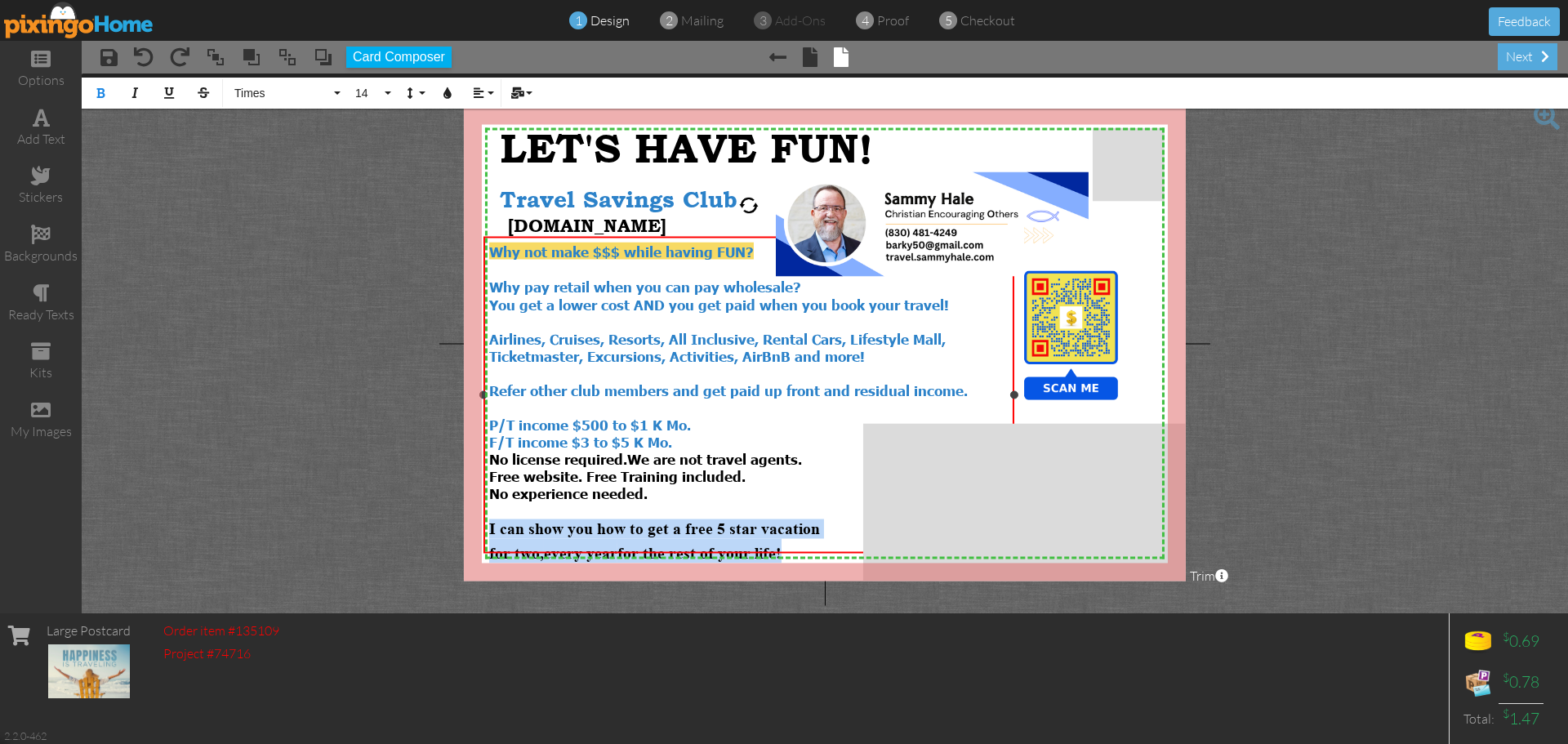
click at [790, 553] on div "Why not make $$$ while having FUN? Why pay retail when you can pay wholesale? Y…" at bounding box center [748, 402] width 530 height 332
click at [440, 89] on button "Colors" at bounding box center [448, 93] width 31 height 31
type input "#FFFFFF"
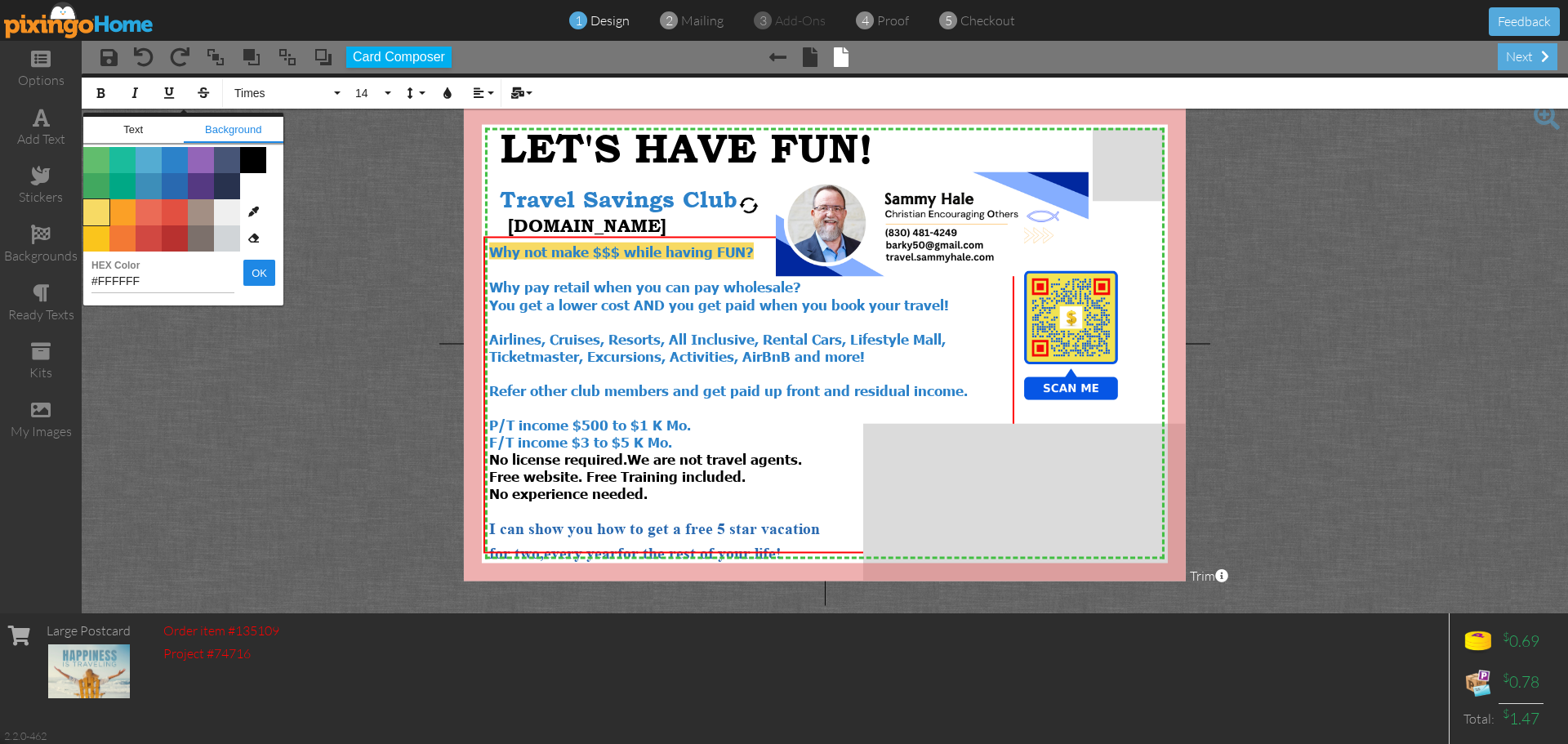
click at [93, 208] on span "Color #F7DA64" at bounding box center [97, 212] width 26 height 26
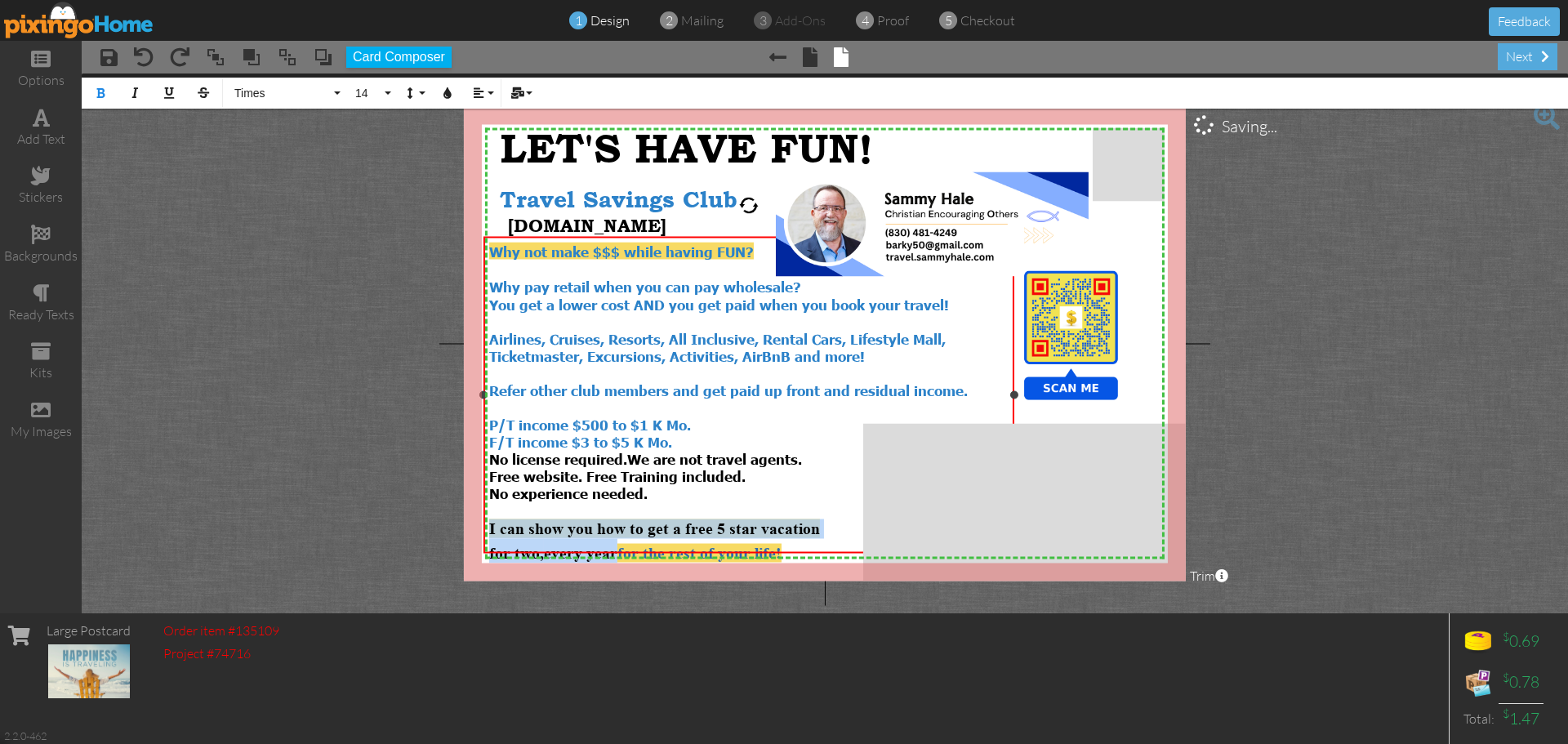
click at [834, 539] on div "for two, every year for the rest of your life!" at bounding box center [749, 551] width 519 height 25
drag, startPoint x: 793, startPoint y: 535, endPoint x: 474, endPoint y: 505, distance: 320.4
click at [474, 505] on div "X X X X X X X X X X X X X X X X X X X X X X X X X X X X X X X X X X X X X X X X…" at bounding box center [824, 343] width 722 height 474
click at [451, 101] on button "Colors" at bounding box center [448, 93] width 31 height 31
type input "#F7DA64"
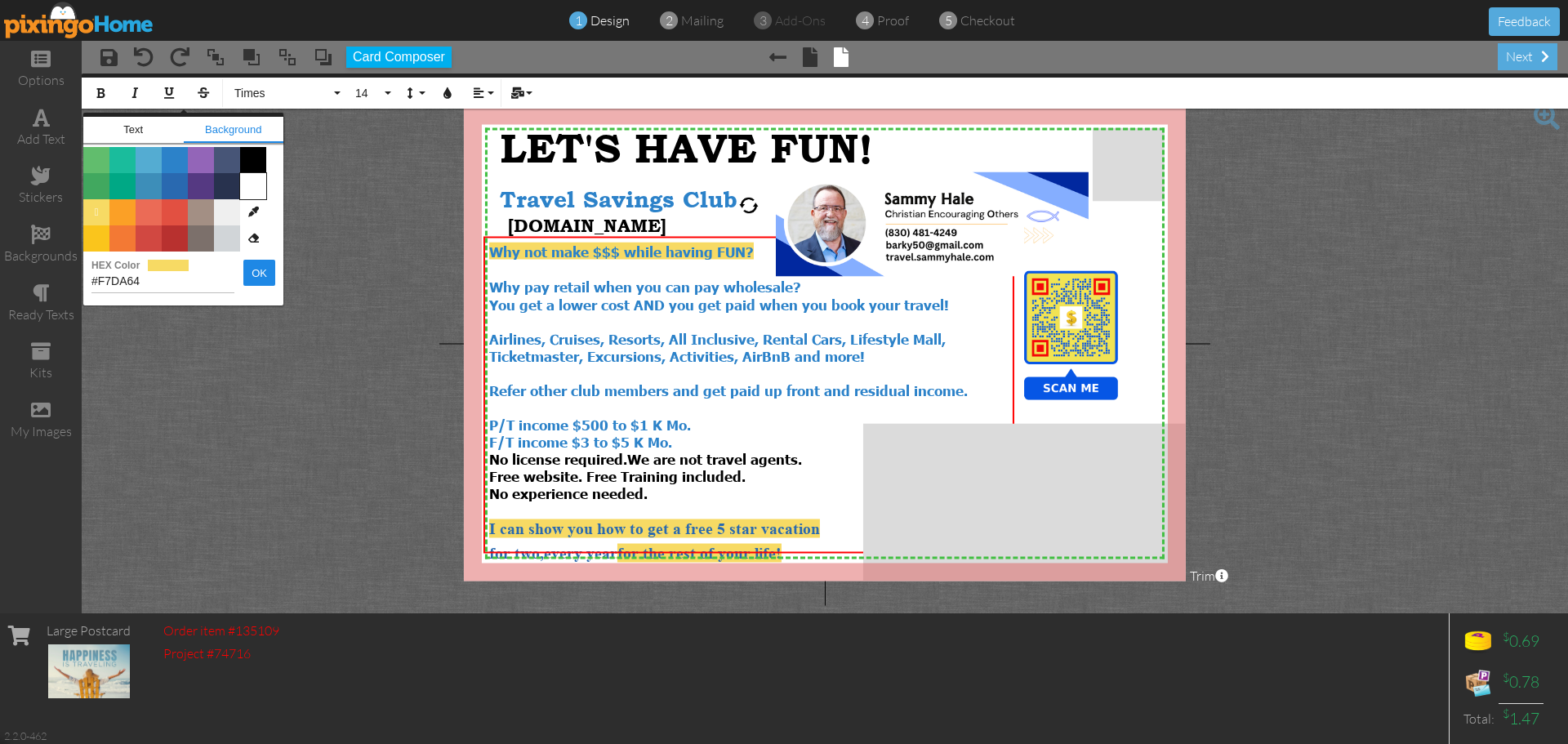
click at [255, 189] on span "Color #FFFFFF" at bounding box center [253, 186] width 26 height 26
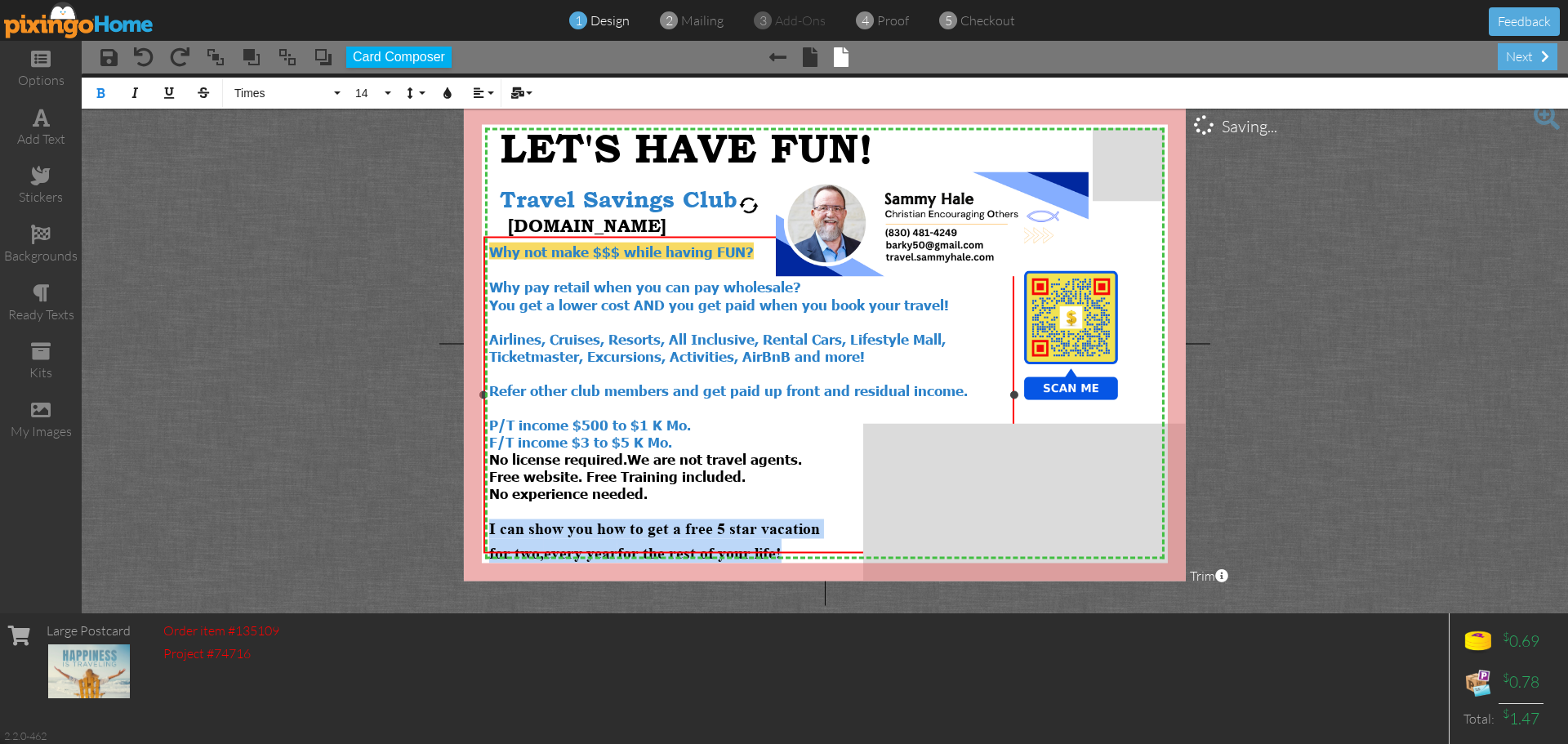
click at [823, 539] on div "for two, every year for the rest of your life!" at bounding box center [749, 551] width 519 height 25
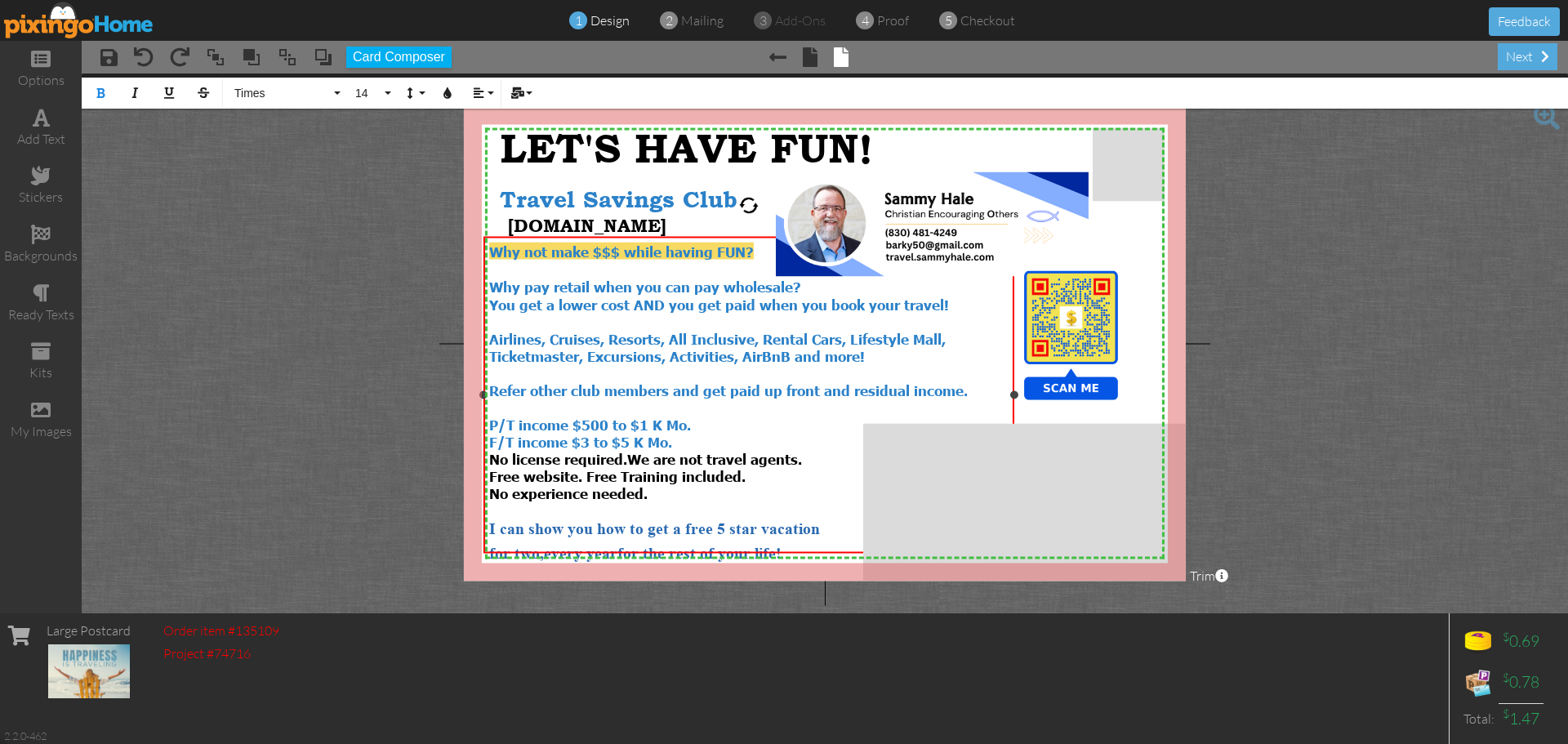
click at [489, 519] on span "I can show you how to get a free 5 star vacation" at bounding box center [654, 529] width 331 height 19
click at [489, 544] on span "for two," at bounding box center [517, 554] width 55 height 19
drag, startPoint x: 492, startPoint y: 511, endPoint x: 794, endPoint y: 549, distance: 304.4
click at [794, 549] on div "Why not make $$$ while having FUN? Why pay retail when you can pay wholesale? Y…" at bounding box center [748, 402] width 530 height 332
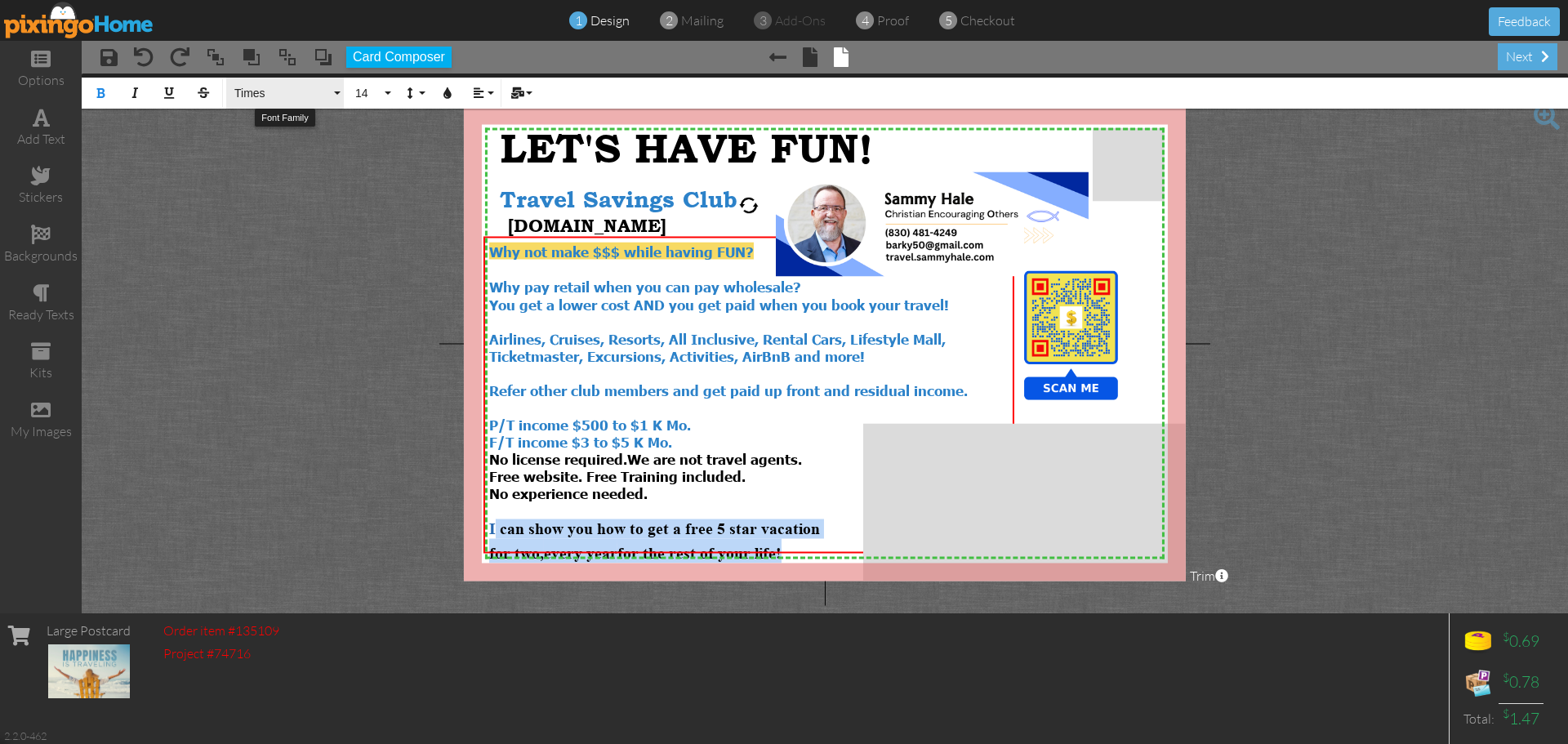
click at [333, 91] on button "Times" at bounding box center [285, 93] width 118 height 31
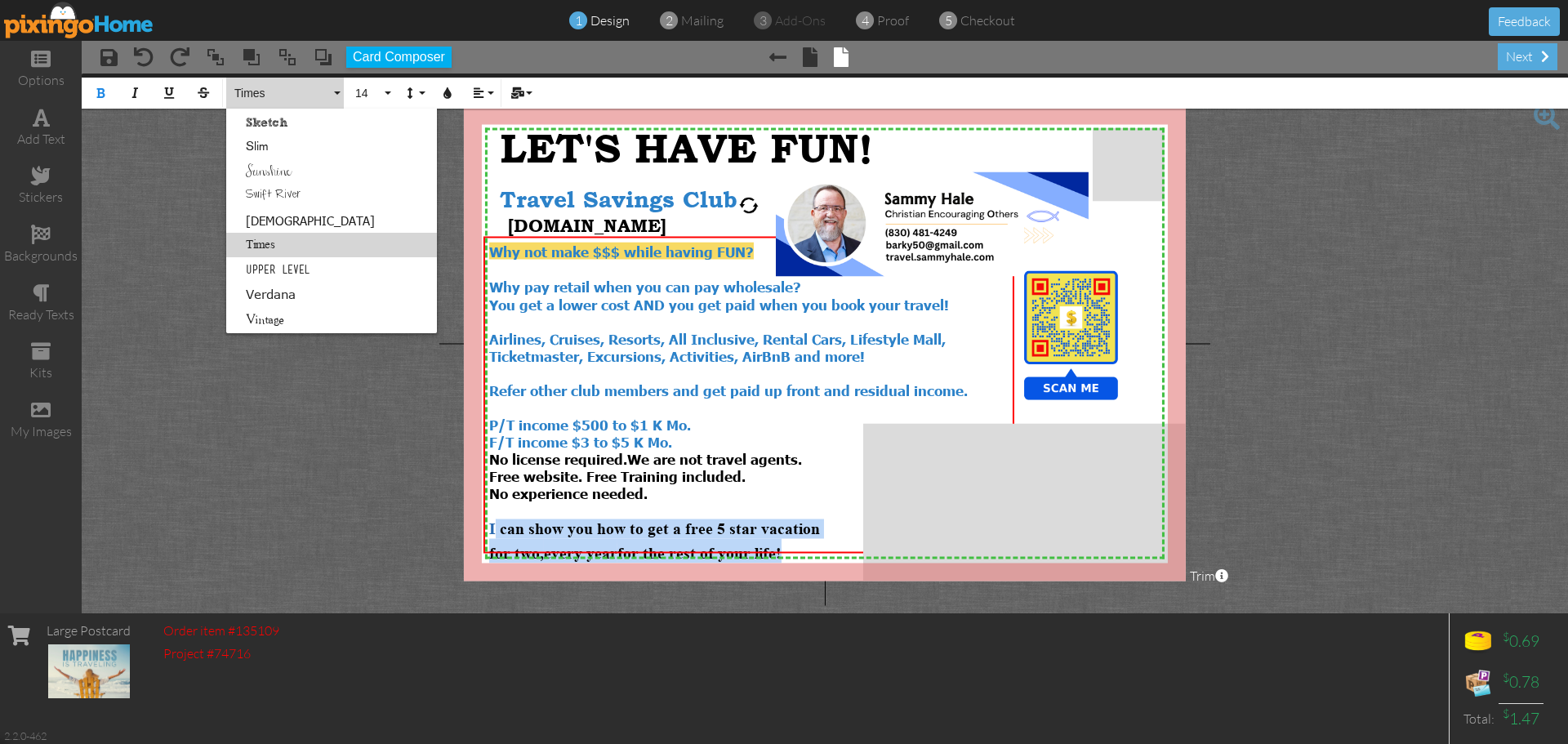
scroll to position [1025, 0]
click at [258, 125] on link "Slim" at bounding box center [331, 125] width 211 height 25
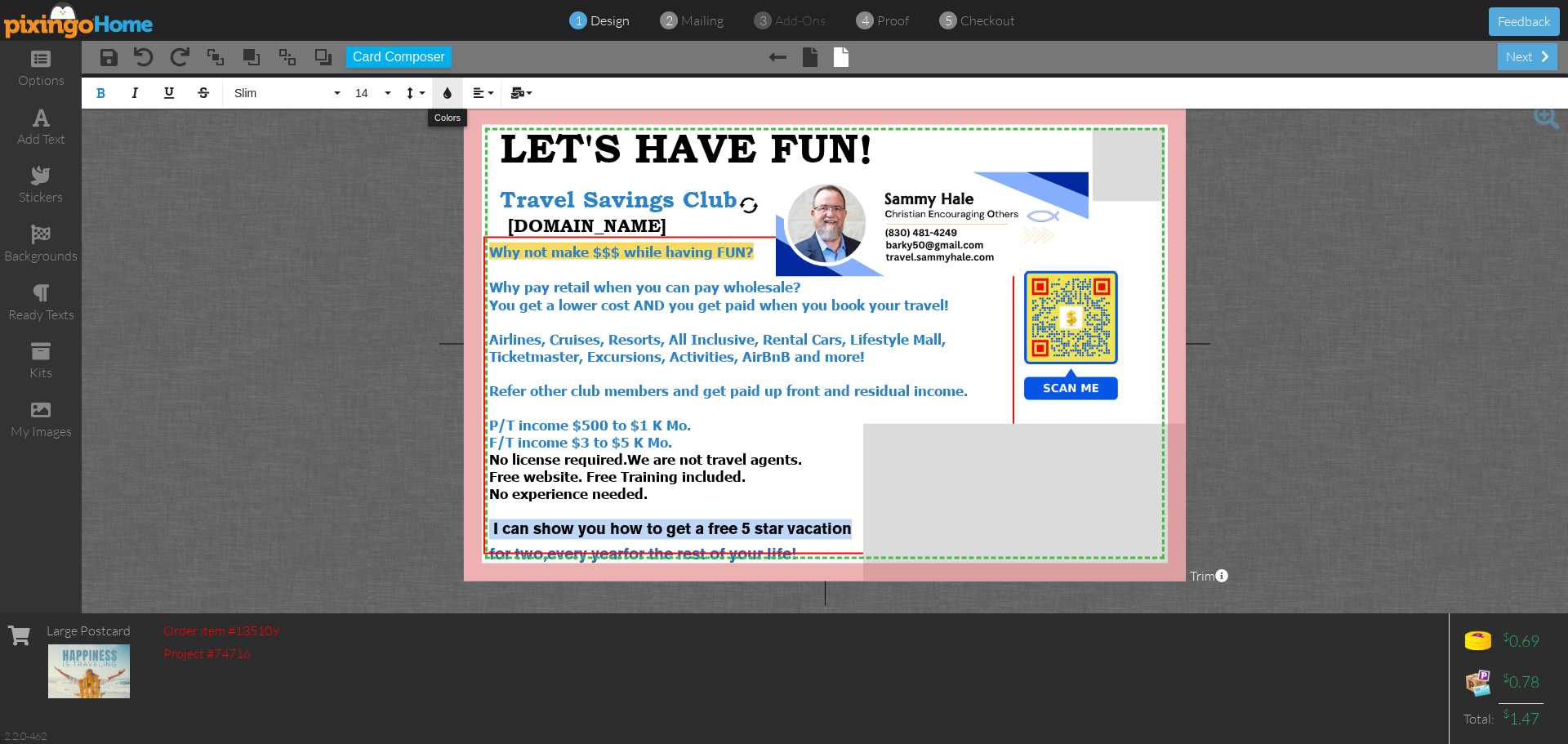
click at [444, 97] on icon "button" at bounding box center [447, 92] width 11 height 11
type input "#FFFFFF"
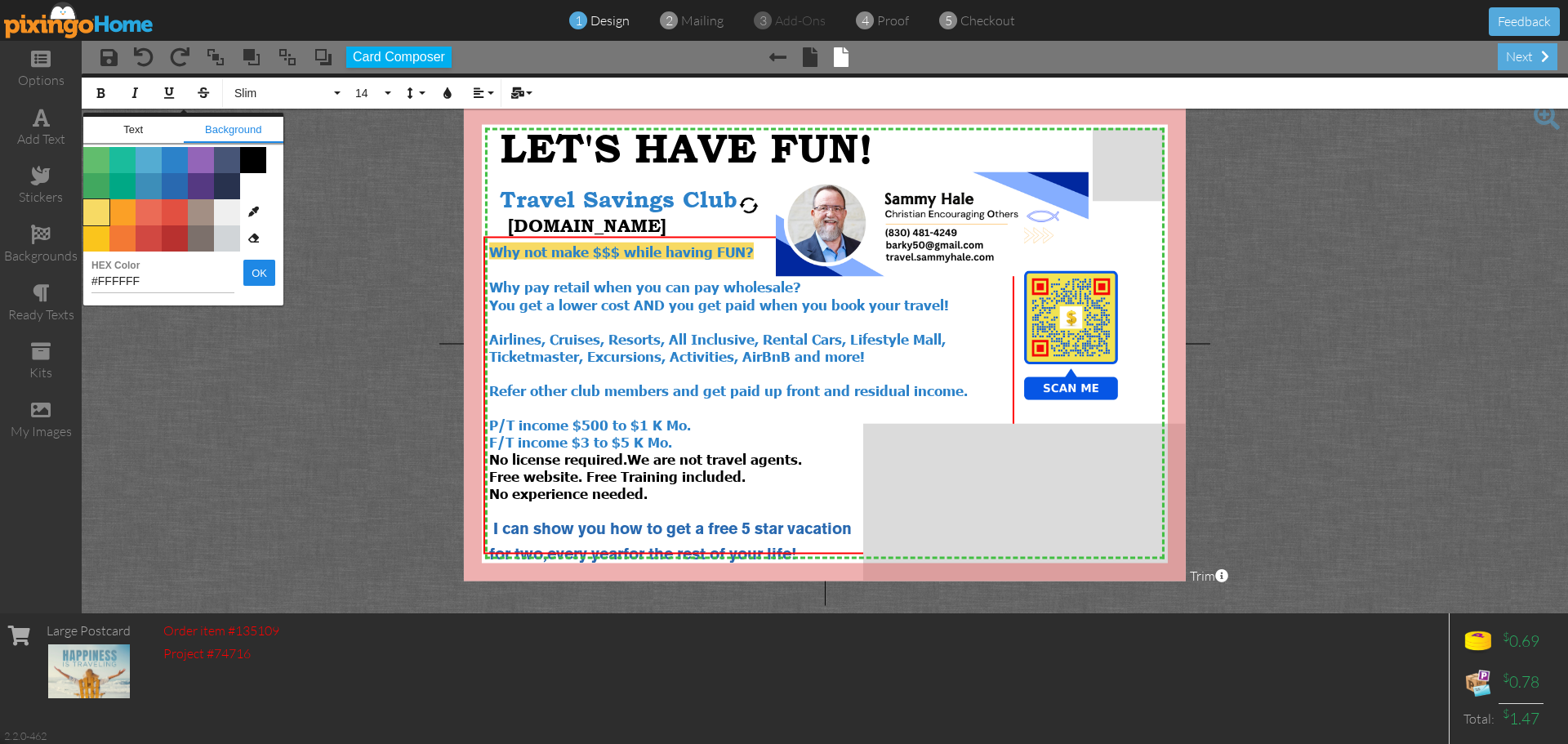
click at [96, 211] on span "Color #F7DA64" at bounding box center [97, 212] width 26 height 26
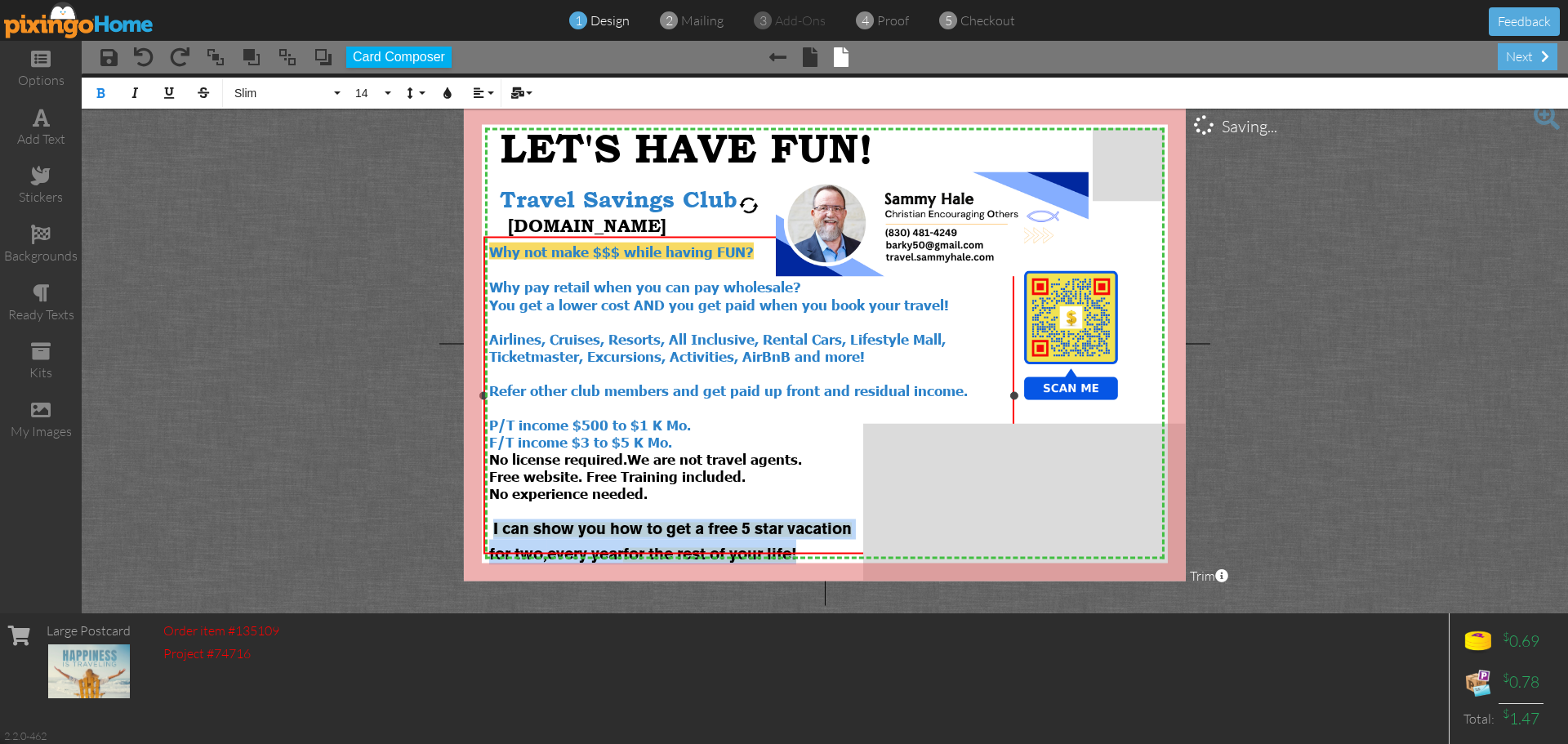
click at [840, 540] on div "for two, every year for the rest of your life!" at bounding box center [749, 553] width 519 height 26
drag, startPoint x: 840, startPoint y: 536, endPoint x: 490, endPoint y: 511, distance: 350.9
click at [490, 511] on div "Why not make $$$ while having FUN? Why pay retail when you can pay wholesale? Y…" at bounding box center [749, 404] width 519 height 323
click at [440, 93] on button "Colors" at bounding box center [448, 93] width 31 height 31
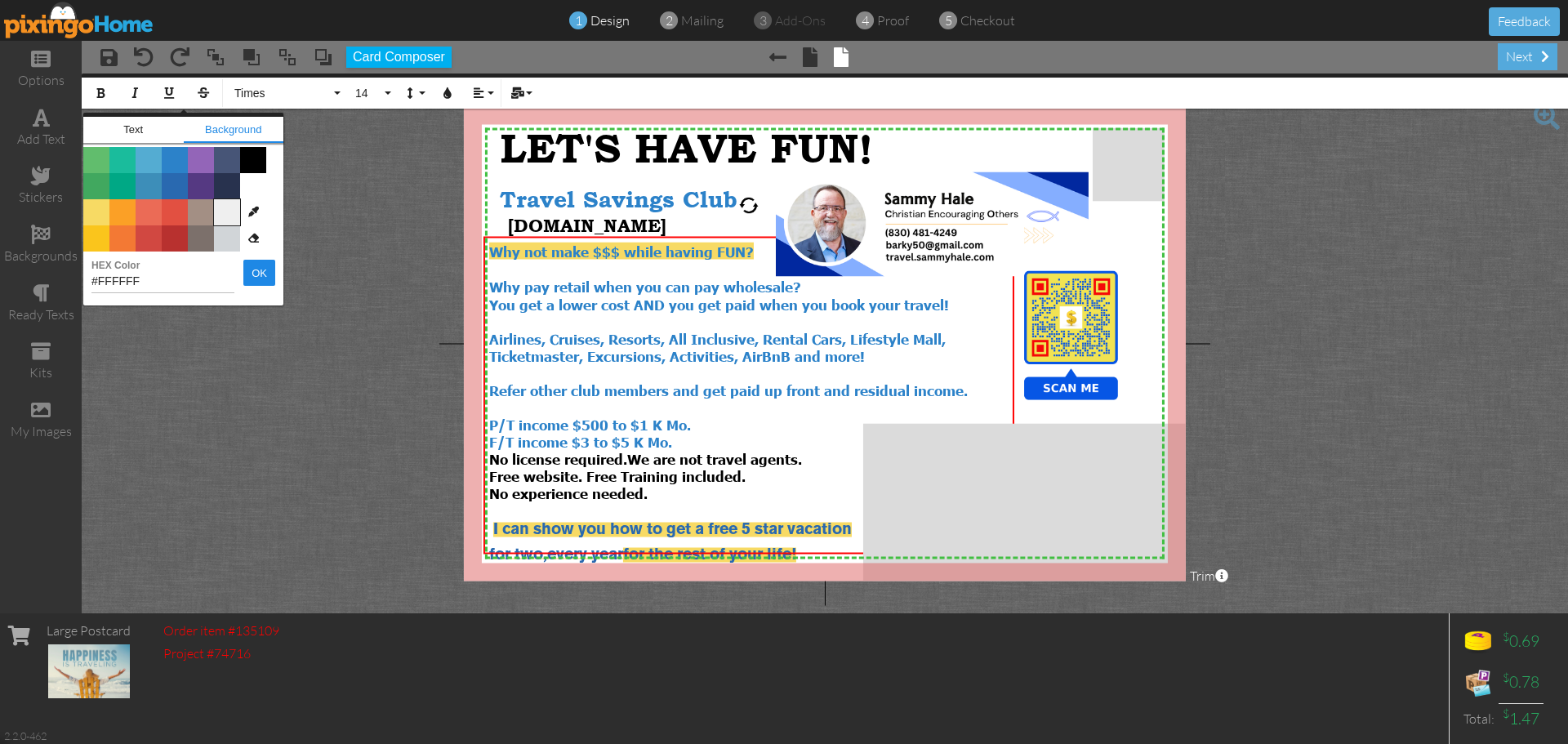
click at [231, 220] on span "Color #EFEFEF" at bounding box center [226, 212] width 26 height 26
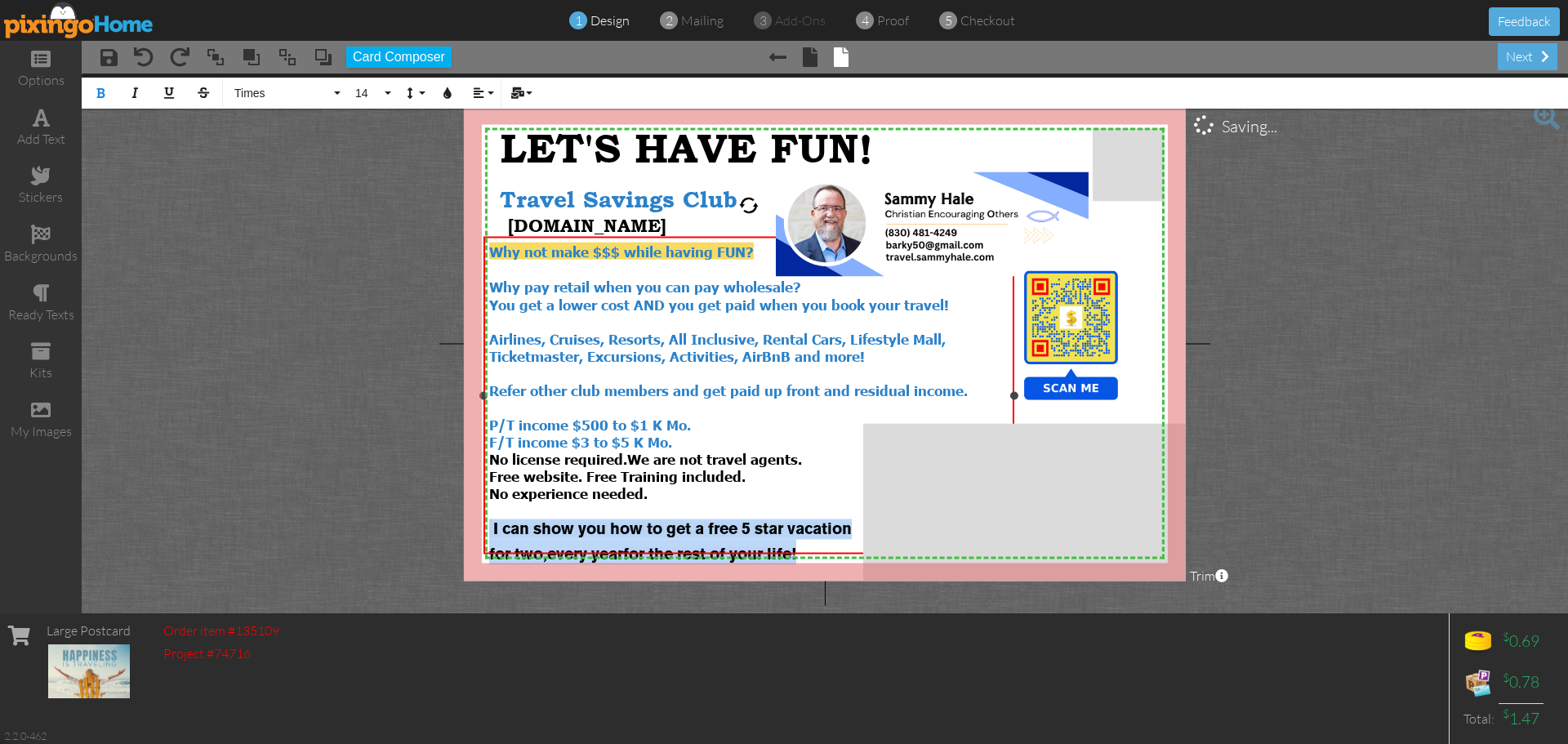
click at [836, 540] on div "for two, every year for the rest of your life!" at bounding box center [749, 553] width 519 height 26
drag, startPoint x: 835, startPoint y: 532, endPoint x: 473, endPoint y: 507, distance: 362.9
click at [483, 513] on div "Why not make $$$ while having FUN? Why pay retail when you can pay wholesale? Y…" at bounding box center [748, 403] width 530 height 334
click at [442, 89] on icon "button" at bounding box center [447, 92] width 11 height 11
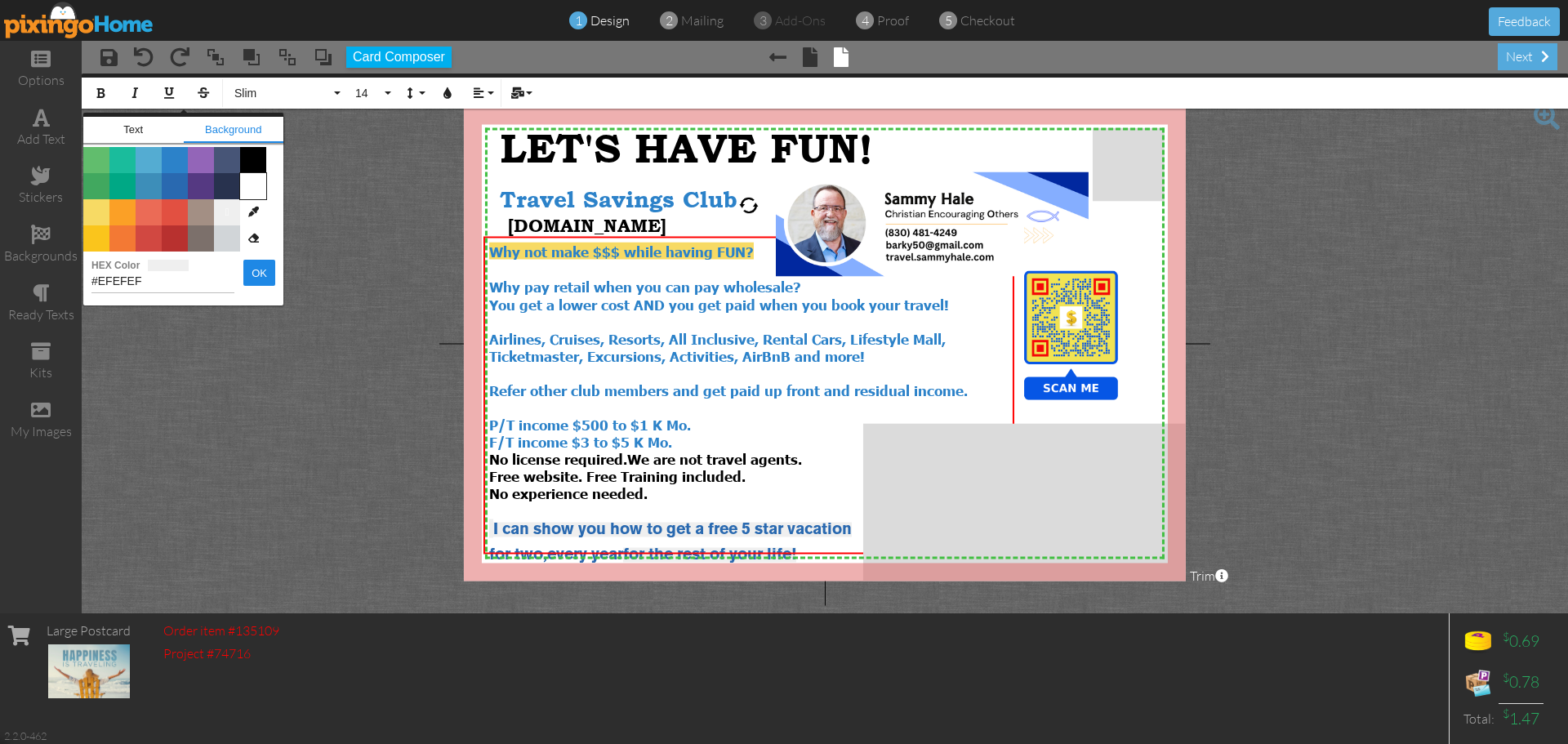
click at [252, 190] on span "Color #FFFFFF" at bounding box center [253, 186] width 26 height 26
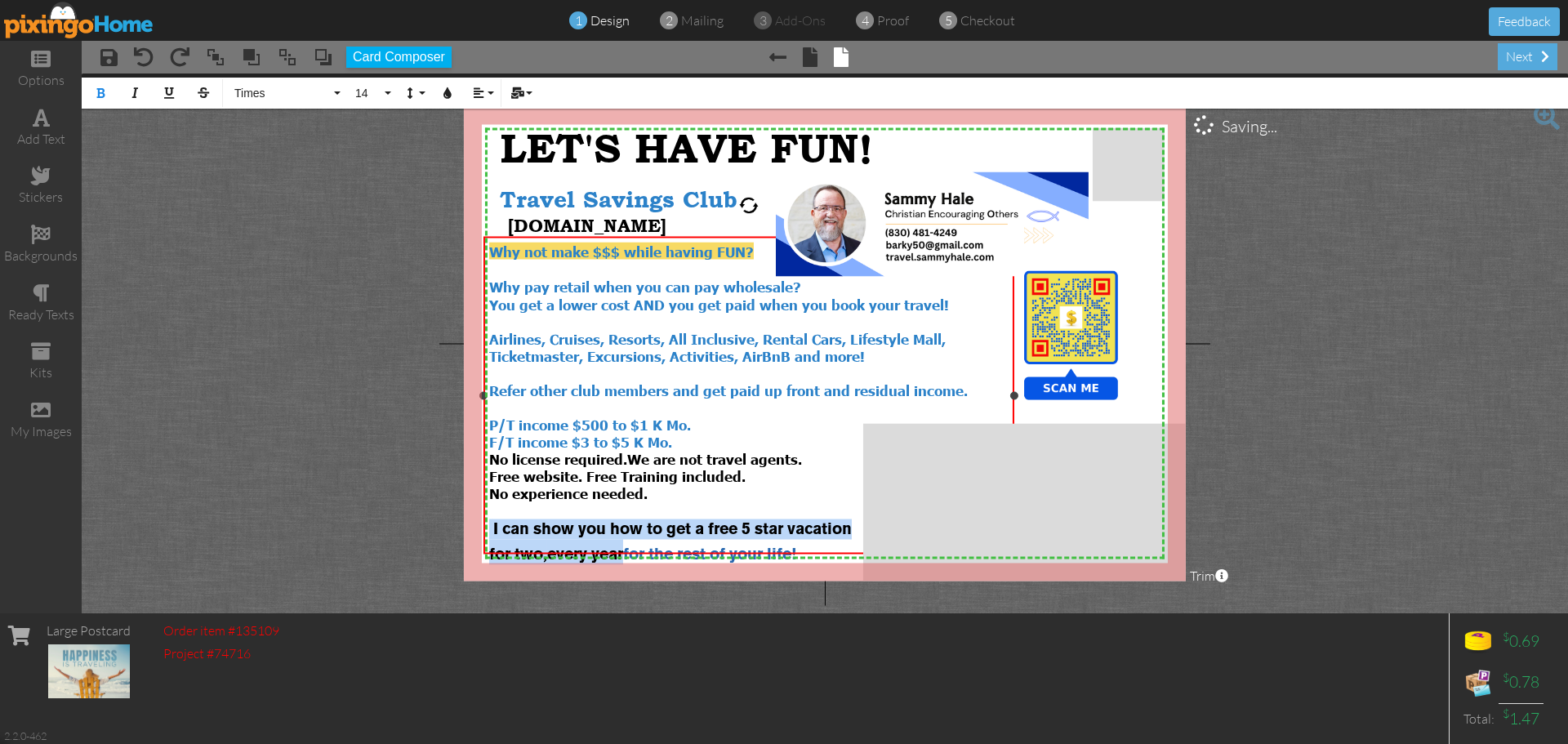
click at [825, 540] on div "for two, every year for the rest of your life!" at bounding box center [749, 553] width 519 height 26
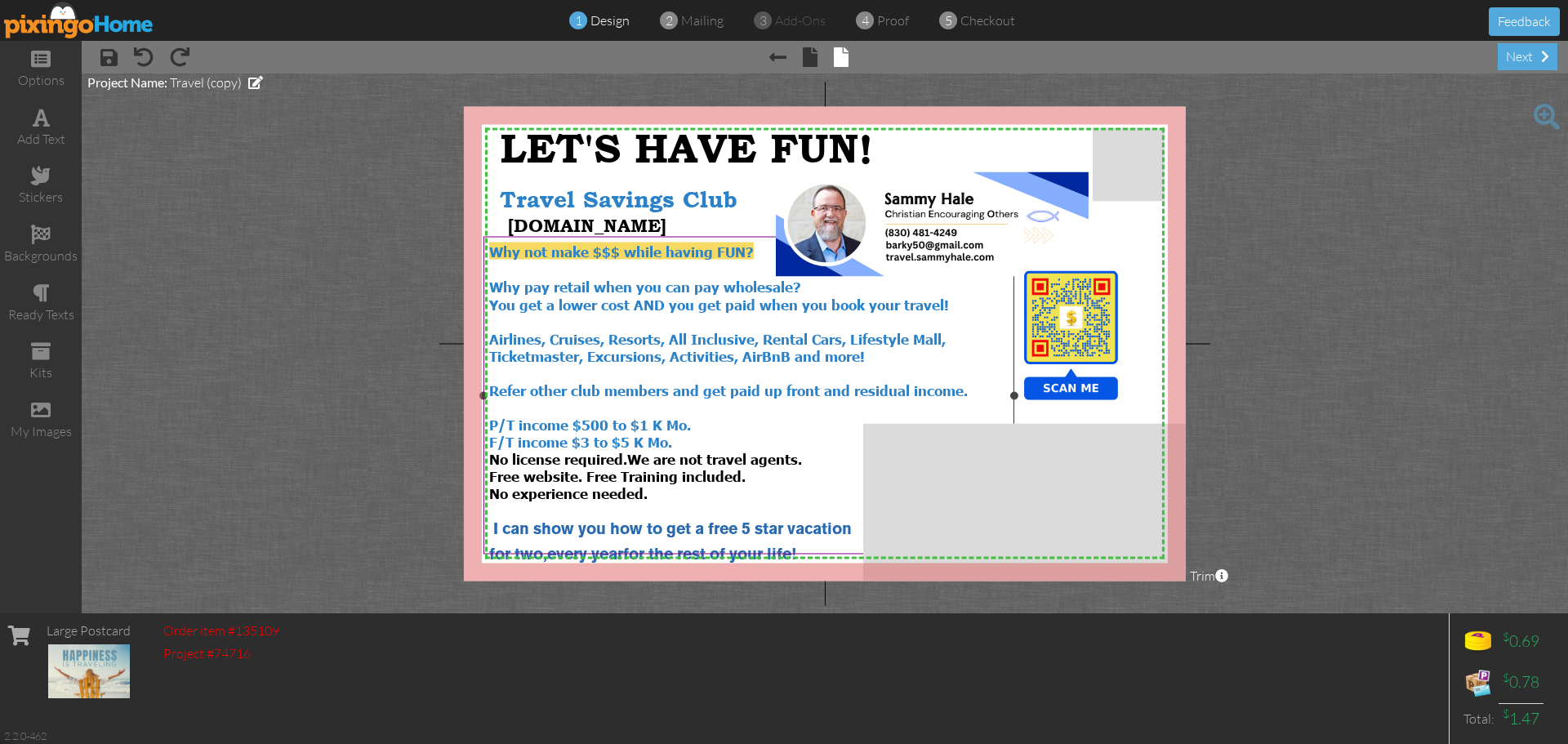
click at [689, 416] on span "P/T income $500 to $1 K Mo." at bounding box center [590, 425] width 202 height 17
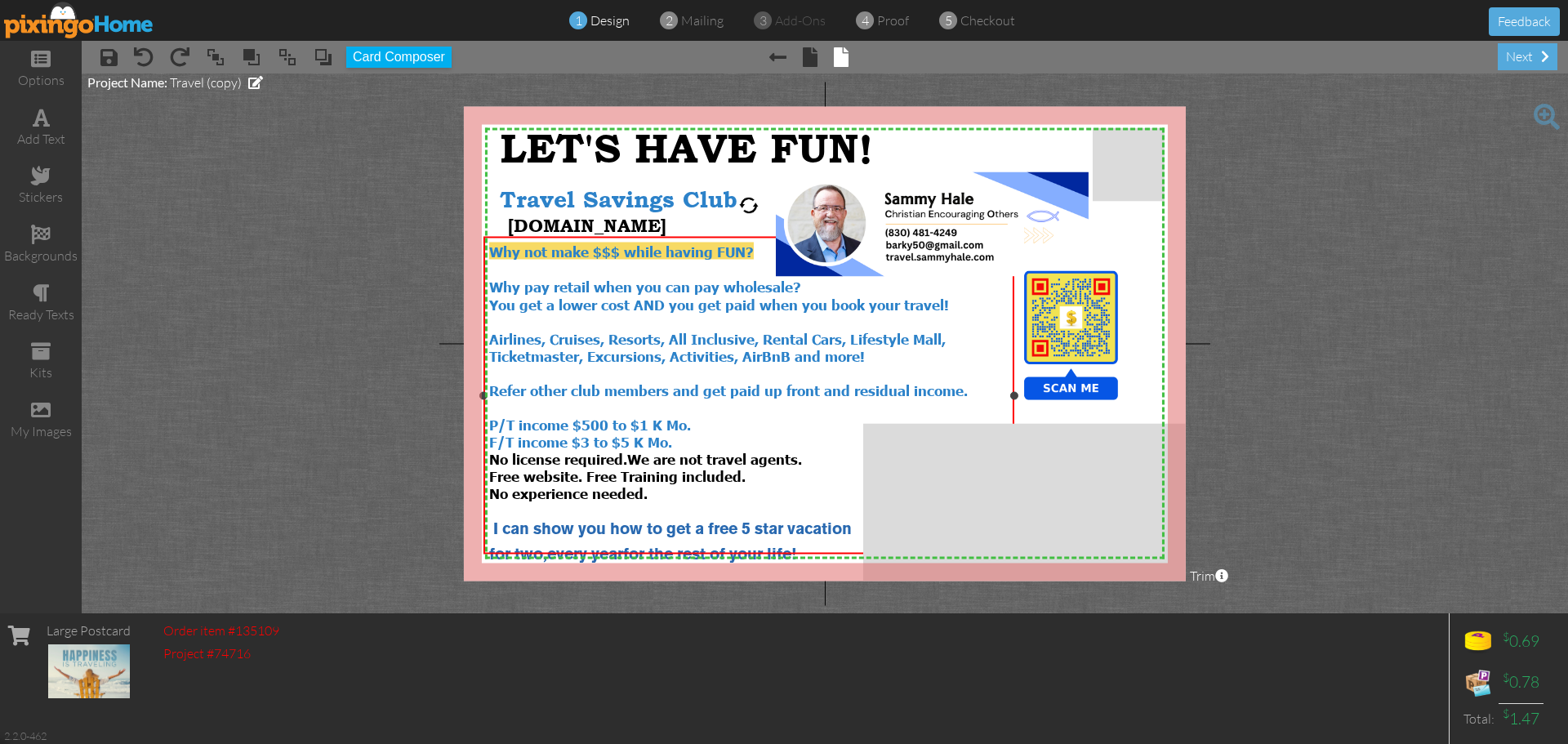
click at [704, 418] on div "P/T income $500 to $1 K Mo." at bounding box center [749, 425] width 519 height 17
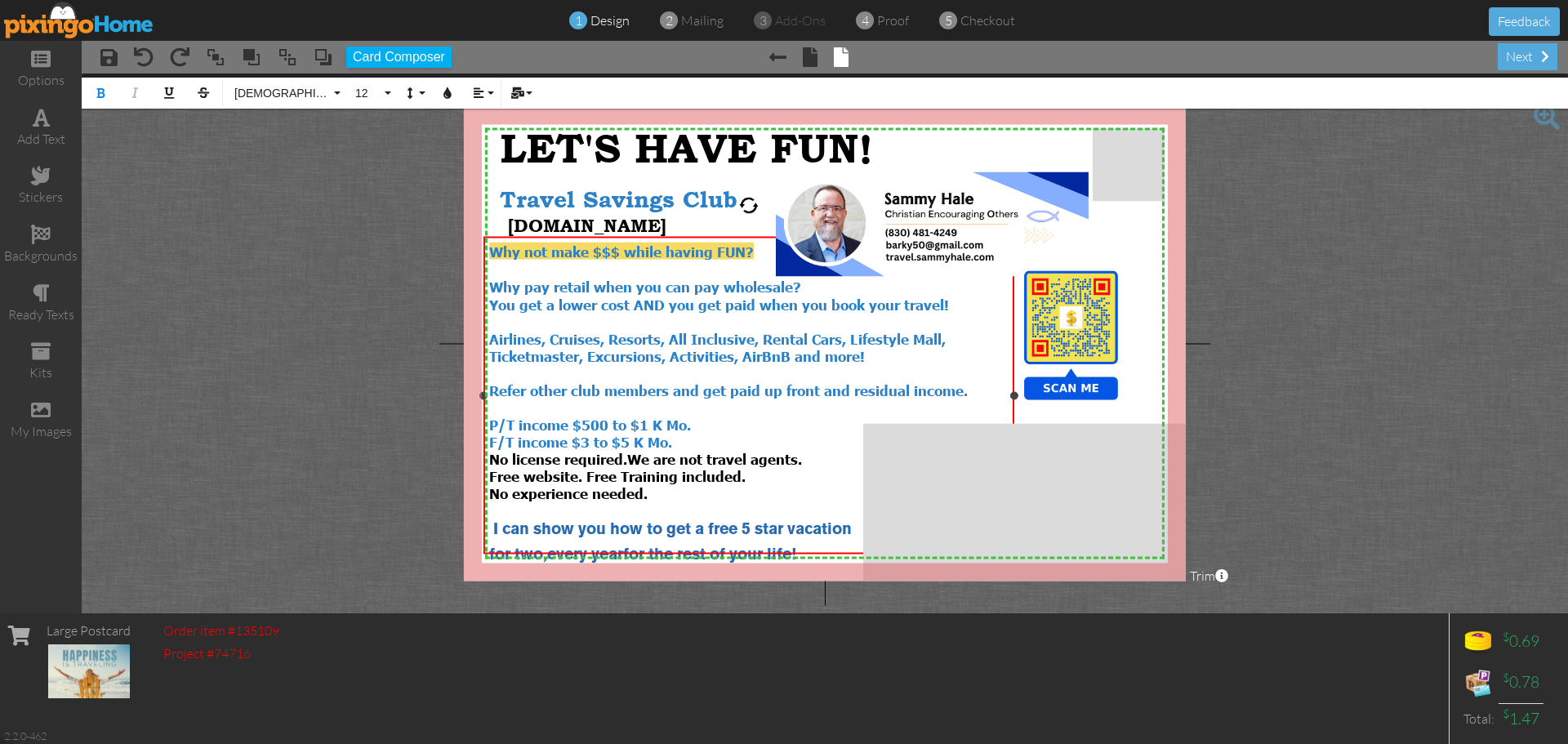
click at [712, 416] on div "P/T income $500 to $1 K Mo." at bounding box center [749, 425] width 519 height 17
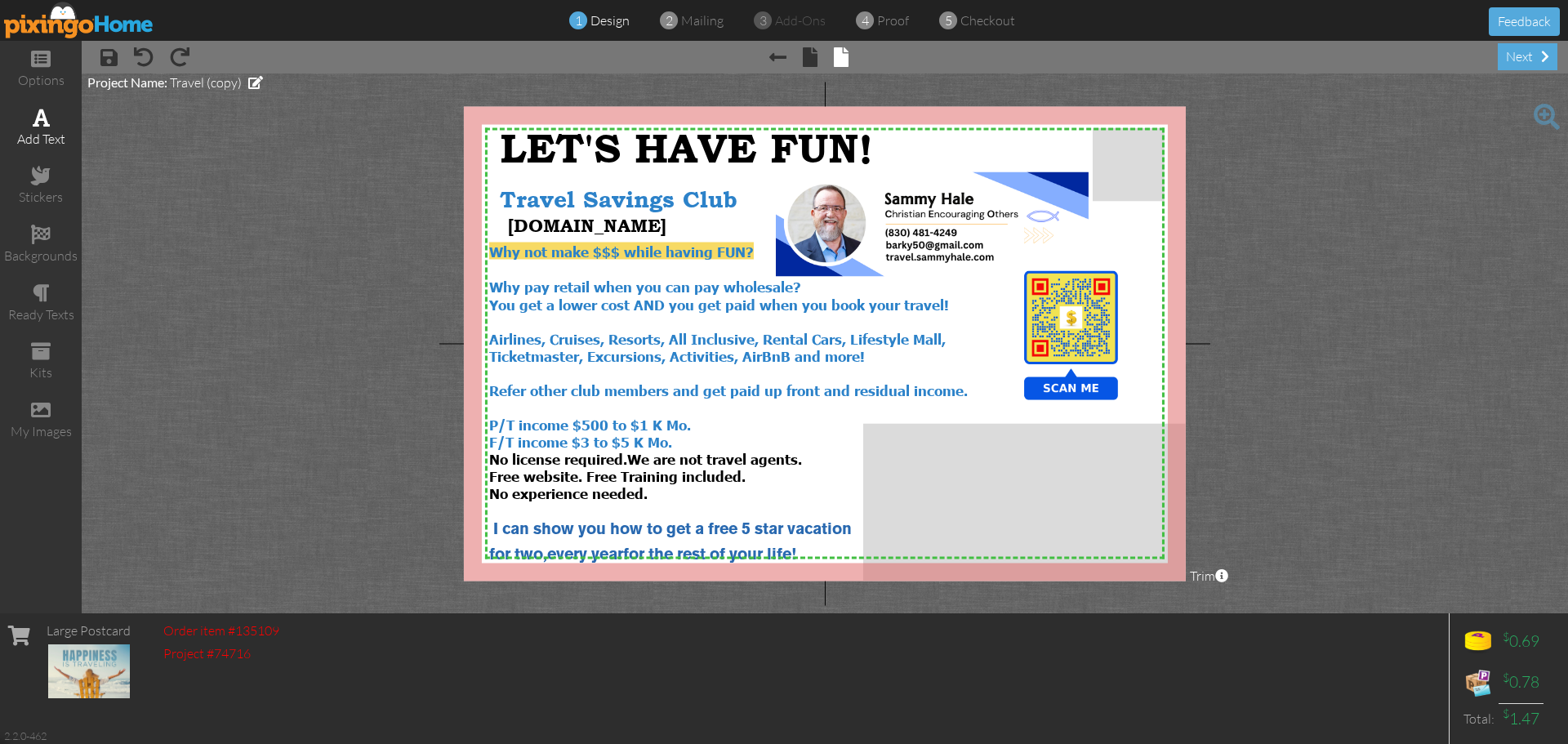
click at [51, 138] on div "add text" at bounding box center [41, 139] width 82 height 19
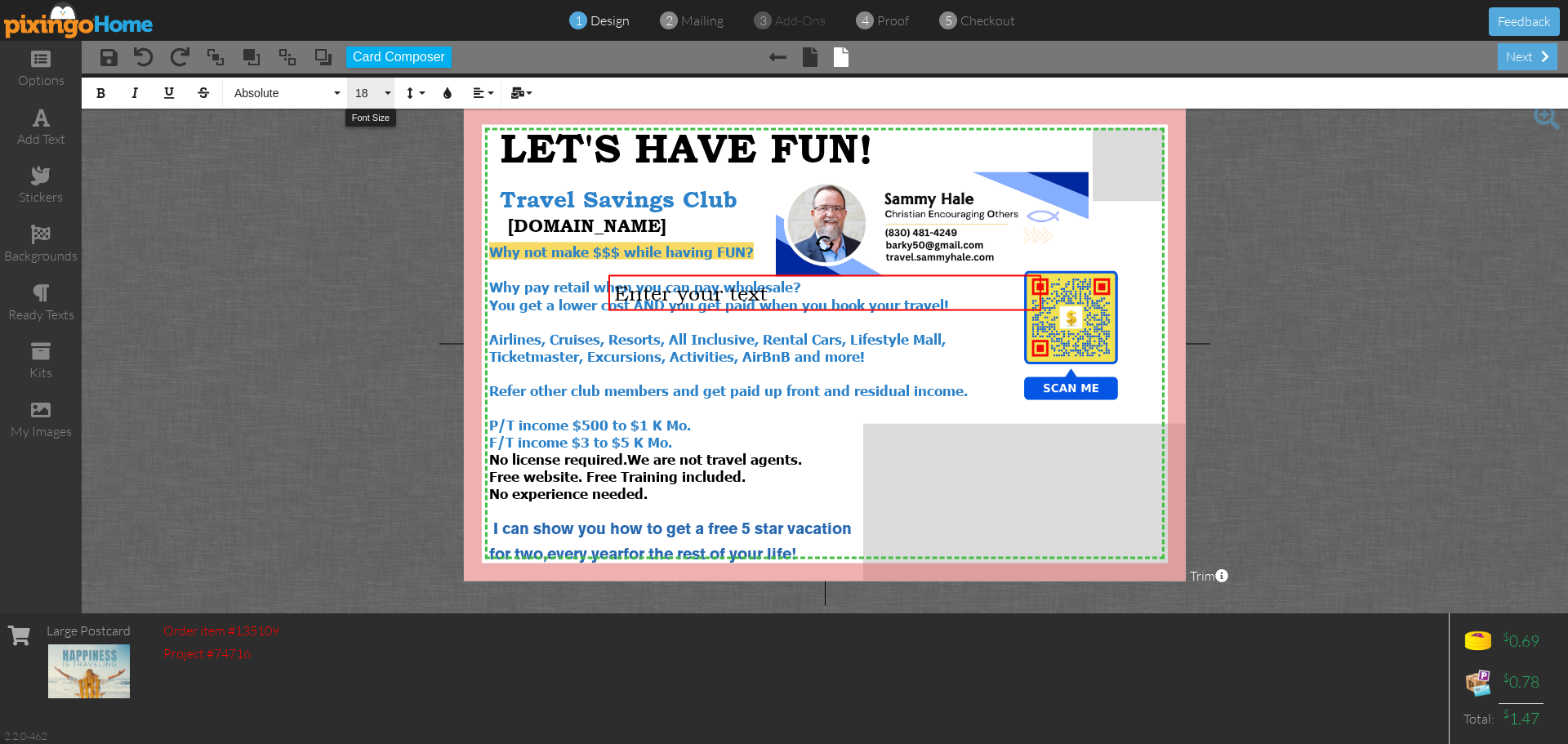
click at [388, 97] on button "18" at bounding box center [370, 93] width 47 height 31
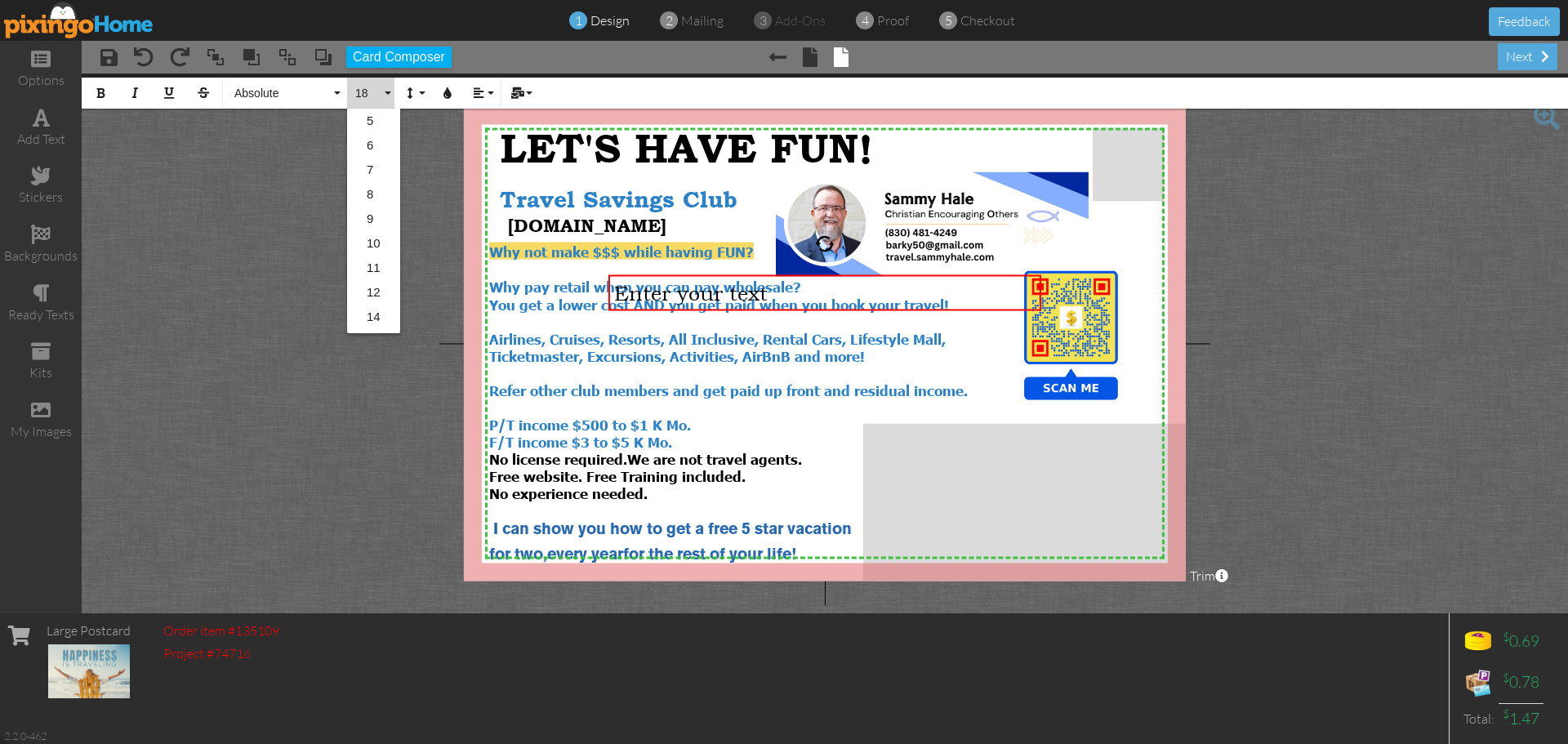
scroll to position [145, 0]
click at [375, 125] on link "11" at bounding box center [373, 122] width 53 height 25
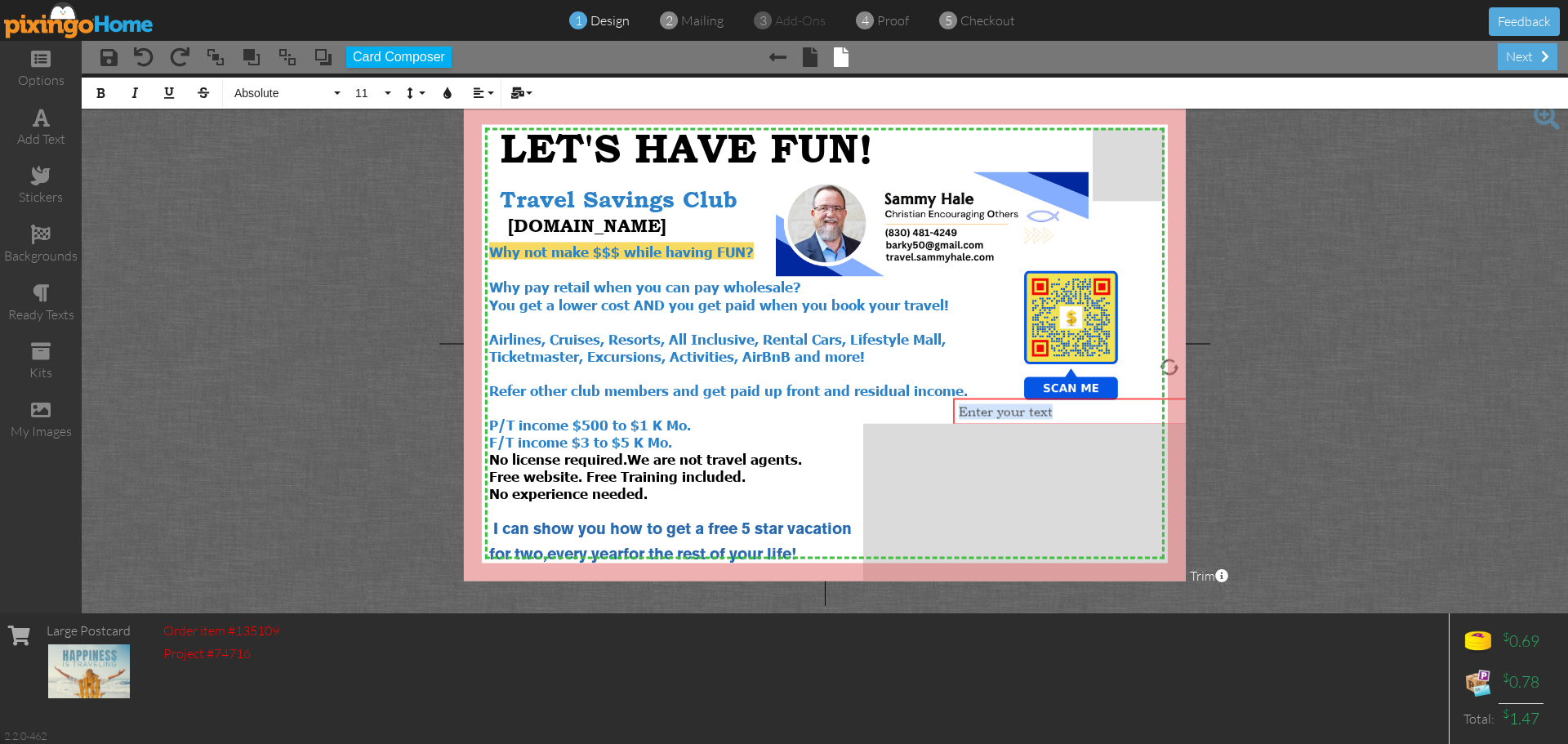
drag, startPoint x: 910, startPoint y: 296, endPoint x: 1255, endPoint y: 419, distance: 366.3
click at [1255, 419] on project-studio-wrapper "X X X X X X X X X X X X X X X X X X X X X X X X X X X X X X X X X X X X X X X X…" at bounding box center [825, 343] width 1486 height 540
drag, startPoint x: 1009, startPoint y: 400, endPoint x: 794, endPoint y: 401, distance: 215.0
click at [794, 401] on div "To watch a 2 minute 3 second video ​ ​" at bounding box center [955, 413] width 433 height 27
drag, startPoint x: 1170, startPoint y: 412, endPoint x: 974, endPoint y: 419, distance: 196.1
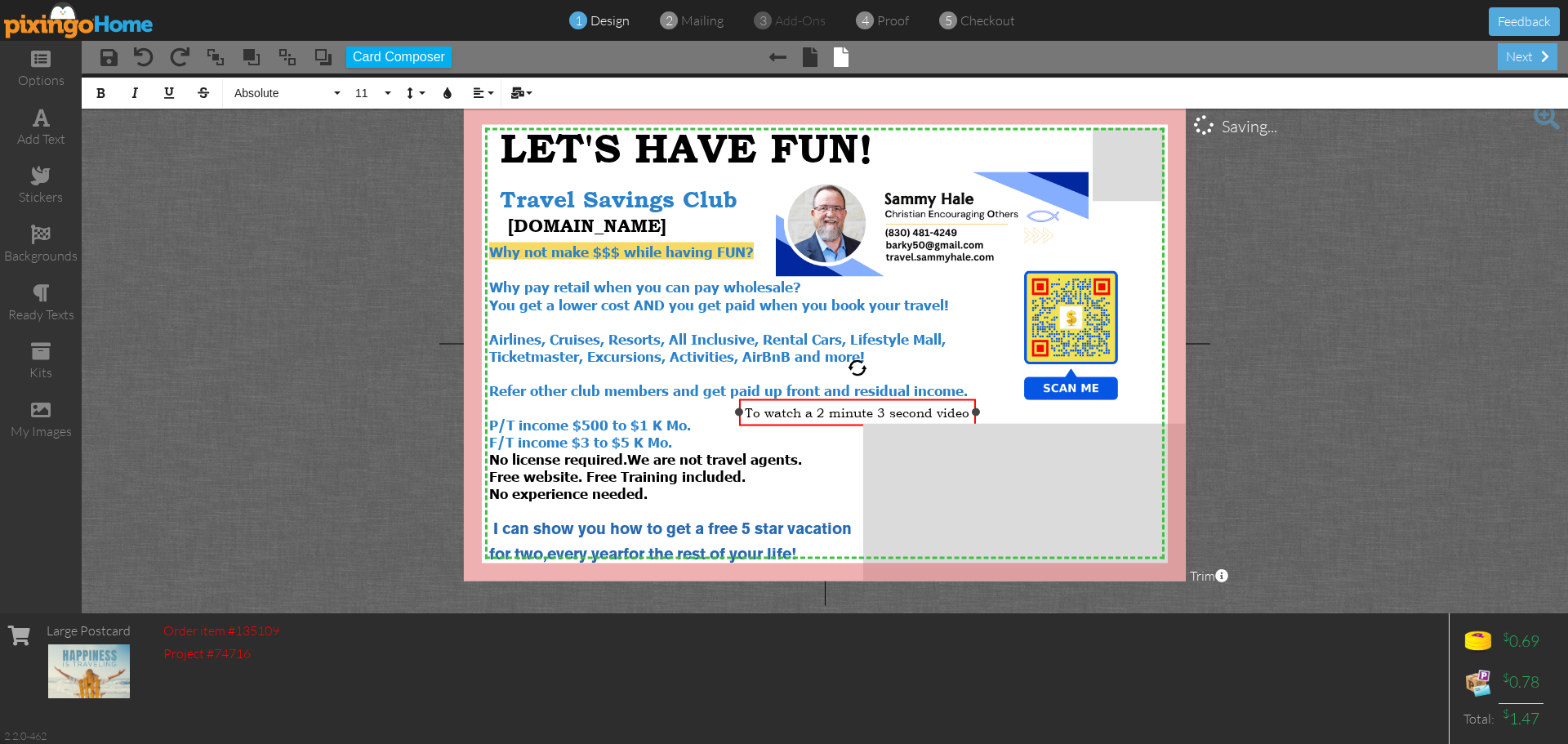
click at [974, 419] on div "To watch a 2 minute 3 second video ×" at bounding box center [857, 413] width 237 height 27
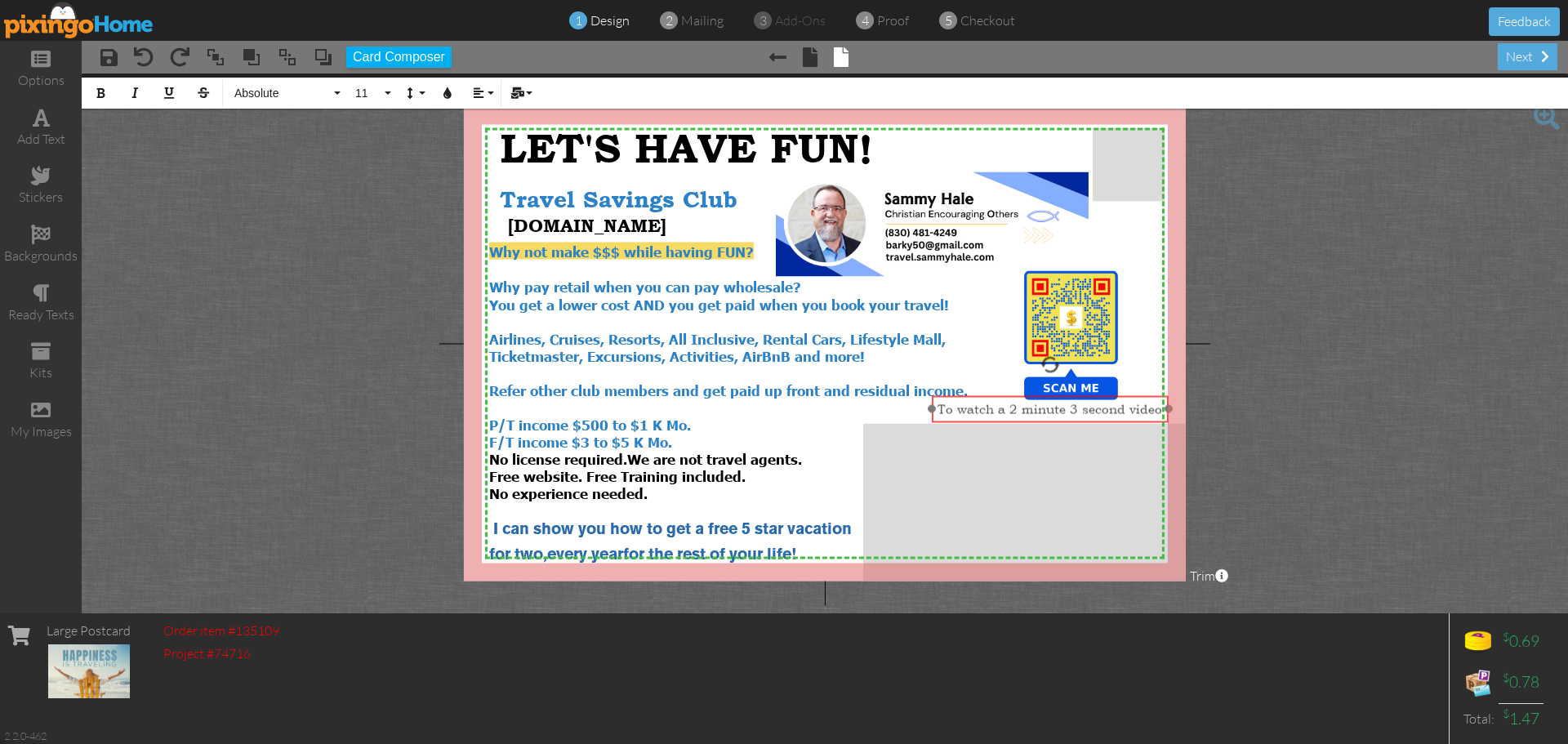
drag, startPoint x: 852, startPoint y: 425, endPoint x: 1045, endPoint y: 421, distance: 193.0
click at [1045, 421] on div "To watch a 2 minute 3 second video ​ ​" at bounding box center [1050, 409] width 237 height 27
click at [945, 408] on span "To watch a 2 minute 3 second video" at bounding box center [1050, 408] width 225 height 15
drag, startPoint x: 937, startPoint y: 409, endPoint x: 1156, endPoint y: 413, distance: 219.0
click at [1156, 413] on div "to watch a 2 minute 3 second video" at bounding box center [1050, 408] width 225 height 15
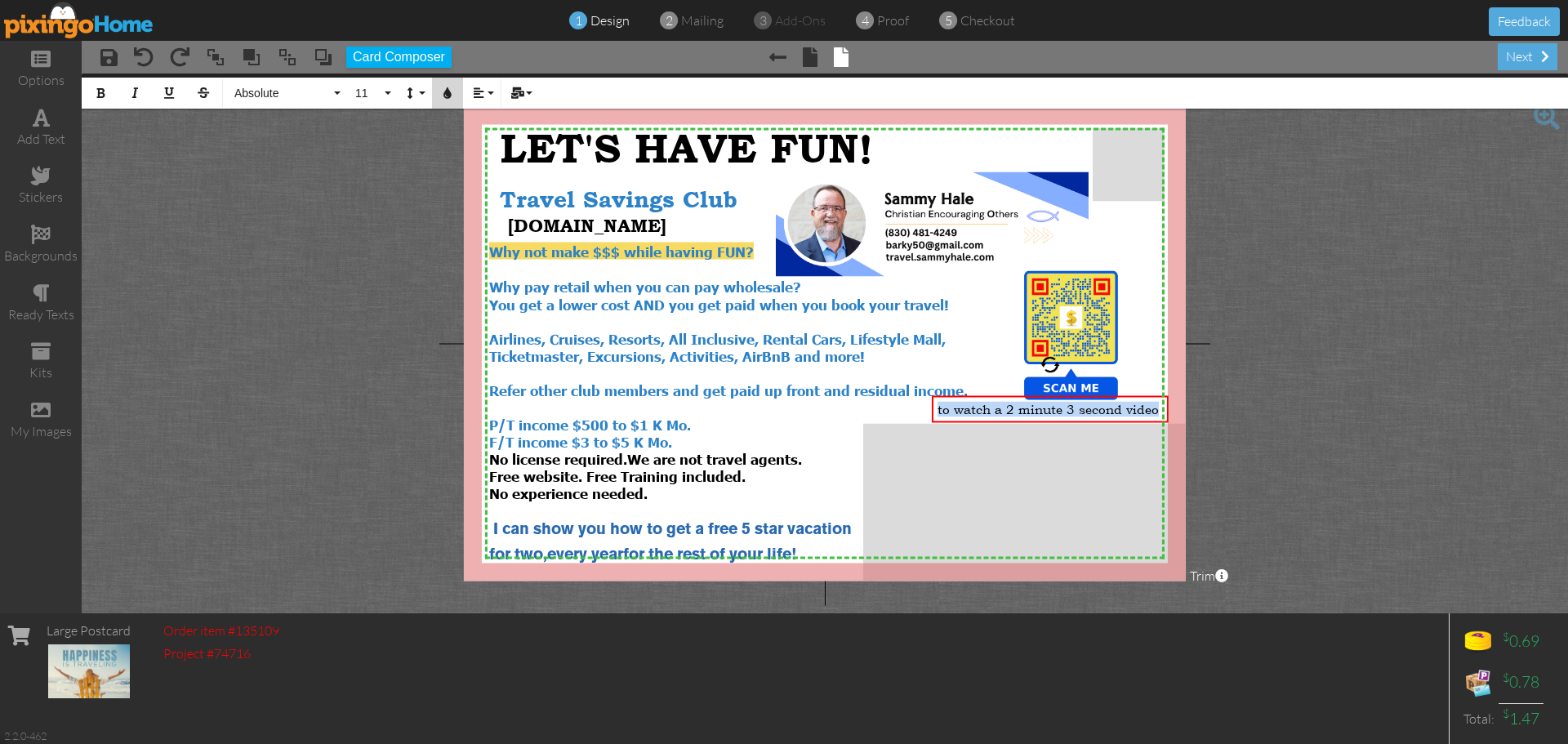
click at [445, 96] on icon "button" at bounding box center [447, 92] width 11 height 11
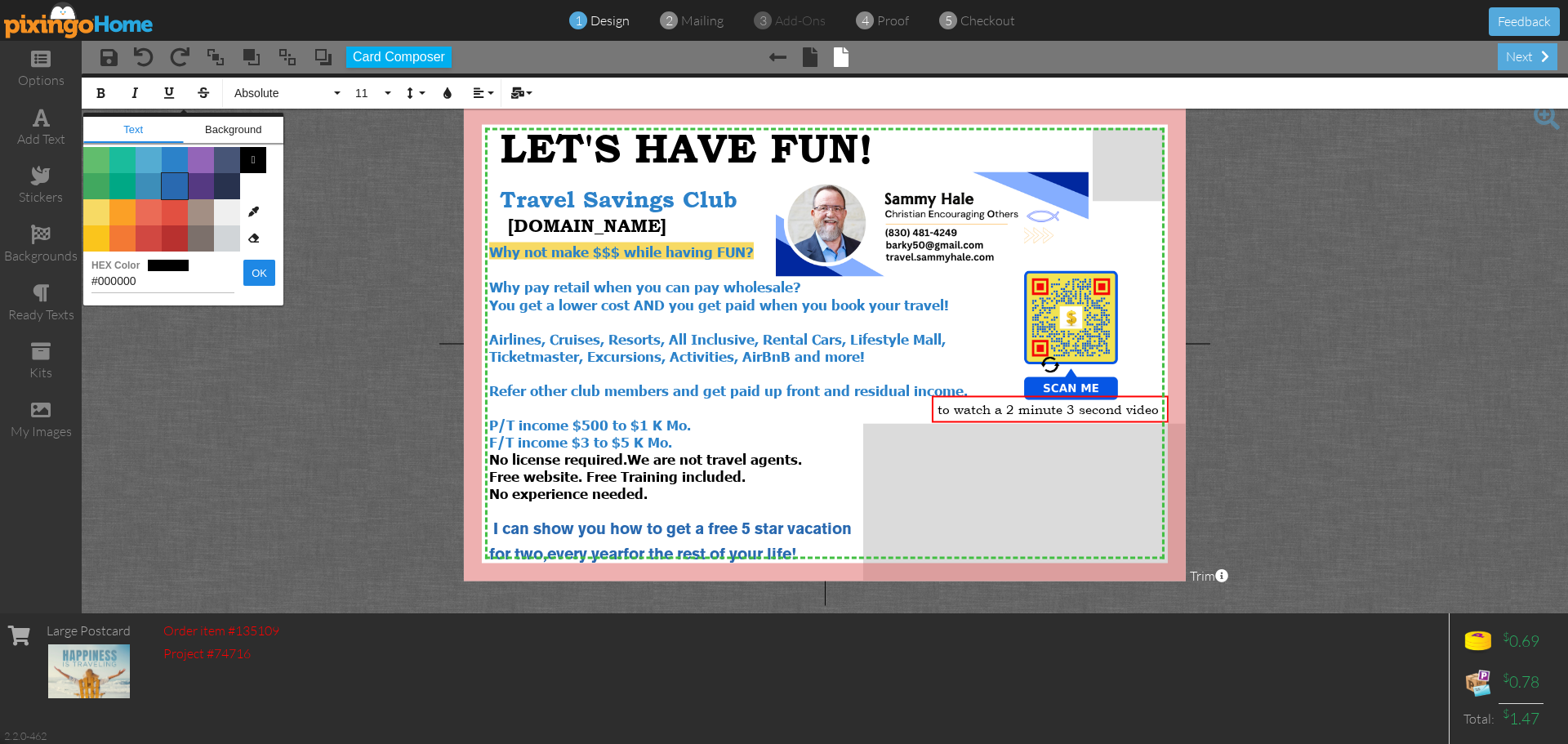
click at [178, 195] on span "Color #2969B0" at bounding box center [174, 186] width 26 height 26
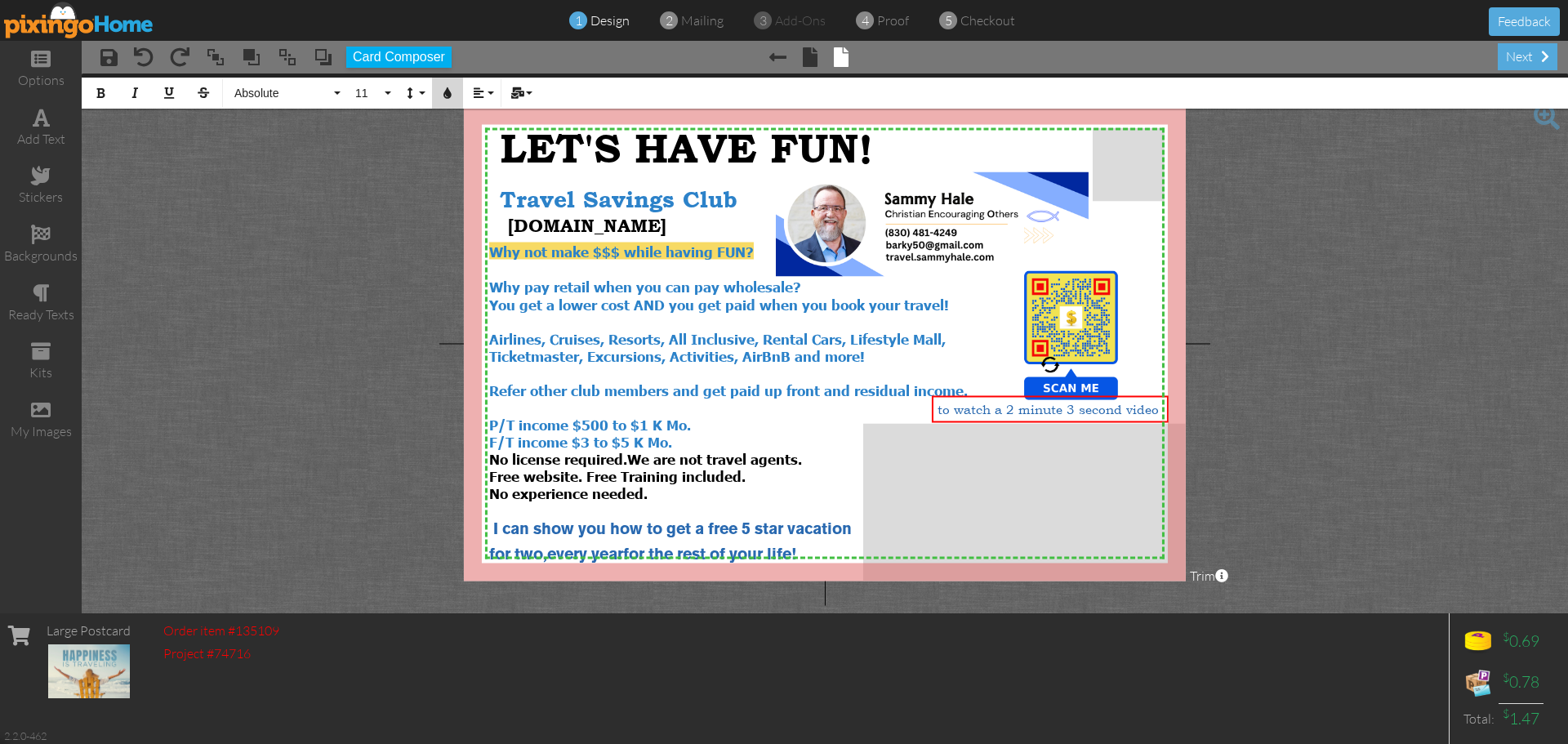
click at [441, 98] on button "Colors" at bounding box center [448, 93] width 31 height 31
type input "#2969B0"
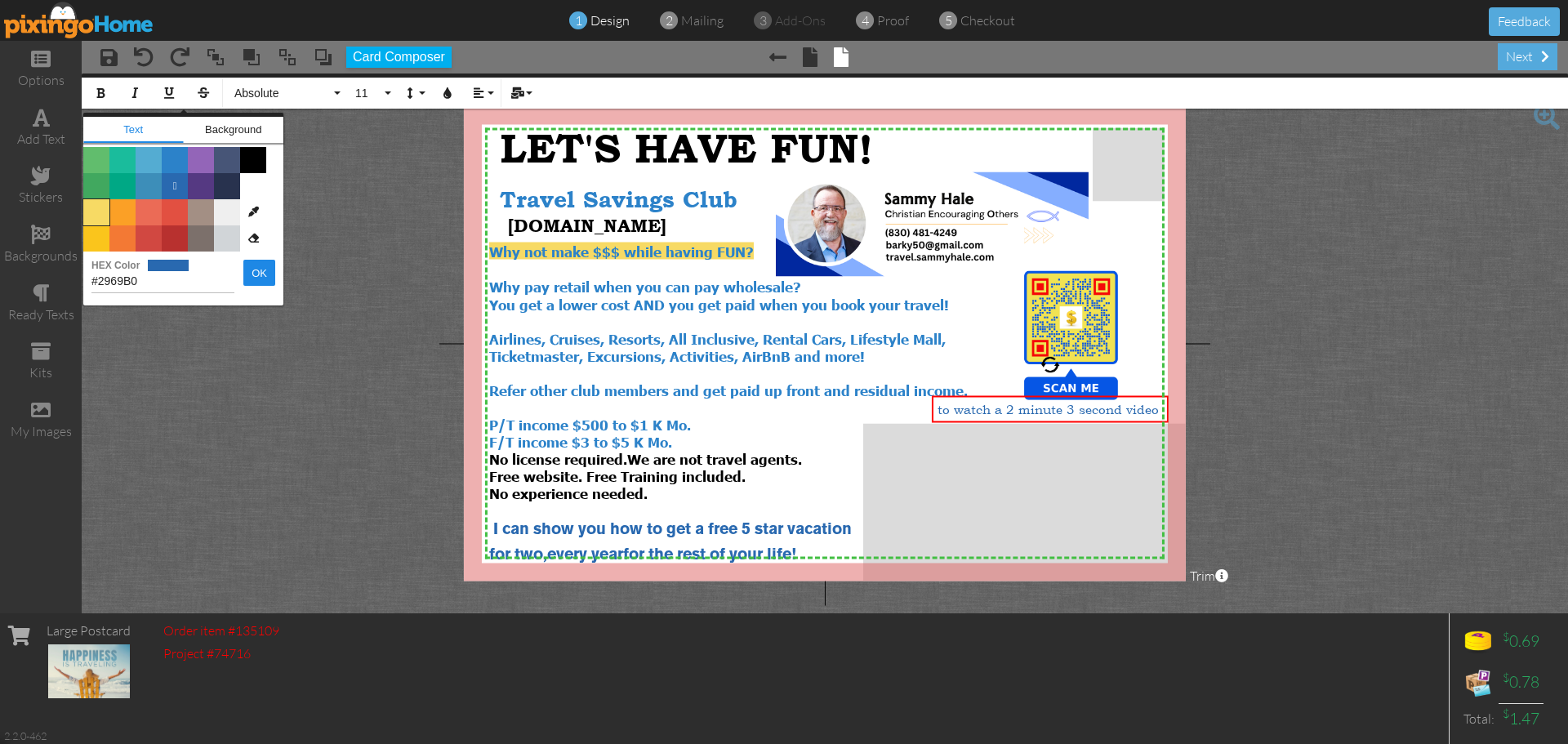
click at [97, 212] on span "Color #F7DA64" at bounding box center [97, 212] width 26 height 26
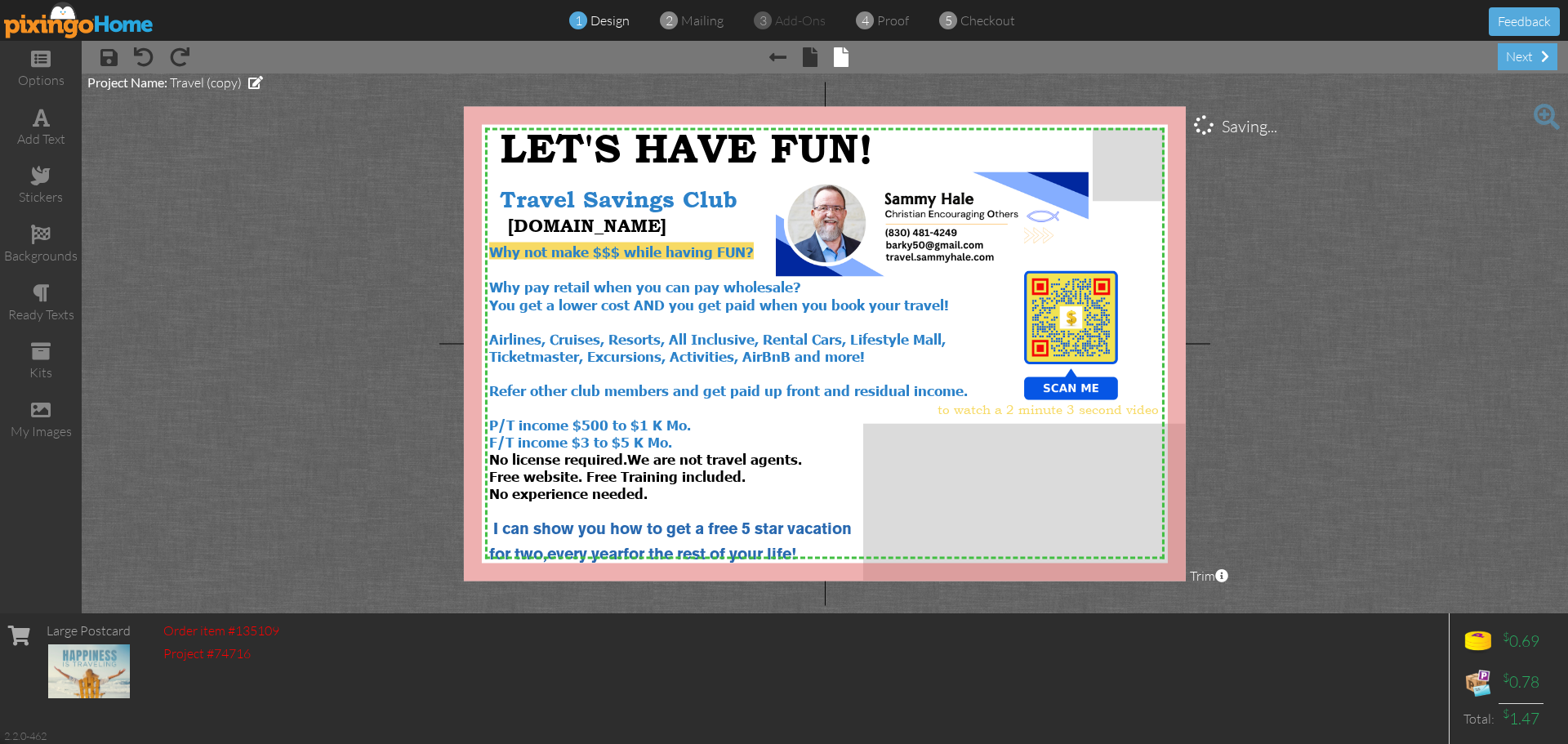
click at [302, 358] on project-studio-wrapper "X X X X X X X X X X X X X X X X X X X X X X X X X X X X X X X X X X X X X X X X…" at bounding box center [825, 343] width 1486 height 540
click at [1044, 413] on span "to watch a 2 minute 3 second video" at bounding box center [1048, 408] width 221 height 15
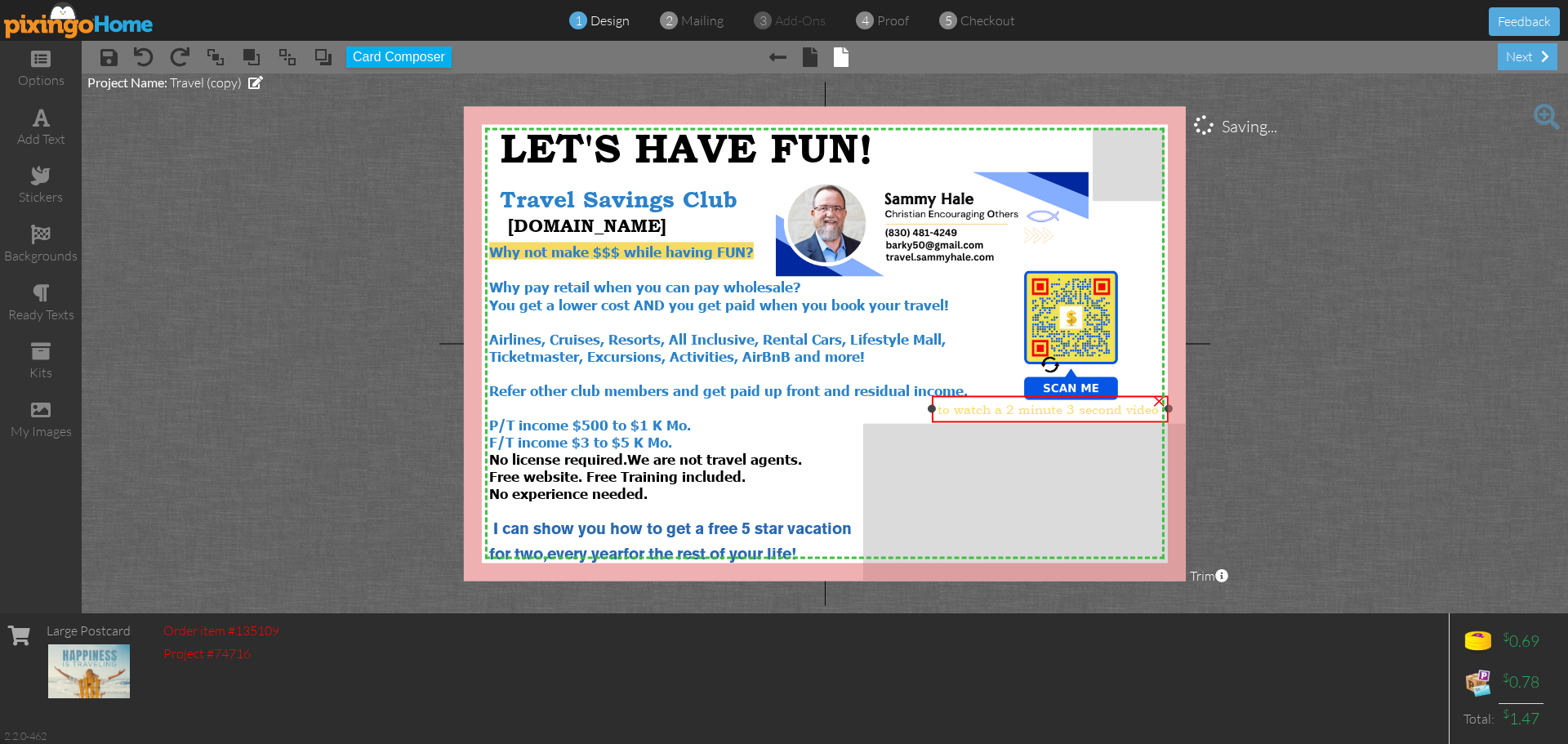
click at [1044, 413] on span "to watch a 2 minute 3 second video" at bounding box center [1048, 408] width 221 height 15
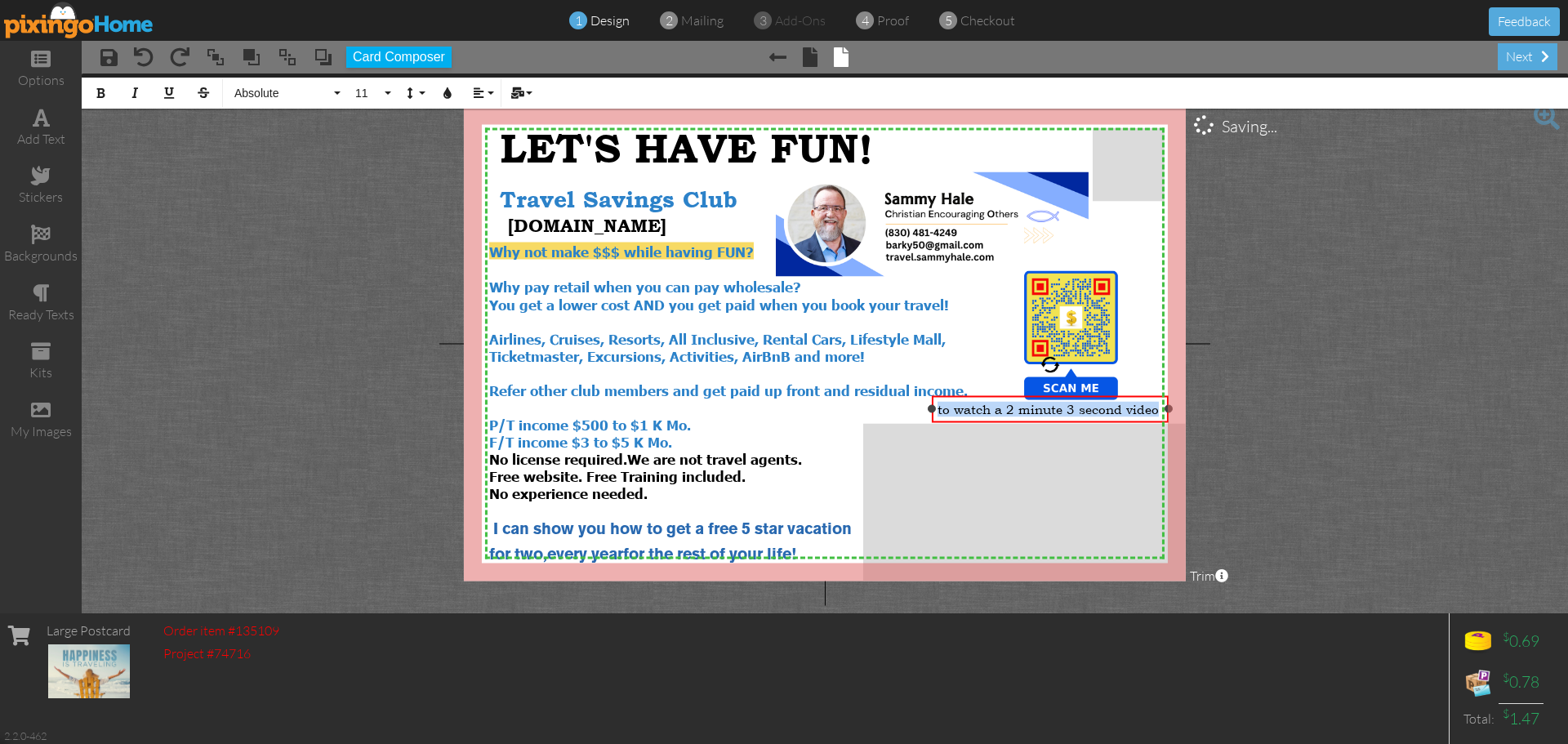
click at [1044, 413] on span "to watch a 2 minute 3 second video" at bounding box center [1048, 408] width 221 height 15
click at [452, 99] on button "Colors" at bounding box center [448, 93] width 31 height 31
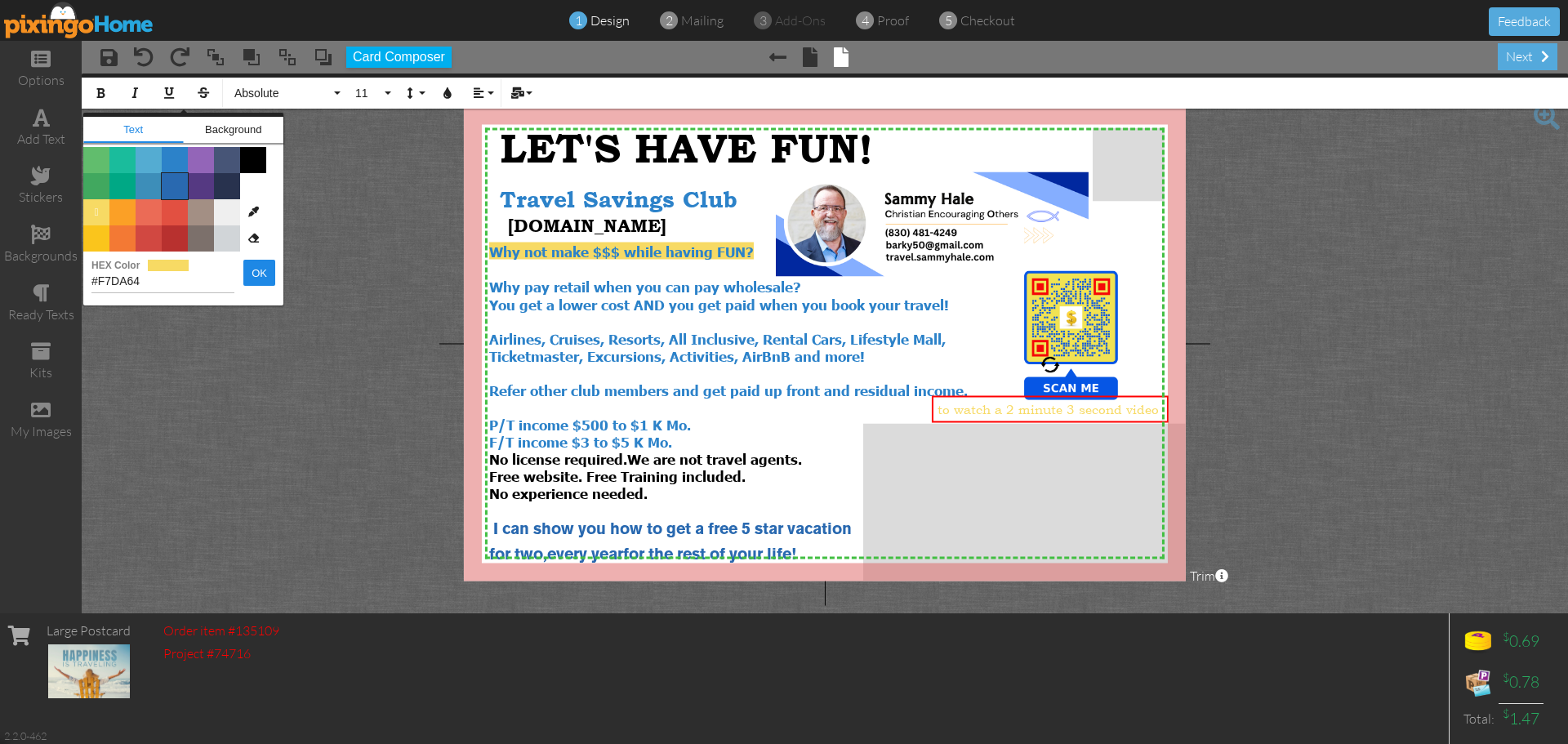
click at [174, 190] on span "Color #2969B0" at bounding box center [174, 186] width 26 height 26
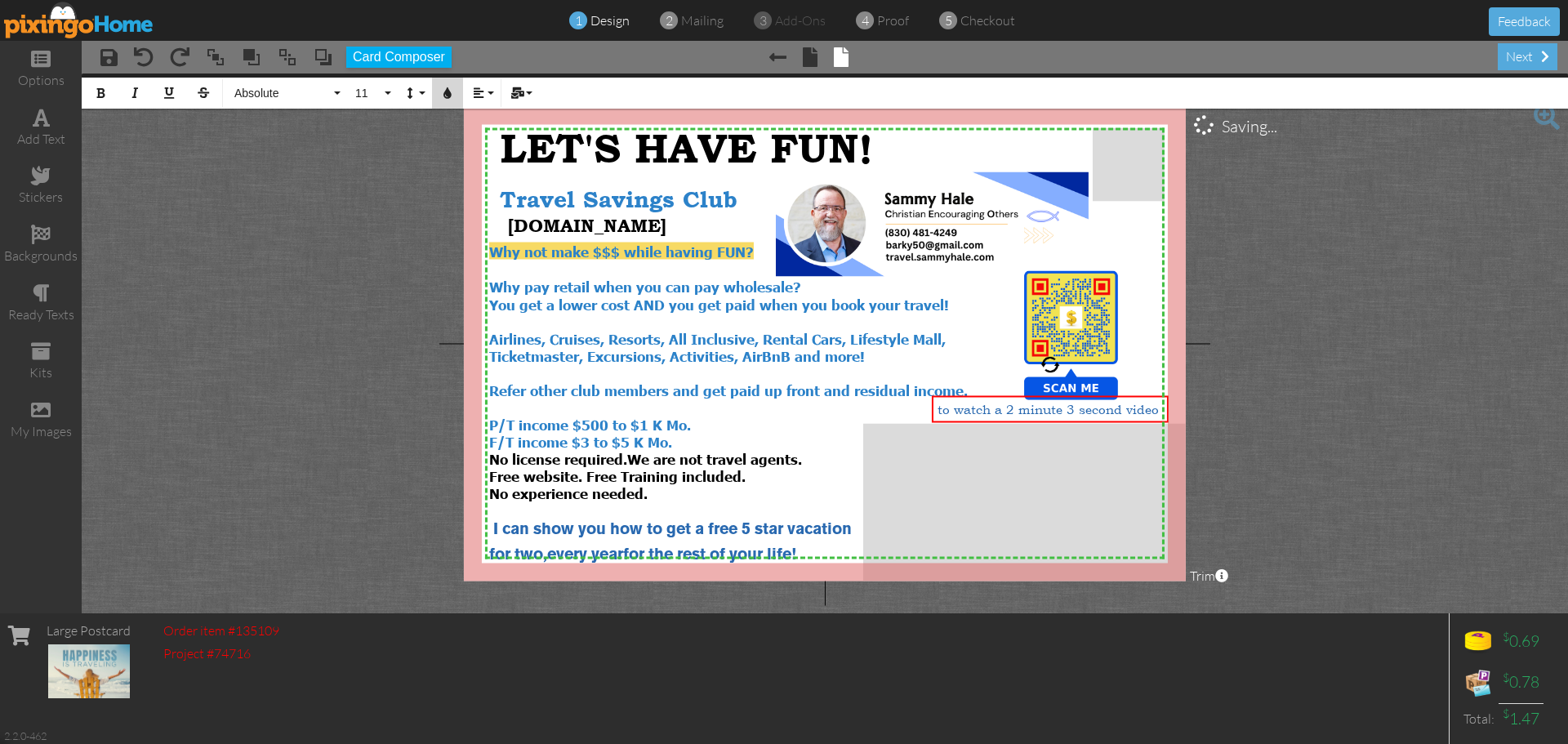
click at [443, 92] on icon "button" at bounding box center [447, 92] width 11 height 11
type input "#2969B0"
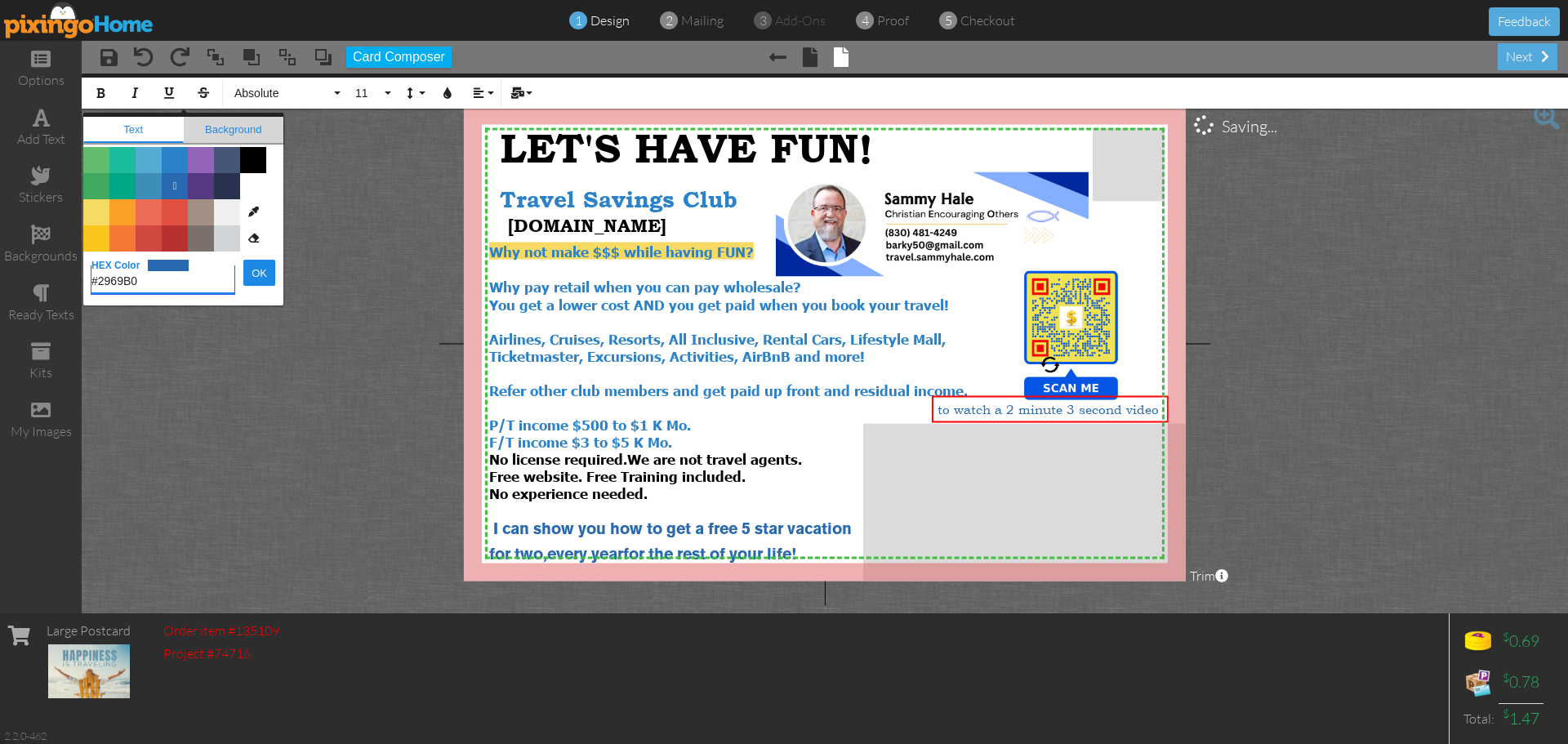
click at [225, 130] on span "Background" at bounding box center [234, 130] width 101 height 26
click at [87, 212] on span "Color #F7DA64" at bounding box center [97, 212] width 26 height 26
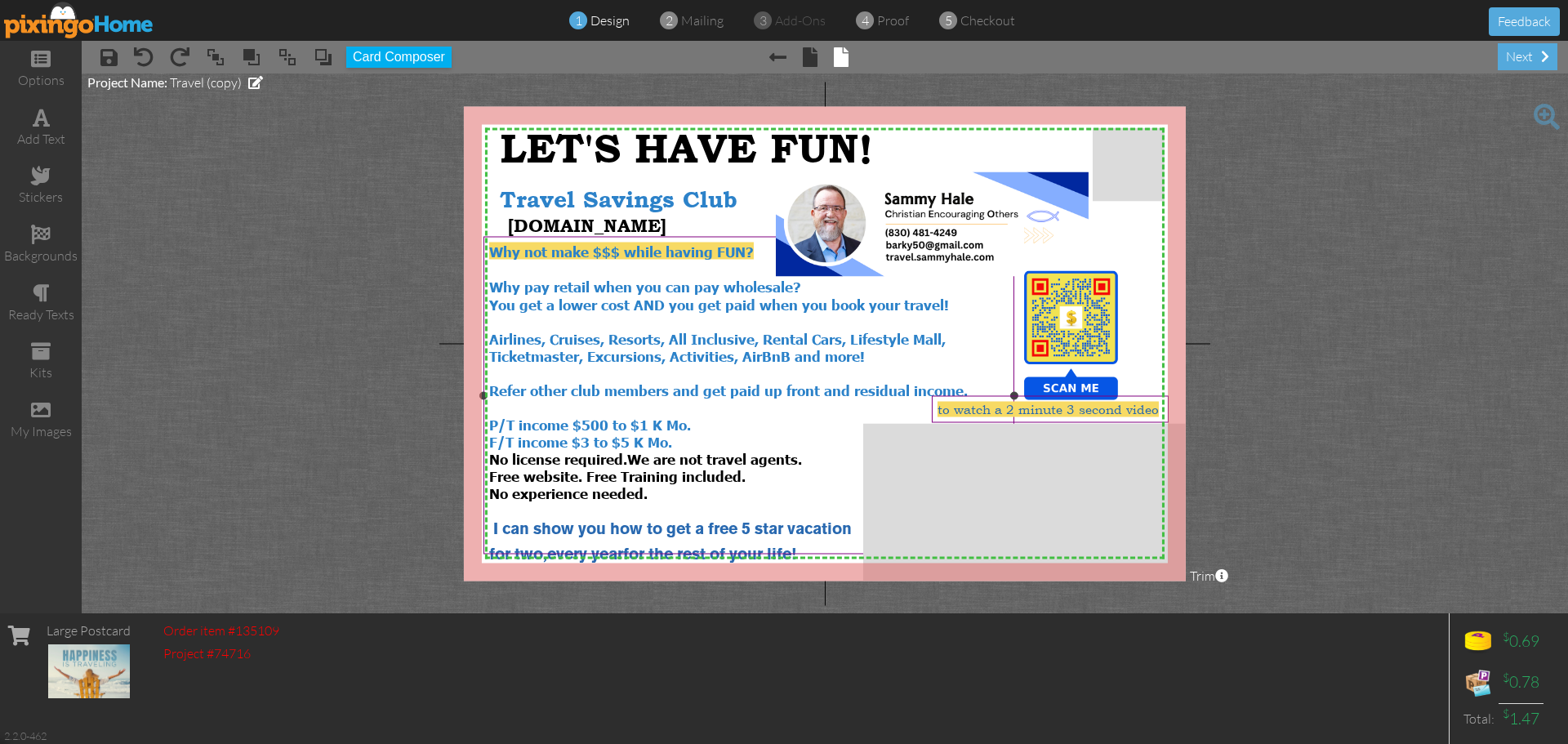
click at [898, 416] on div "P/T income $500 to $1 K Mo." at bounding box center [749, 425] width 519 height 17
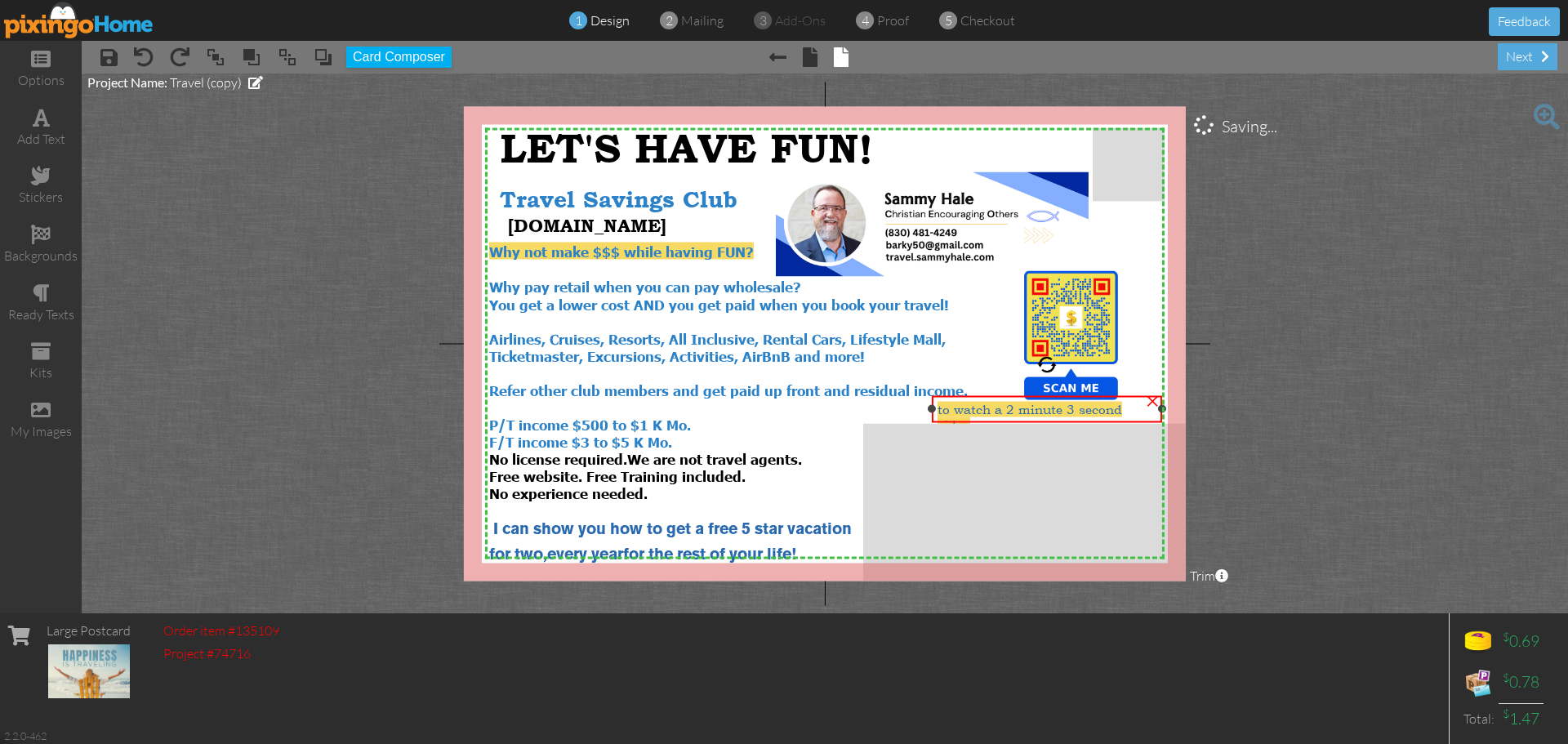
click at [1161, 409] on div at bounding box center [1162, 409] width 9 height 9
click at [1043, 416] on span "to watch a 2 minute 3 second video" at bounding box center [1033, 416] width 184 height 31
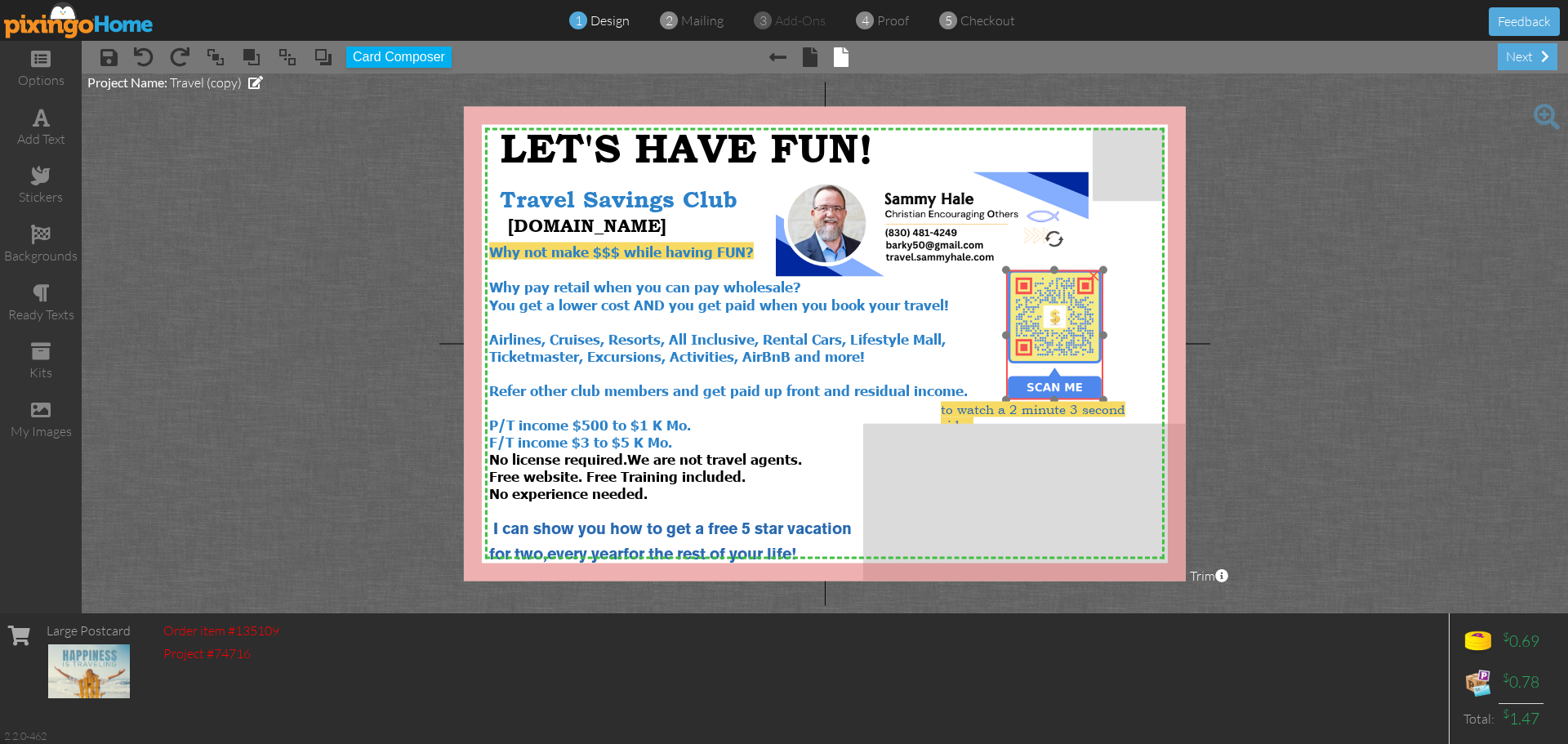
drag, startPoint x: 1093, startPoint y: 268, endPoint x: 1077, endPoint y: 267, distance: 16.0
click at [1077, 267] on div at bounding box center [1054, 336] width 105 height 138
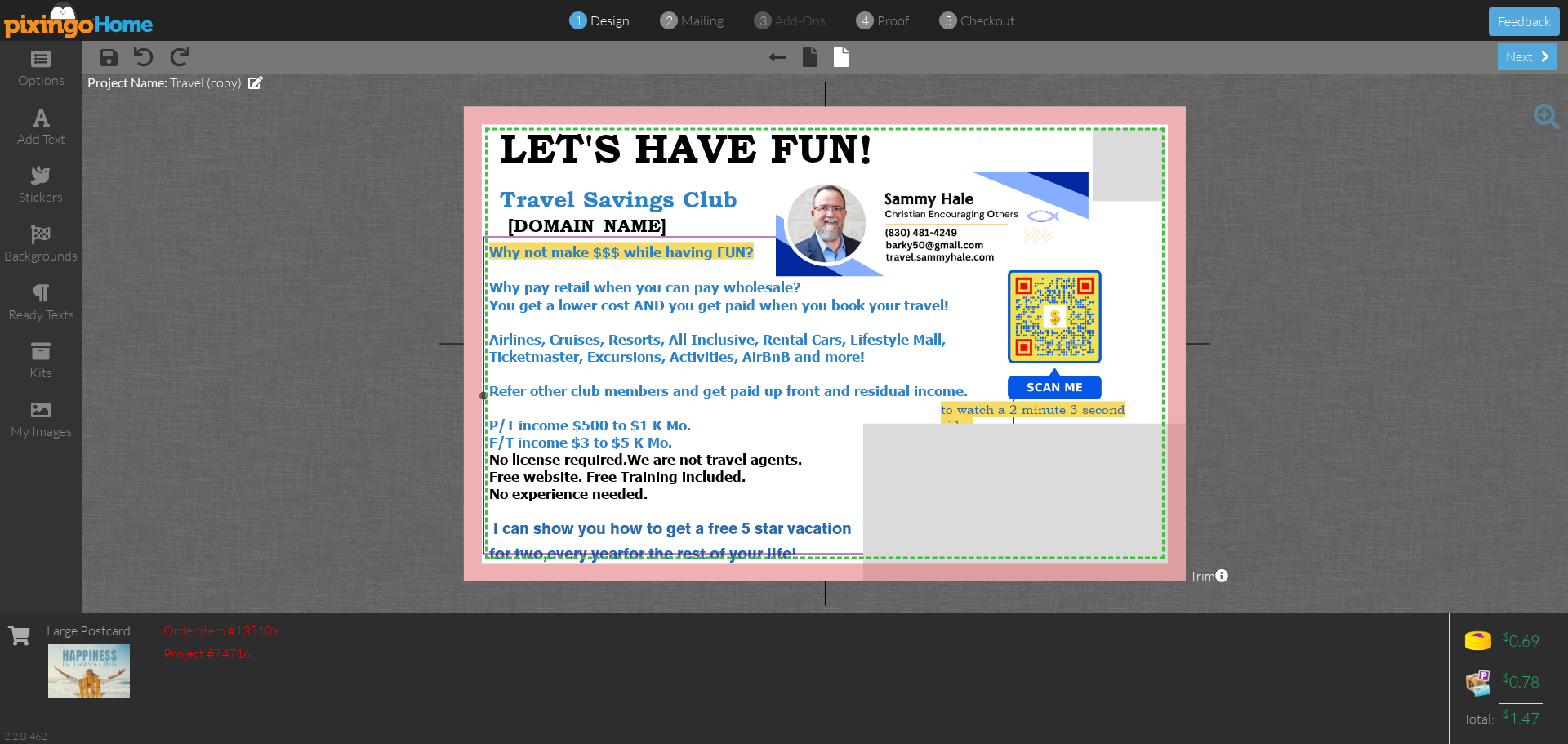
click at [591, 253] on span "Why not make $$$ while having FUN?" at bounding box center [622, 251] width 265 height 17
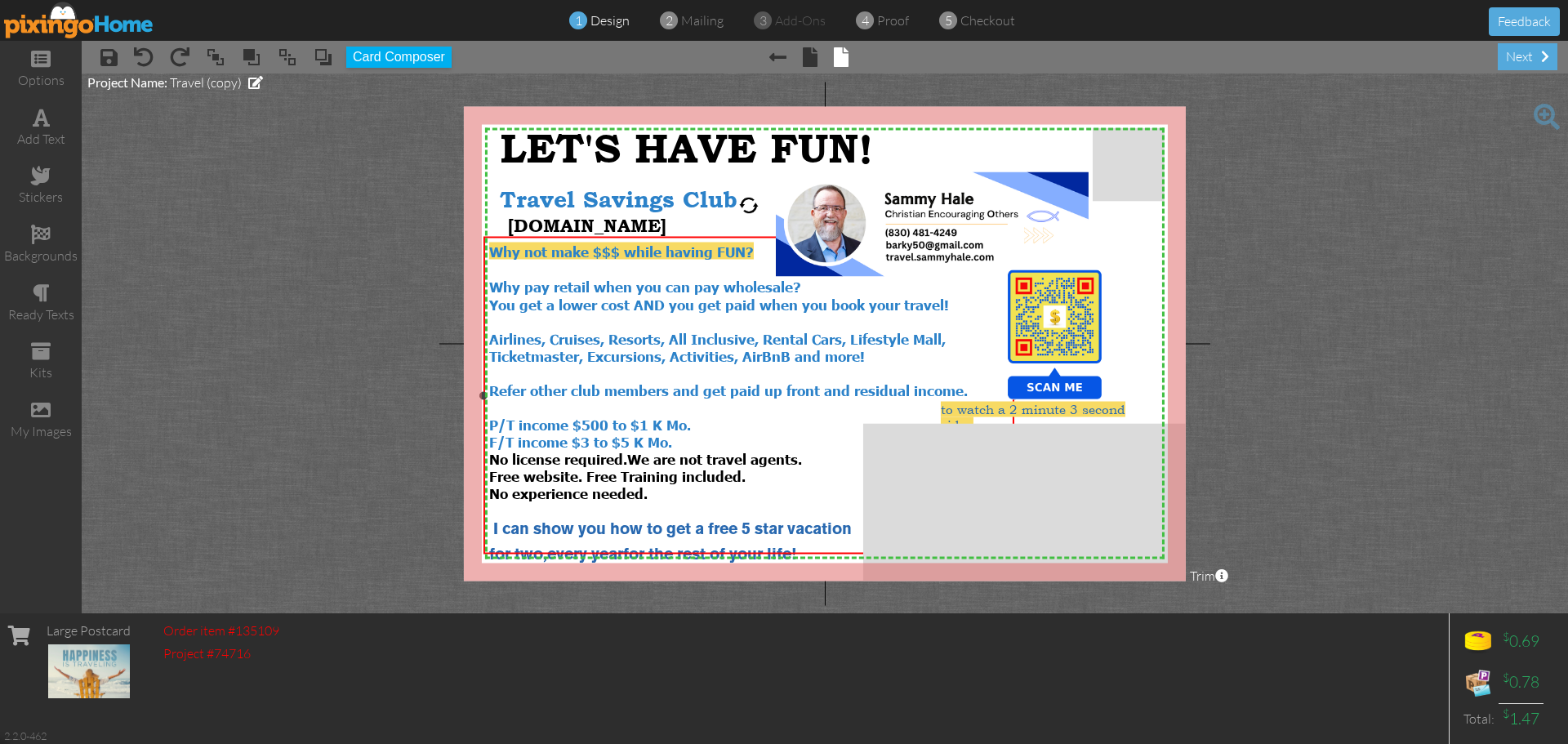
click at [588, 254] on span "Why not make $$$ while having FUN?" at bounding box center [622, 251] width 265 height 17
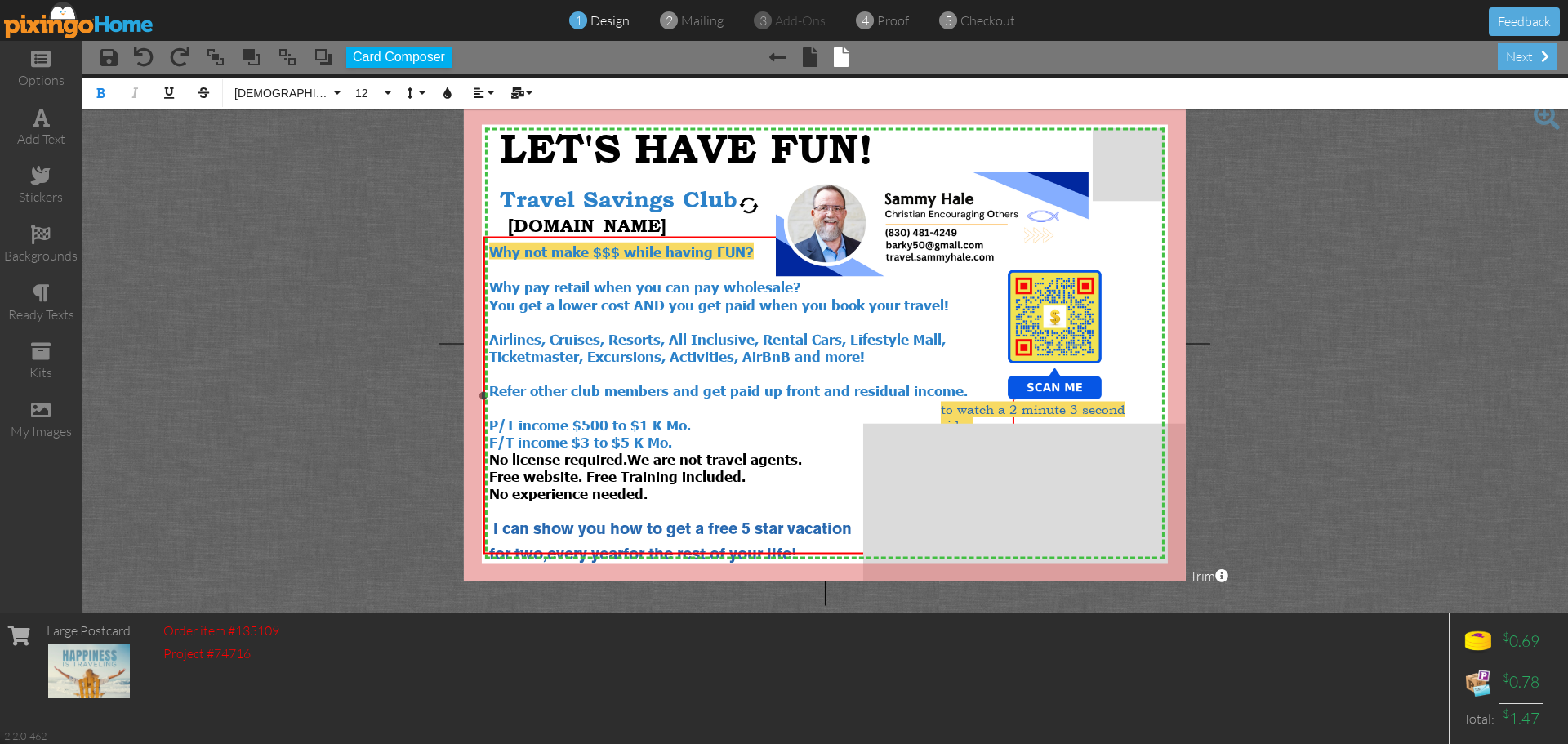
click at [585, 251] on span "Why not make $$$ while having FUN?" at bounding box center [622, 251] width 265 height 17
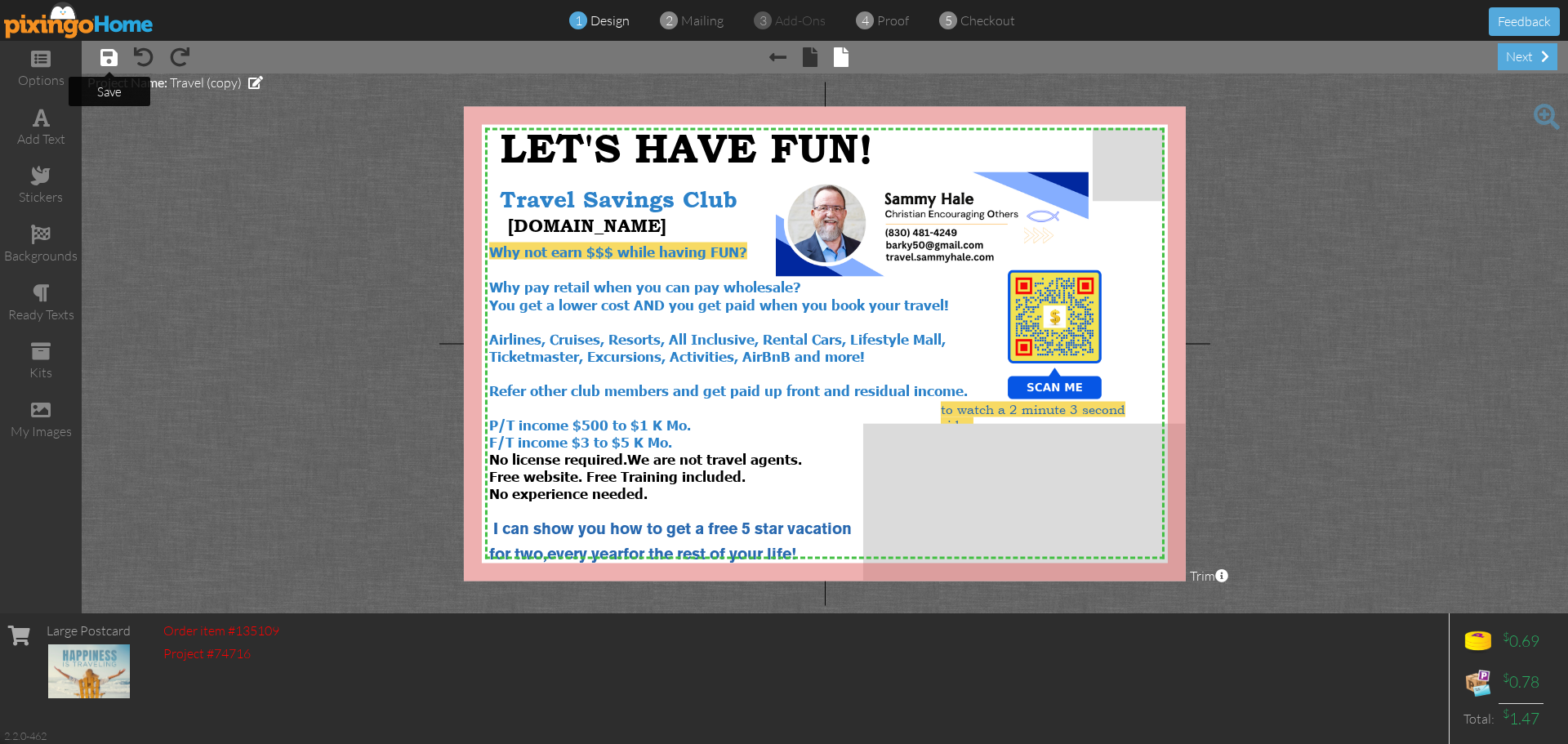
click at [106, 58] on span at bounding box center [109, 56] width 17 height 20
click at [84, 25] on img at bounding box center [79, 20] width 150 height 37
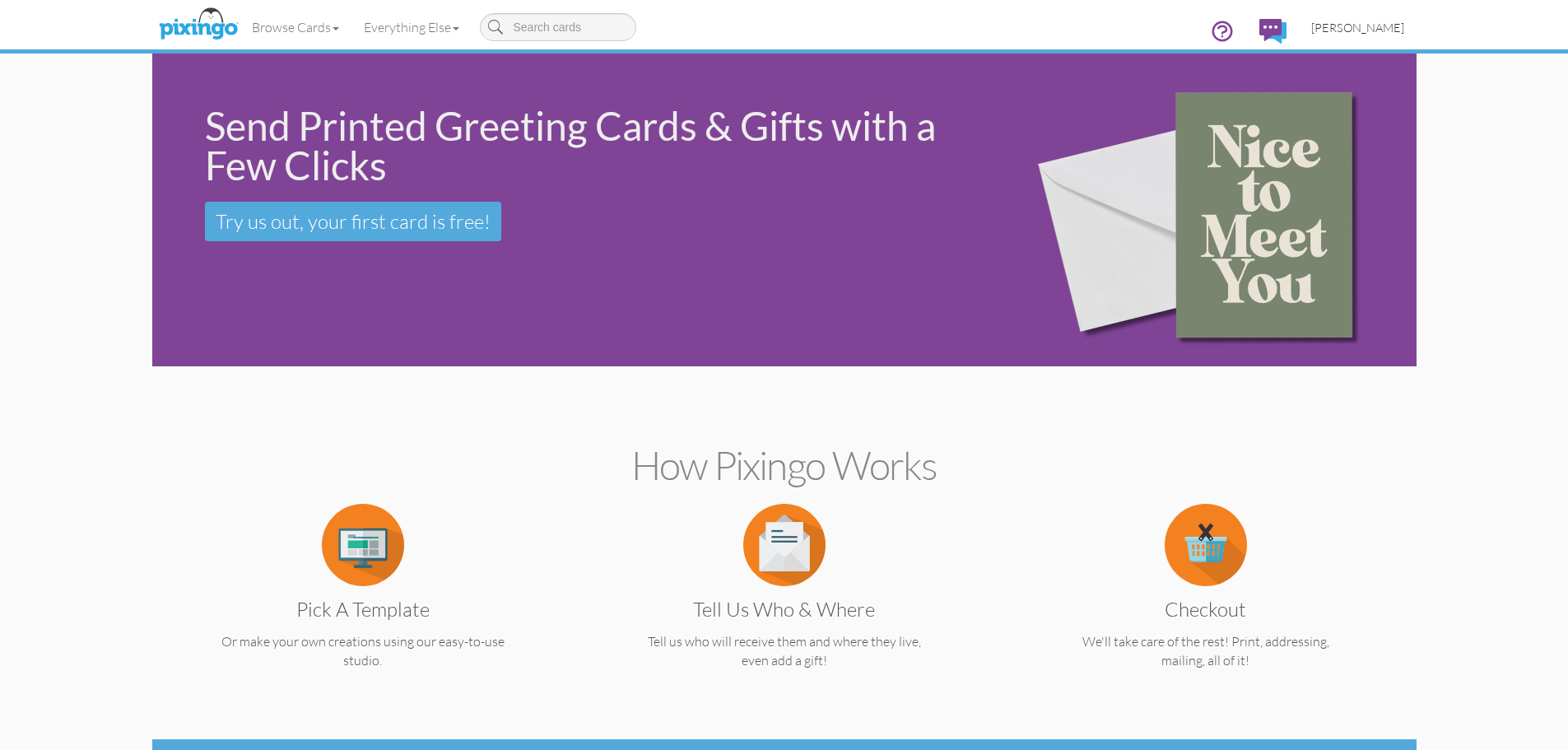
click at [1379, 32] on span "[PERSON_NAME]" at bounding box center [1358, 28] width 93 height 14
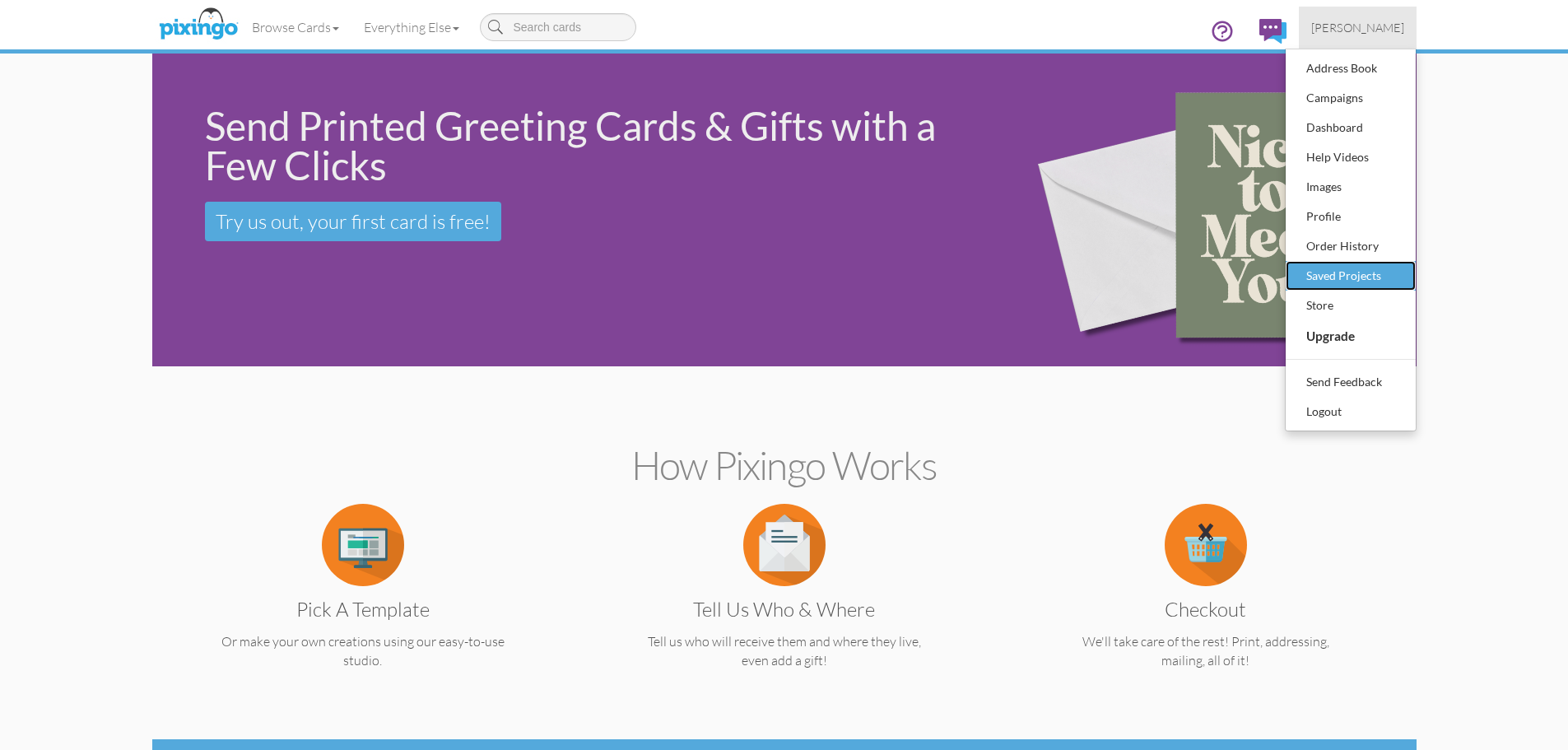
click at [1356, 271] on div "Saved Projects" at bounding box center [1350, 276] width 97 height 25
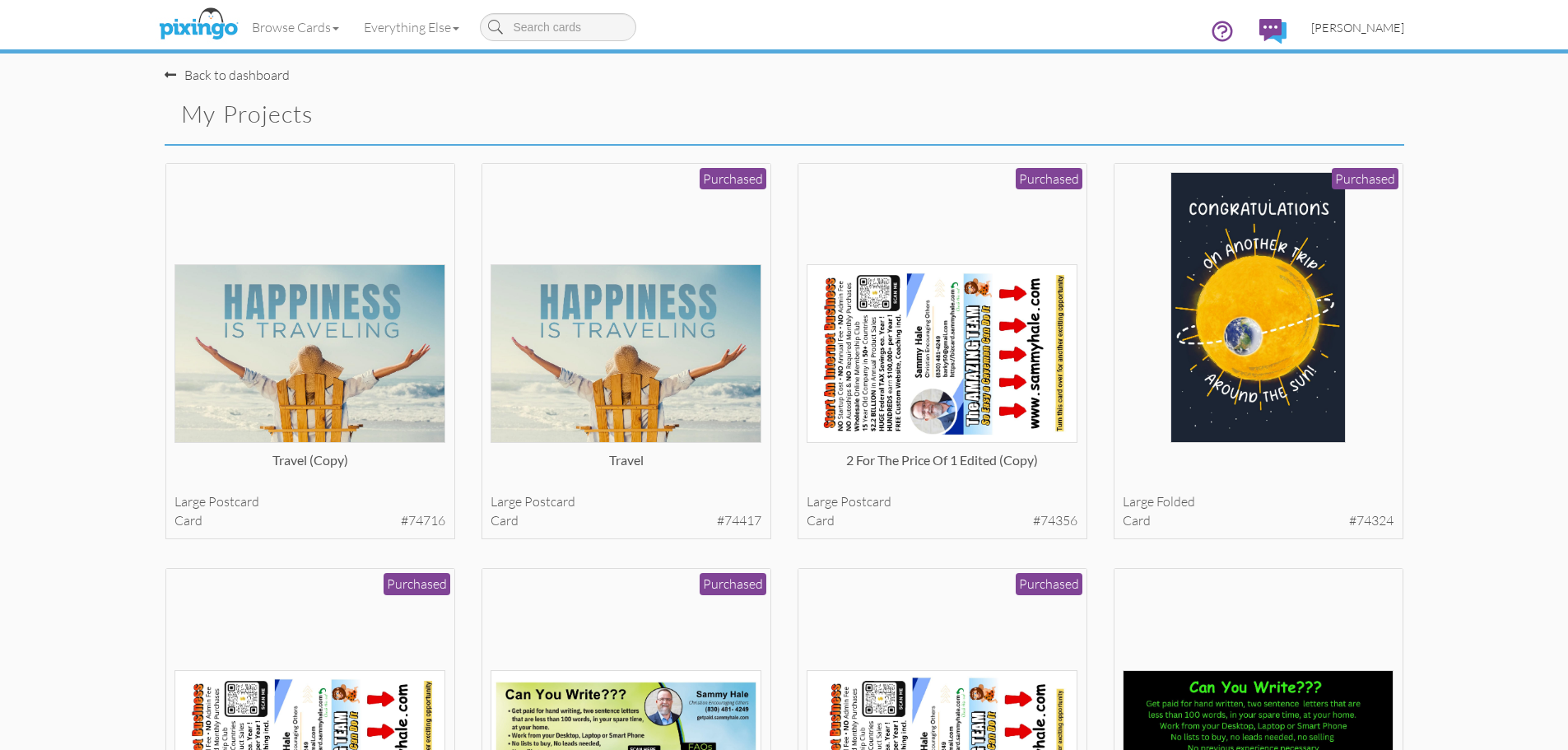
click at [1362, 28] on span "[PERSON_NAME]" at bounding box center [1358, 28] width 93 height 14
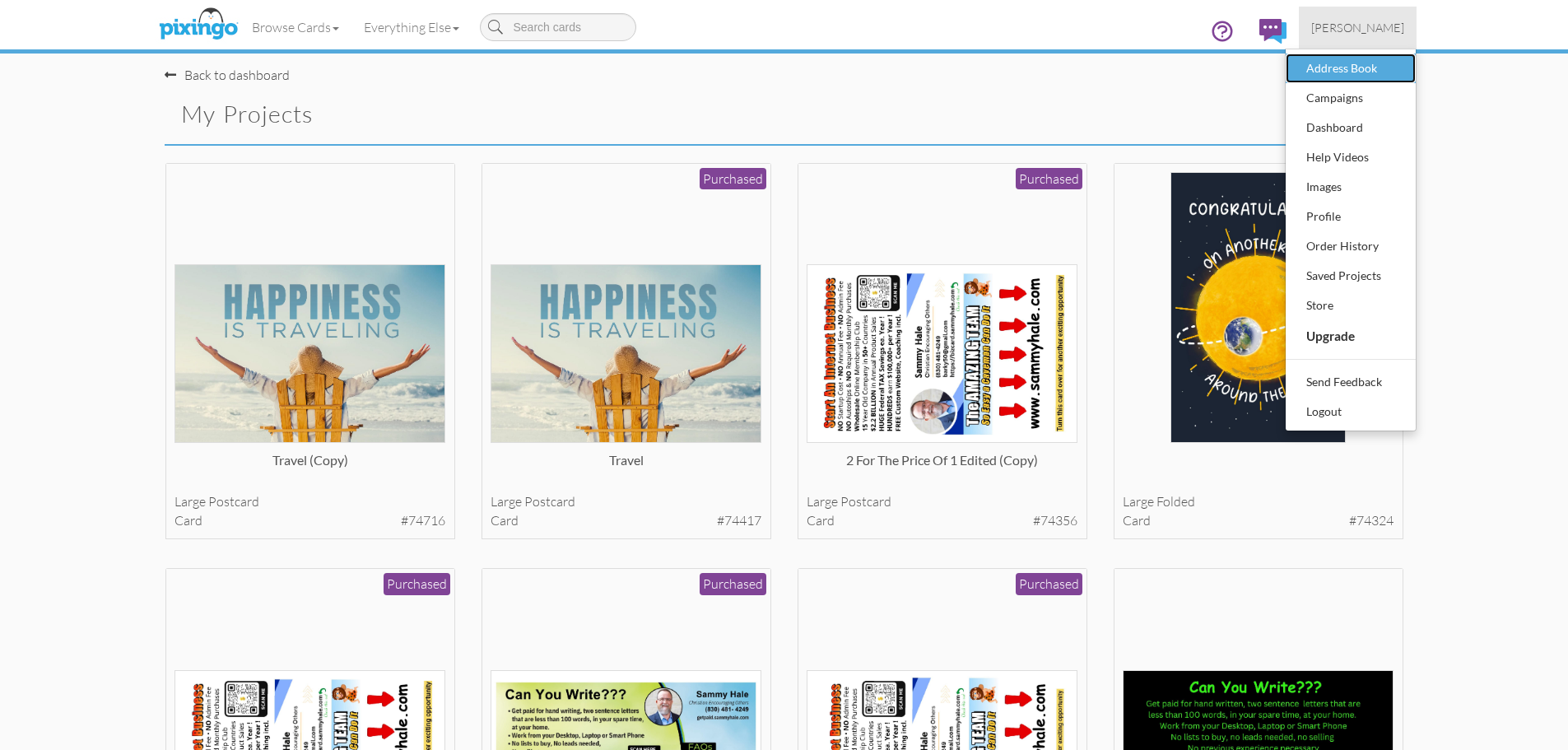
click at [1331, 66] on div "Address Book" at bounding box center [1350, 68] width 97 height 25
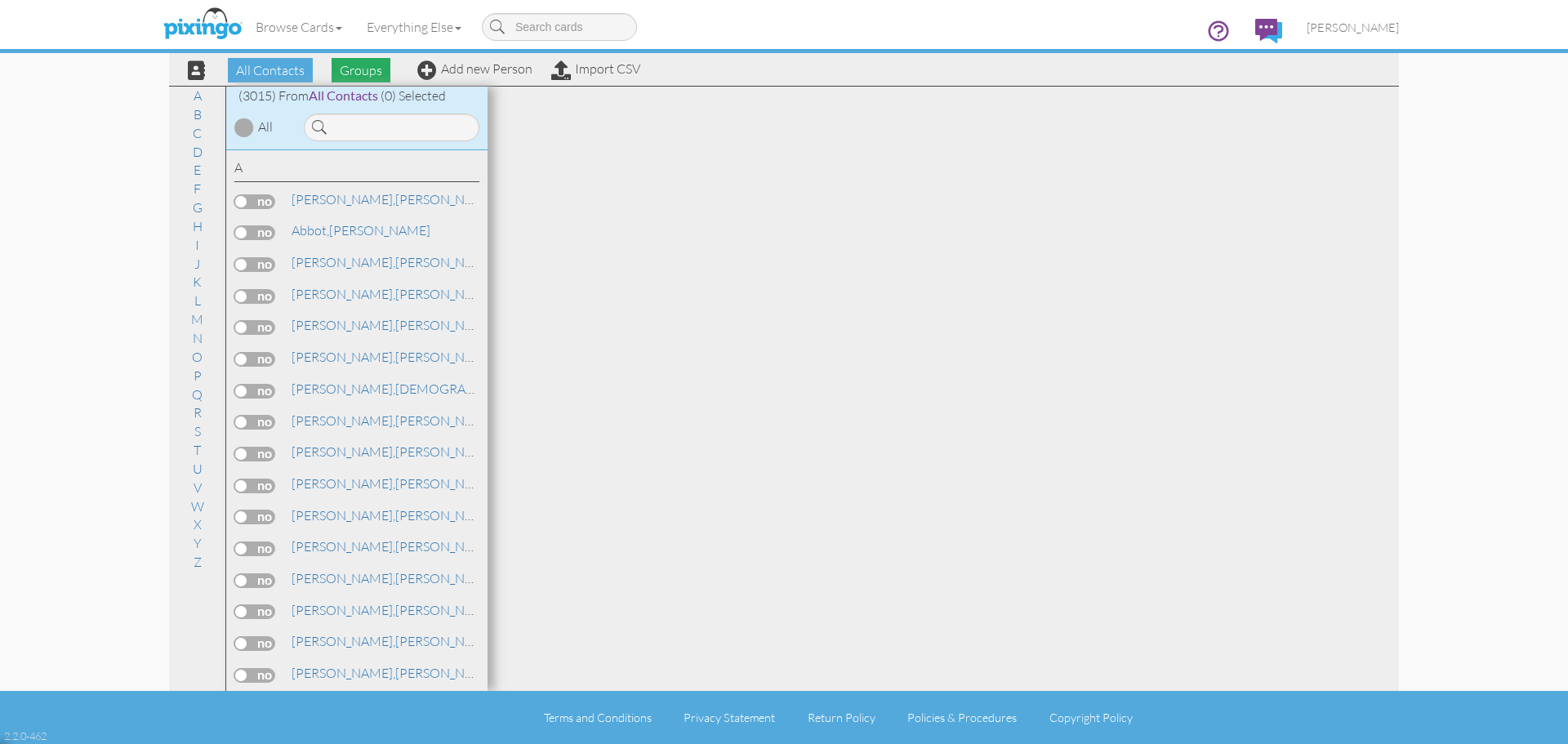
click at [358, 73] on span "Groups" at bounding box center [360, 70] width 59 height 25
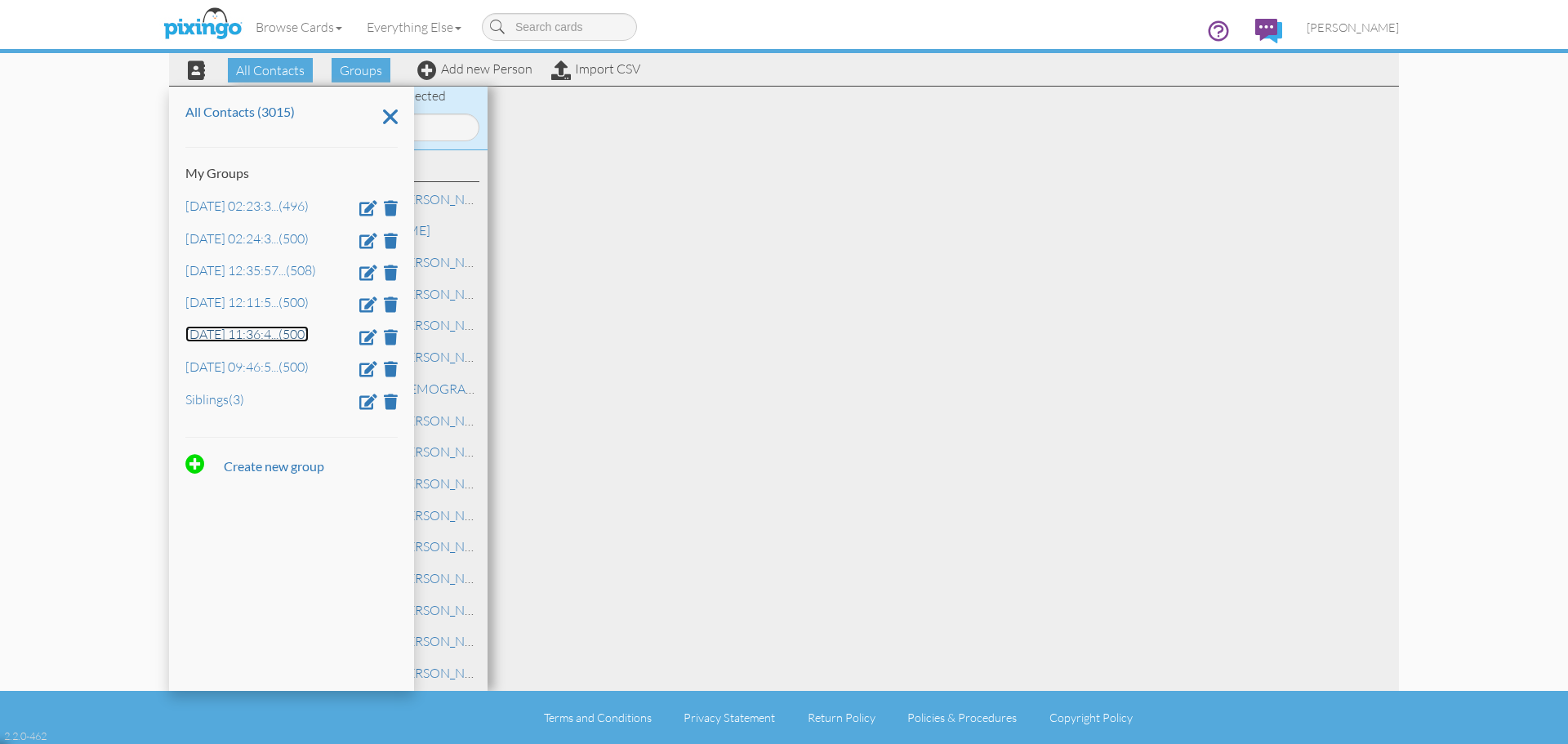
click at [221, 331] on link "[DATE] 11:36:4 ... (500)" at bounding box center [247, 333] width 123 height 16
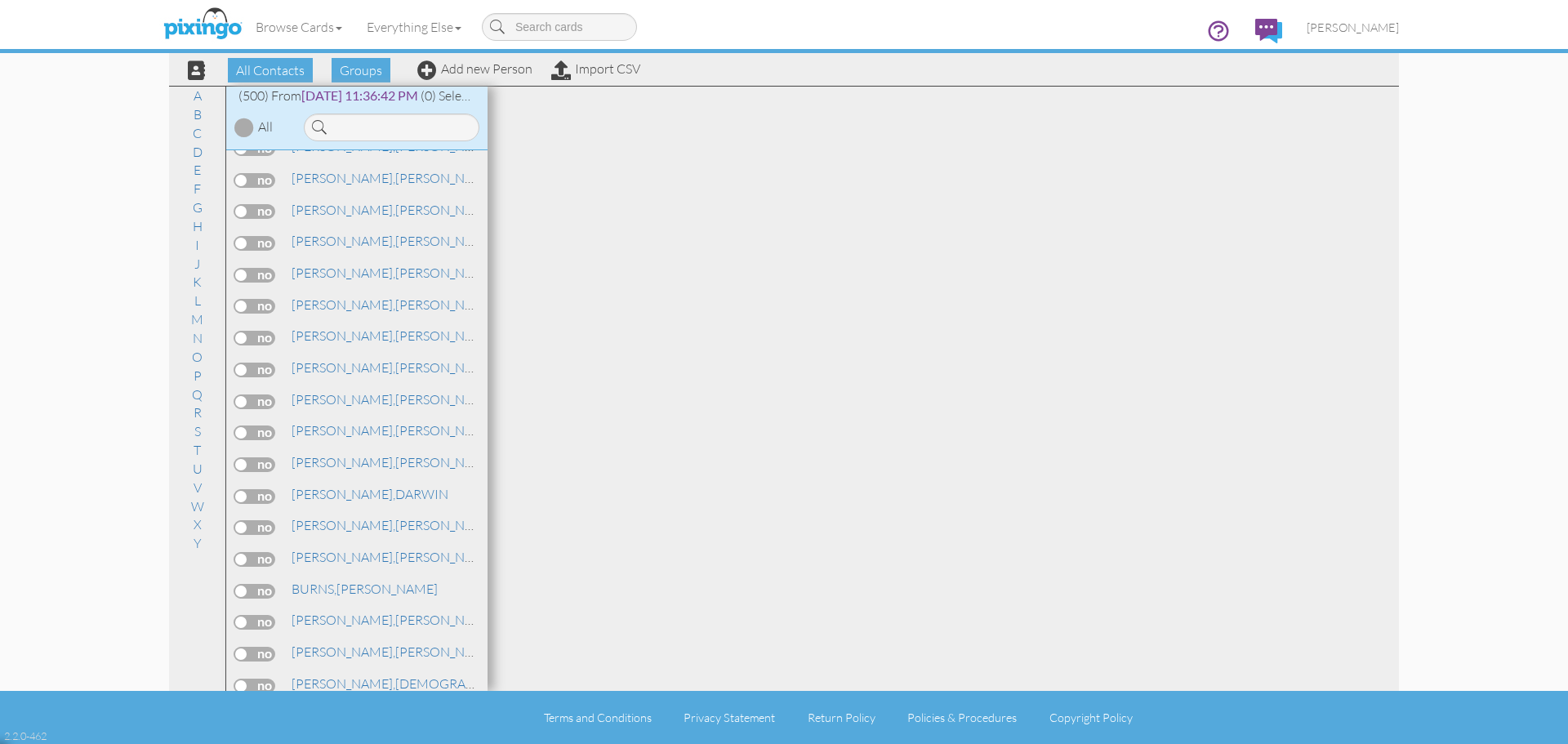
scroll to position [1608, 0]
click at [366, 73] on span "Groups" at bounding box center [360, 70] width 59 height 25
